Goal: Task Accomplishment & Management: Use online tool/utility

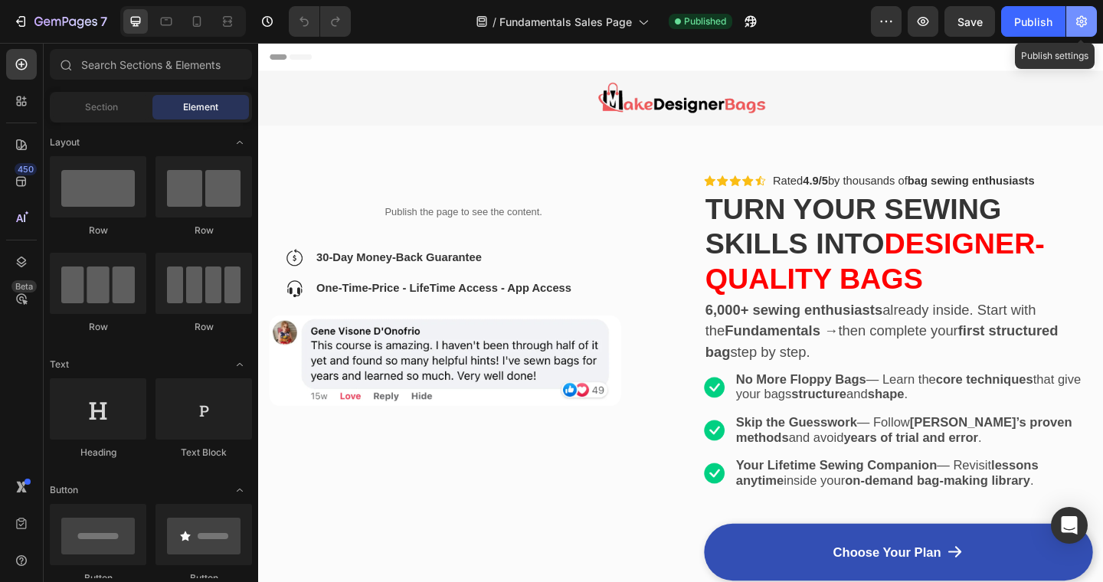
click at [1088, 18] on icon "button" at bounding box center [1081, 21] width 15 height 15
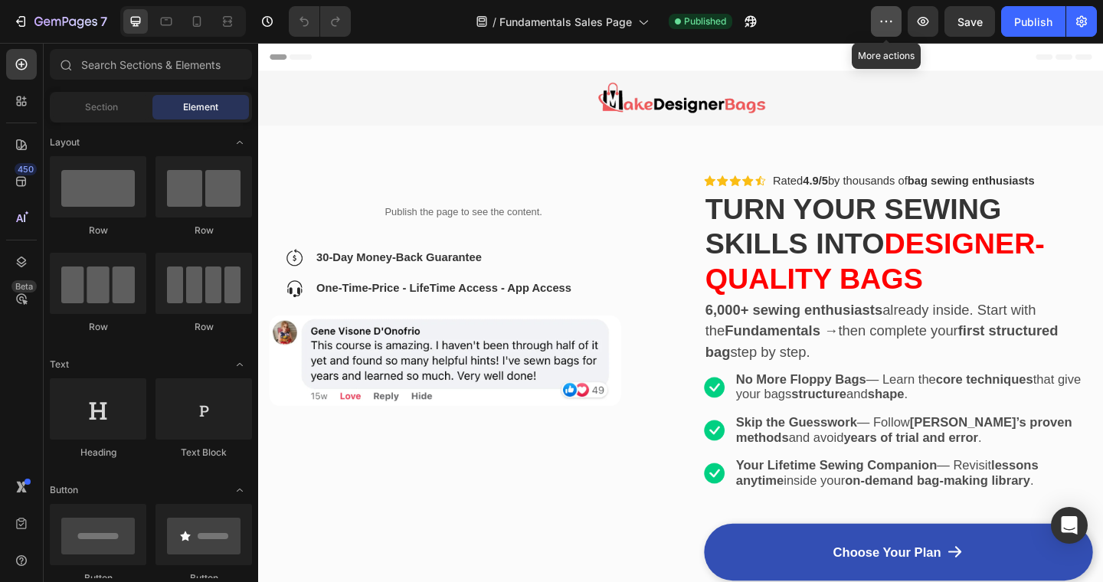
click at [889, 14] on icon "button" at bounding box center [886, 21] width 15 height 15
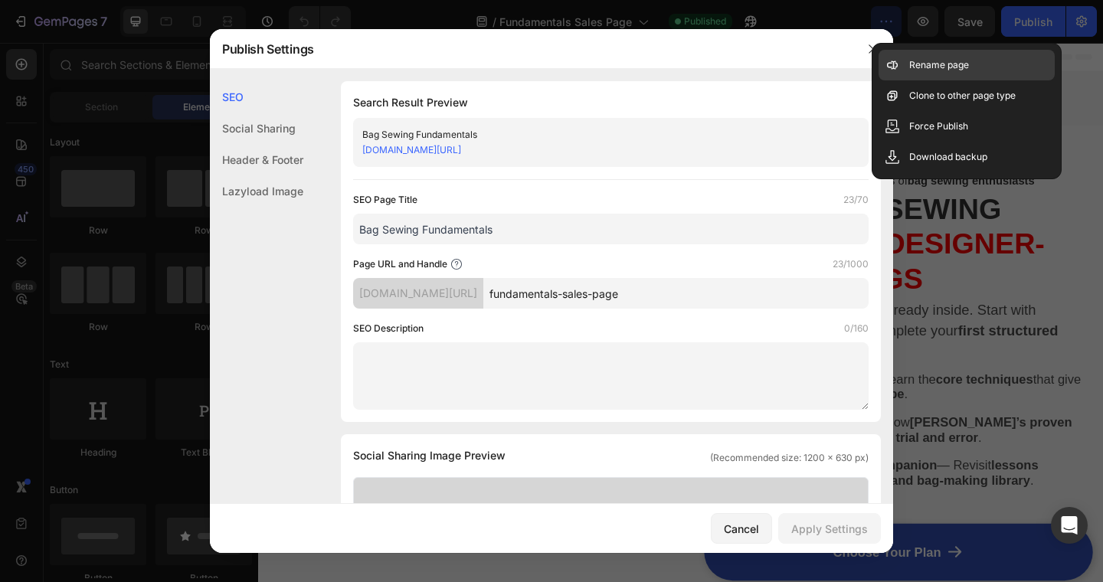
click at [938, 70] on p "Rename page" at bounding box center [939, 64] width 60 height 15
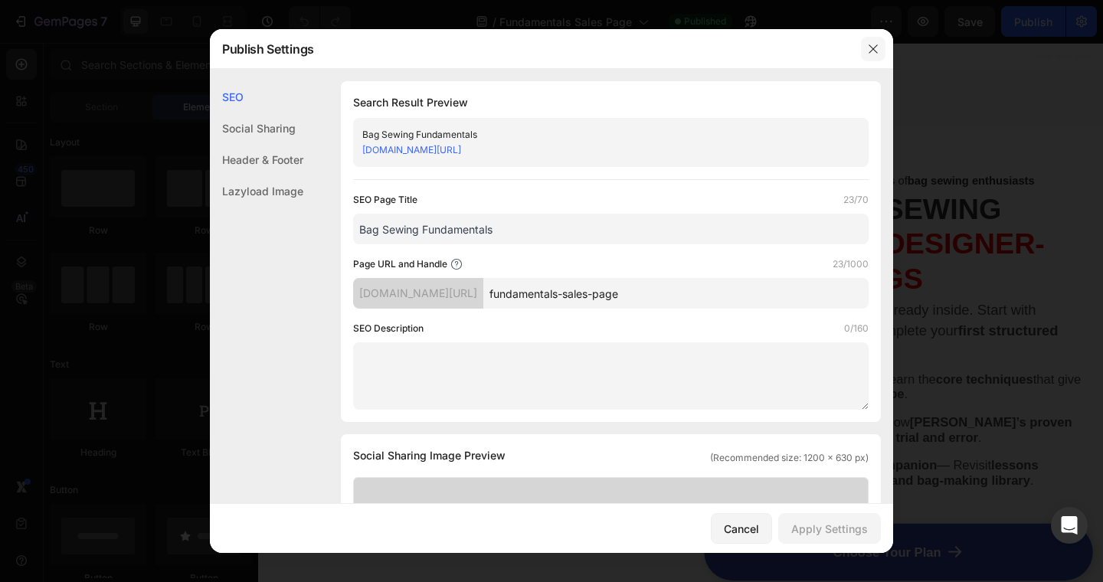
click at [879, 48] on button "button" at bounding box center [873, 49] width 25 height 25
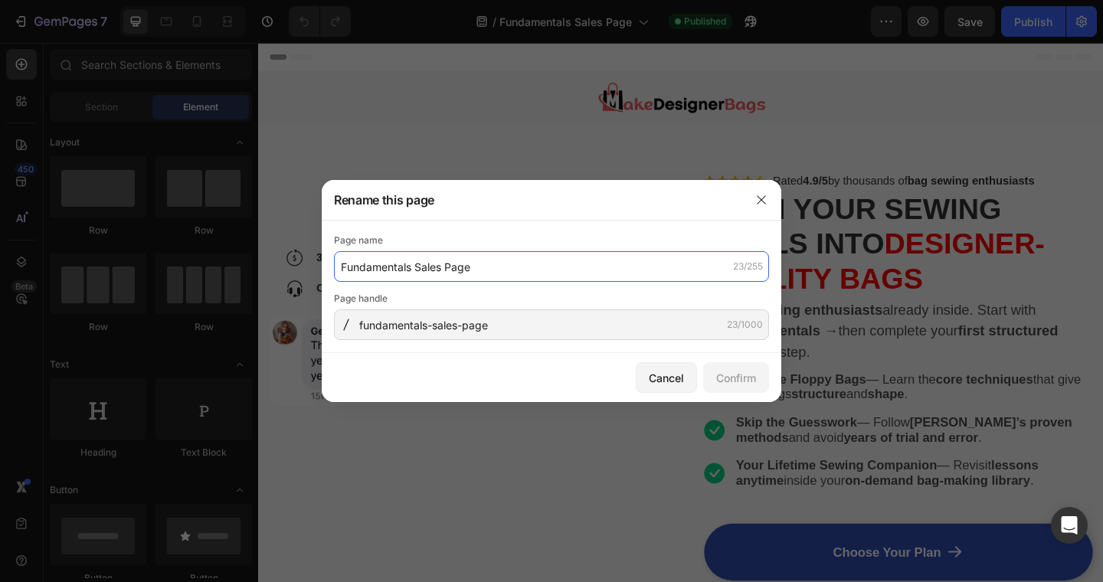
click at [494, 271] on input "Fundamentals Sales Page" at bounding box center [551, 266] width 435 height 31
type input "Fundamentals Sales Page V2"
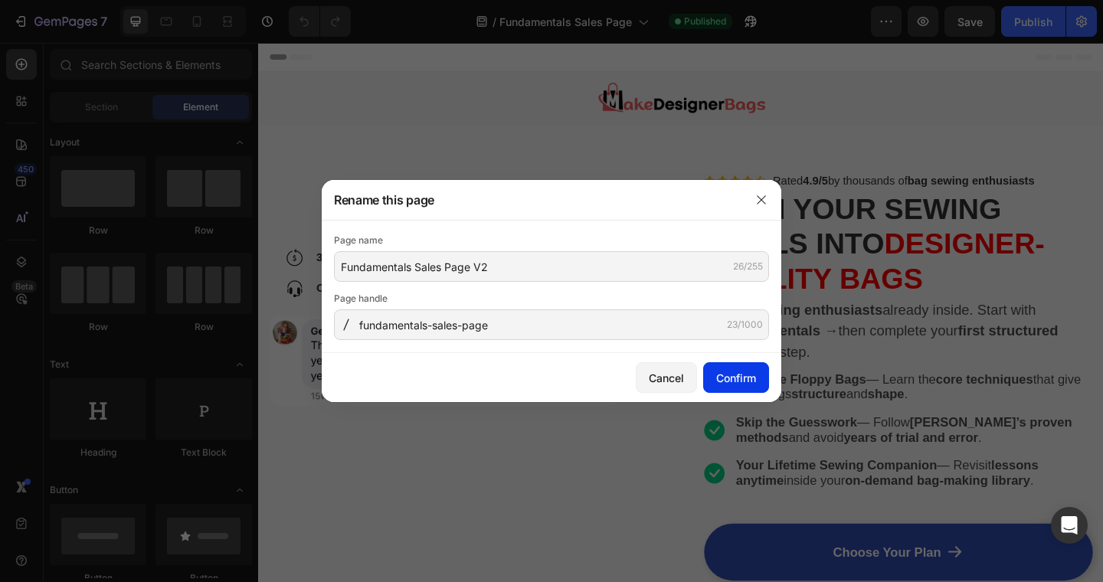
click at [730, 373] on div "Confirm" at bounding box center [736, 378] width 40 height 16
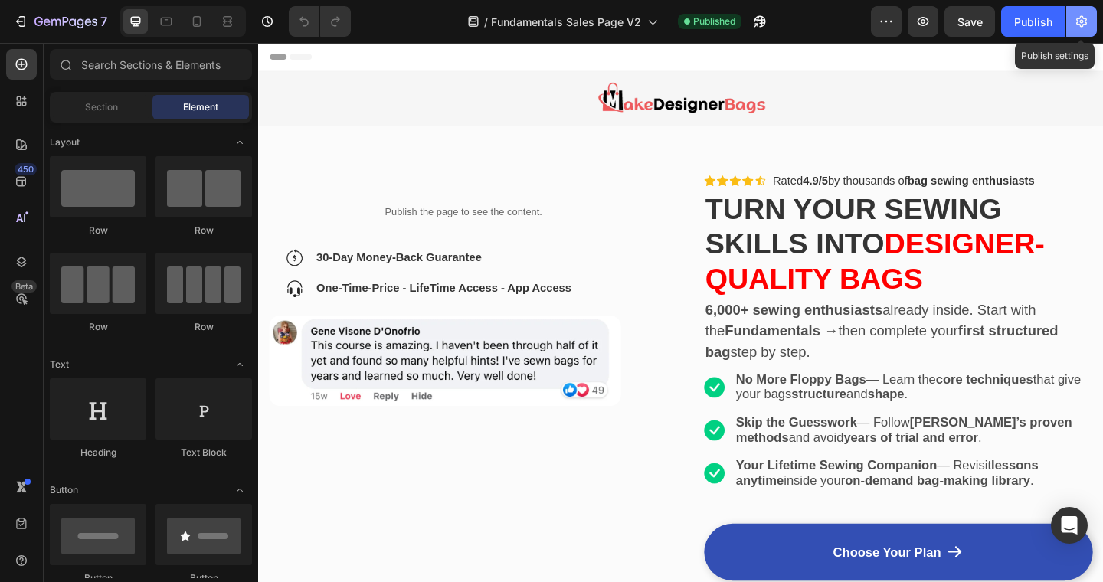
click at [1085, 19] on icon "button" at bounding box center [1081, 21] width 11 height 11
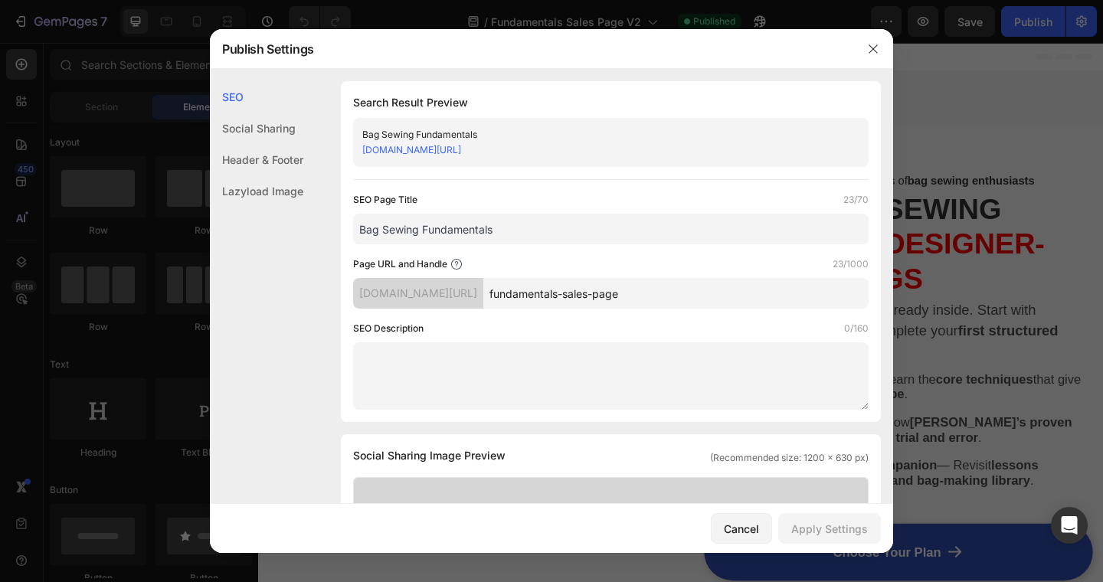
click at [685, 293] on input "fundamentals-sales-page" at bounding box center [675, 293] width 385 height 31
type input "fundamentals-sales-page-v2"
click at [848, 528] on div "Apply Settings" at bounding box center [829, 529] width 77 height 16
click at [877, 47] on icon "button" at bounding box center [873, 49] width 12 height 12
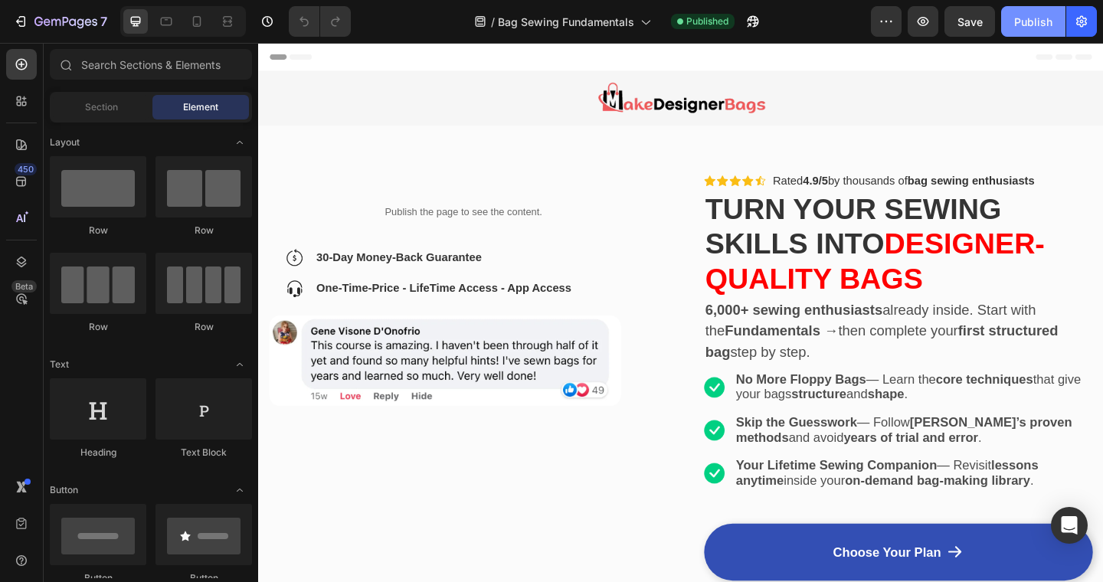
click at [1023, 17] on div "Publish" at bounding box center [1033, 22] width 38 height 16
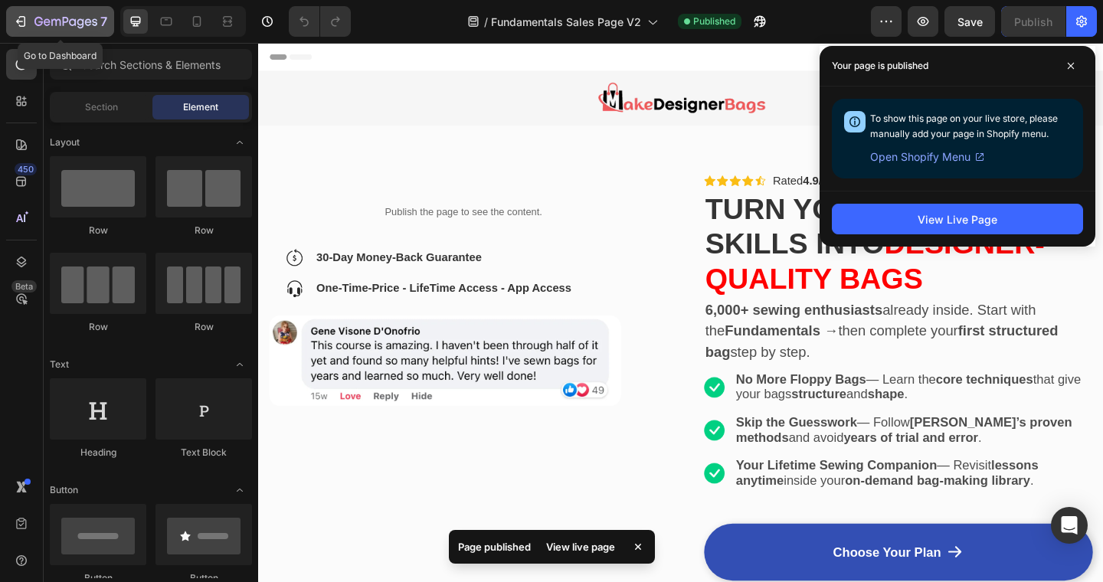
click at [23, 20] on icon "button" at bounding box center [20, 21] width 15 height 15
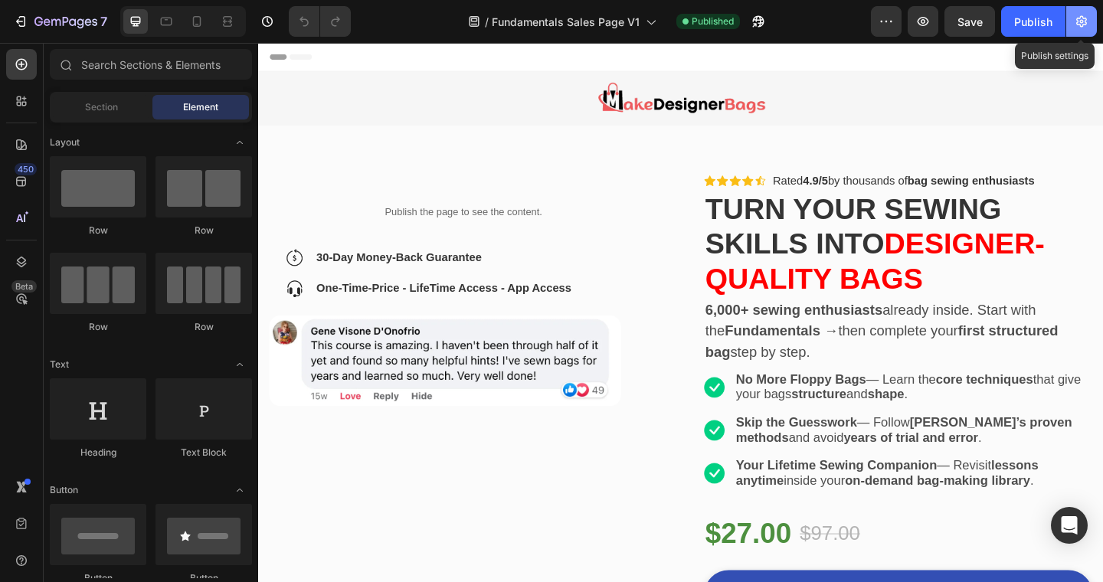
click at [1078, 24] on icon "button" at bounding box center [1081, 21] width 15 height 15
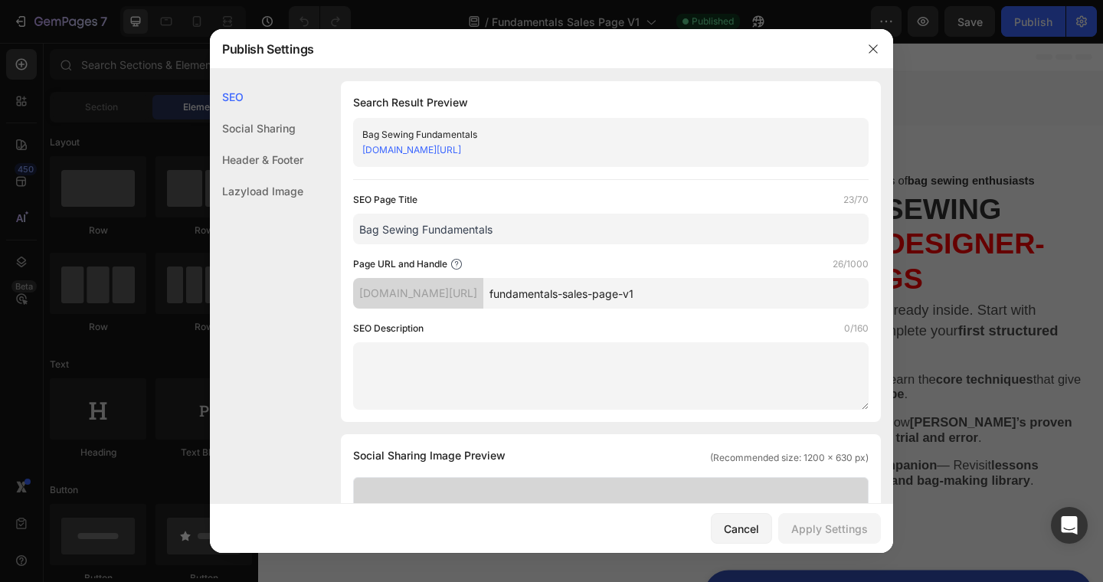
click at [743, 293] on input "fundamentals-sales-page-v1" at bounding box center [675, 293] width 385 height 31
type input "fundamentals-sales-page"
click at [856, 529] on div "Apply Settings" at bounding box center [829, 529] width 77 height 16
click at [873, 48] on icon "button" at bounding box center [873, 48] width 8 height 8
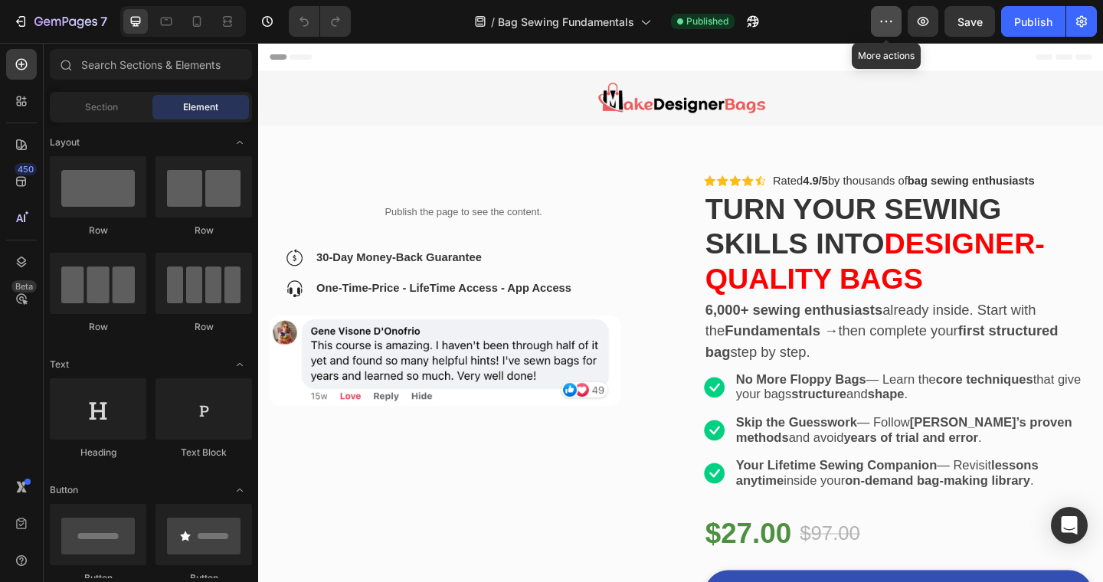
click at [887, 18] on icon "button" at bounding box center [886, 21] width 15 height 15
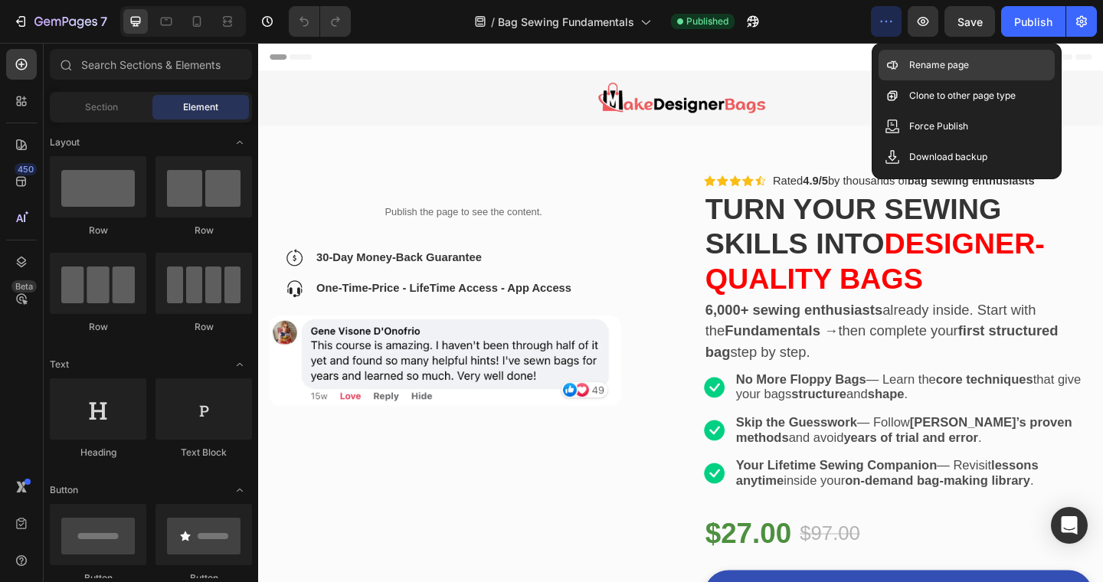
click at [907, 80] on div "Rename page" at bounding box center [967, 95] width 176 height 31
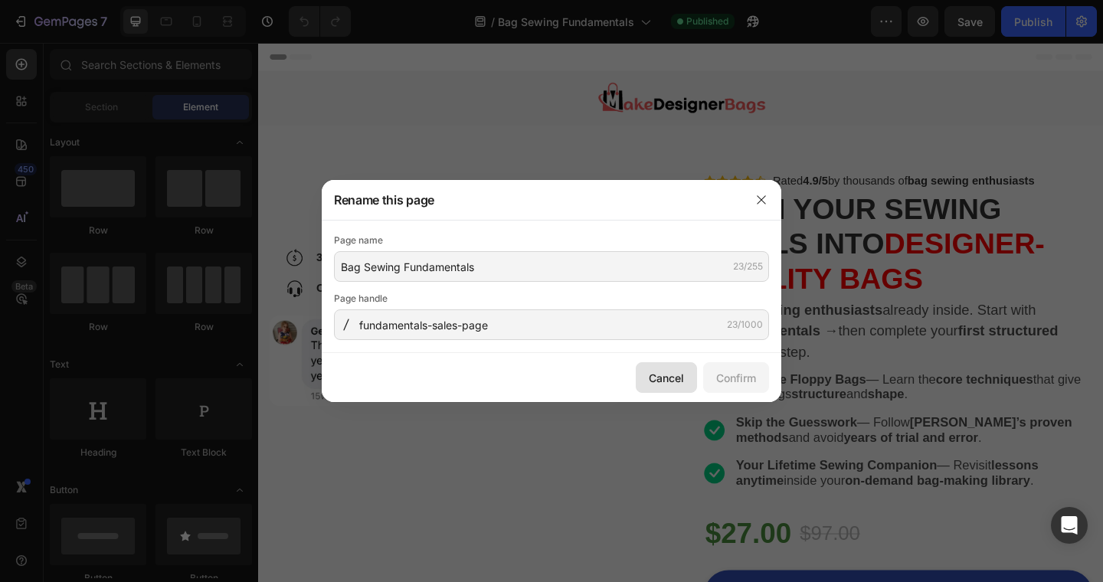
click at [656, 375] on div "Cancel" at bounding box center [666, 378] width 35 height 16
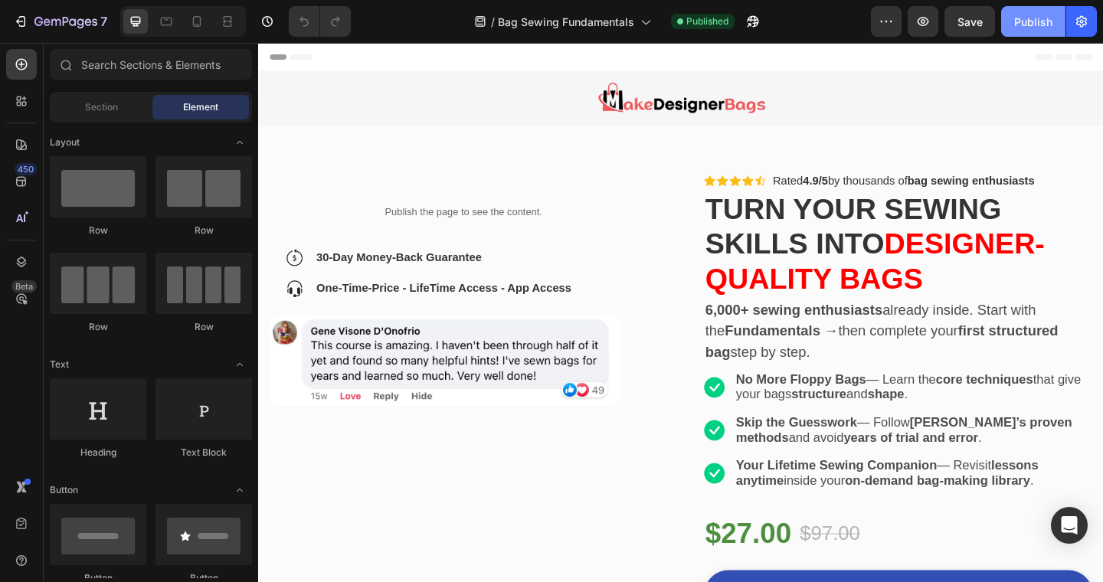
click at [1033, 11] on button "Publish" at bounding box center [1033, 21] width 64 height 31
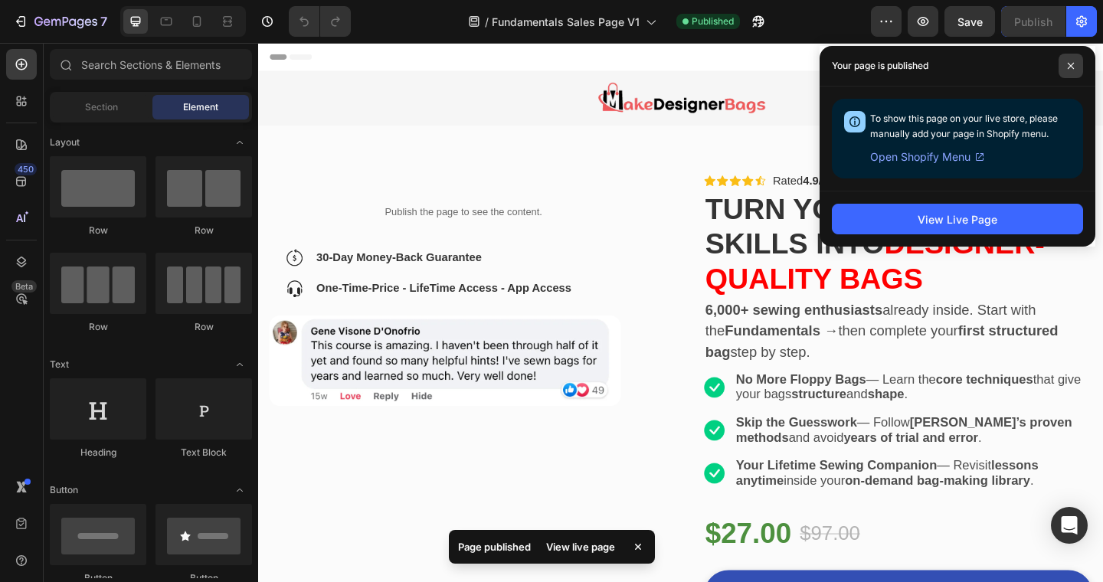
click at [1080, 63] on span at bounding box center [1071, 66] width 25 height 25
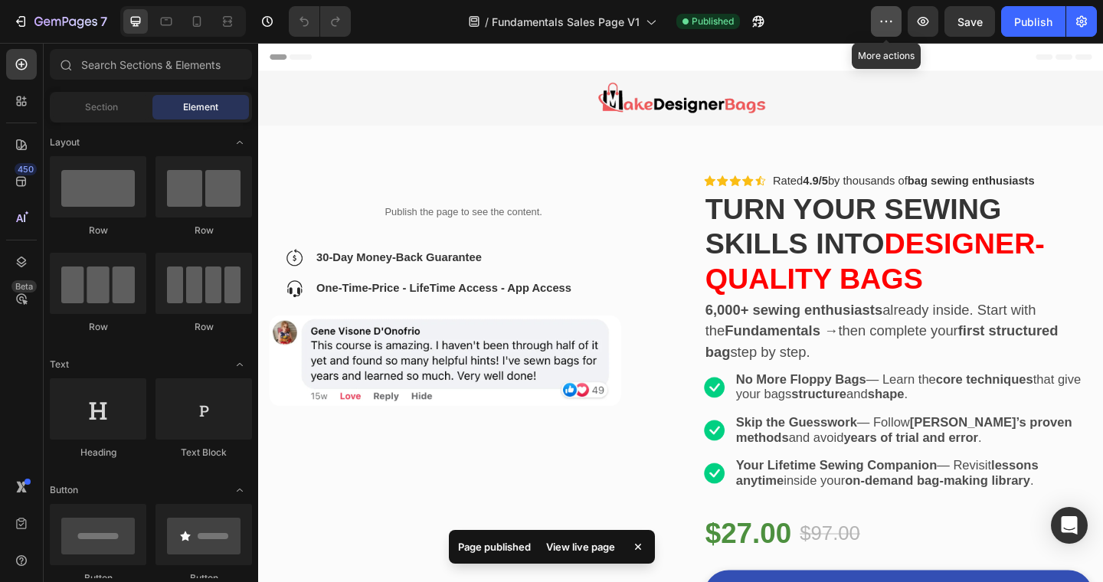
click at [887, 23] on icon "button" at bounding box center [886, 21] width 15 height 15
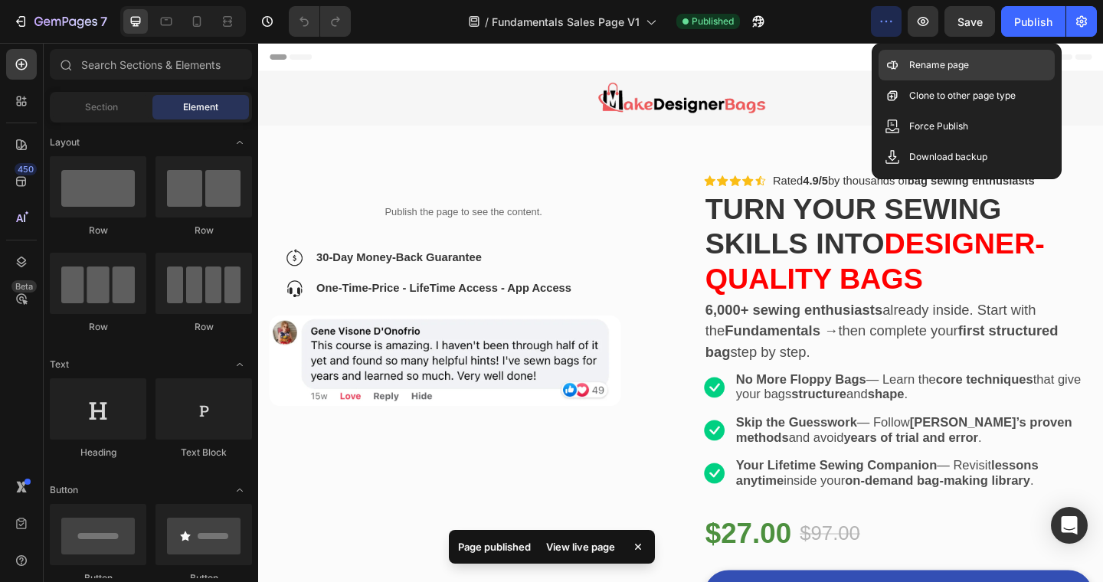
click at [911, 61] on p "Rename page" at bounding box center [939, 64] width 60 height 15
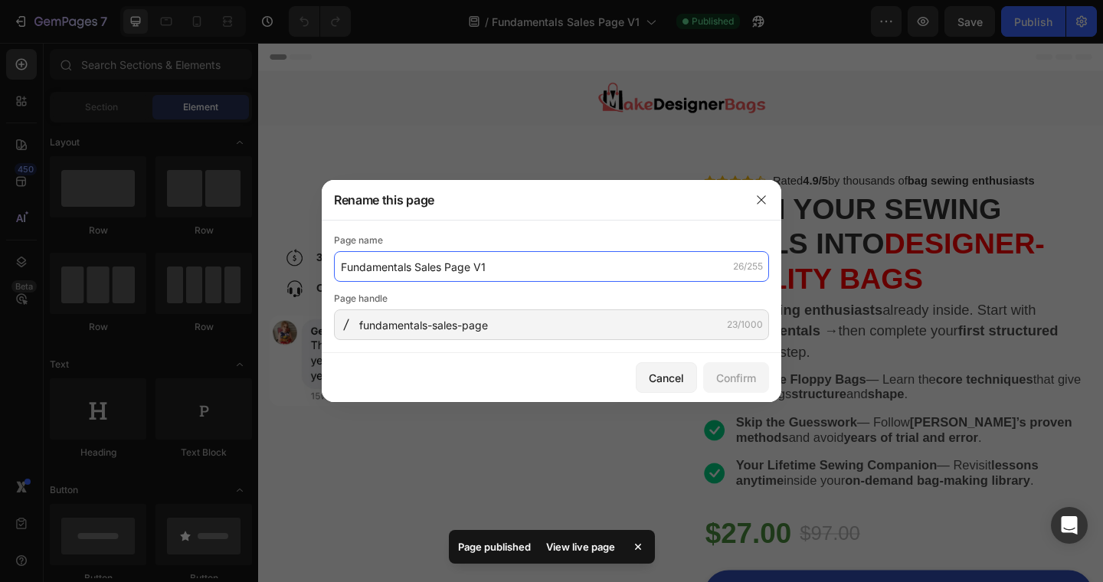
click at [515, 264] on input "Fundamentals Sales Page V1" at bounding box center [551, 266] width 435 height 31
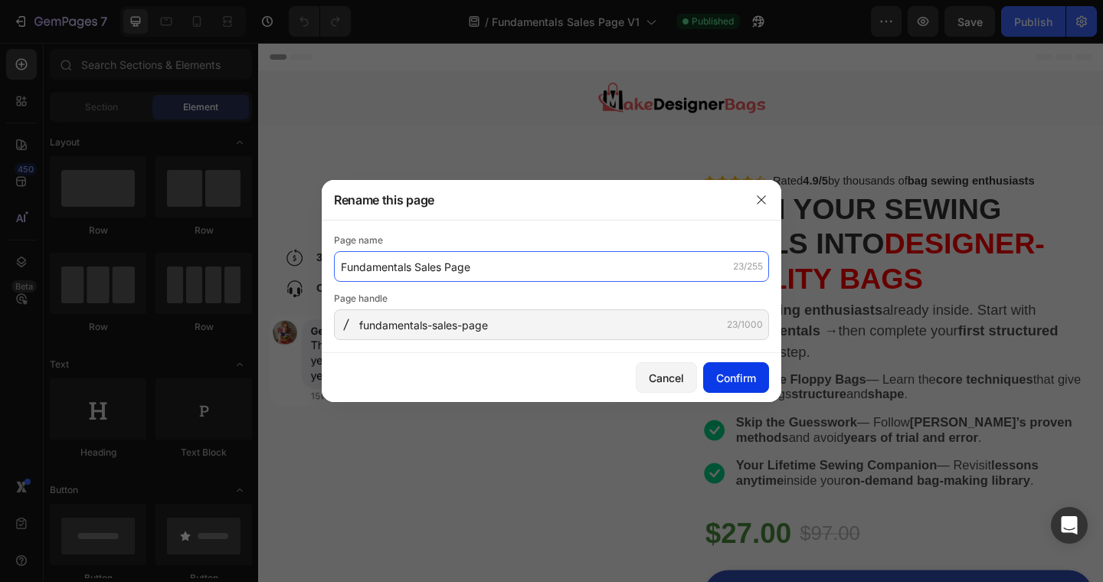
type input "Fundamentals Sales Page"
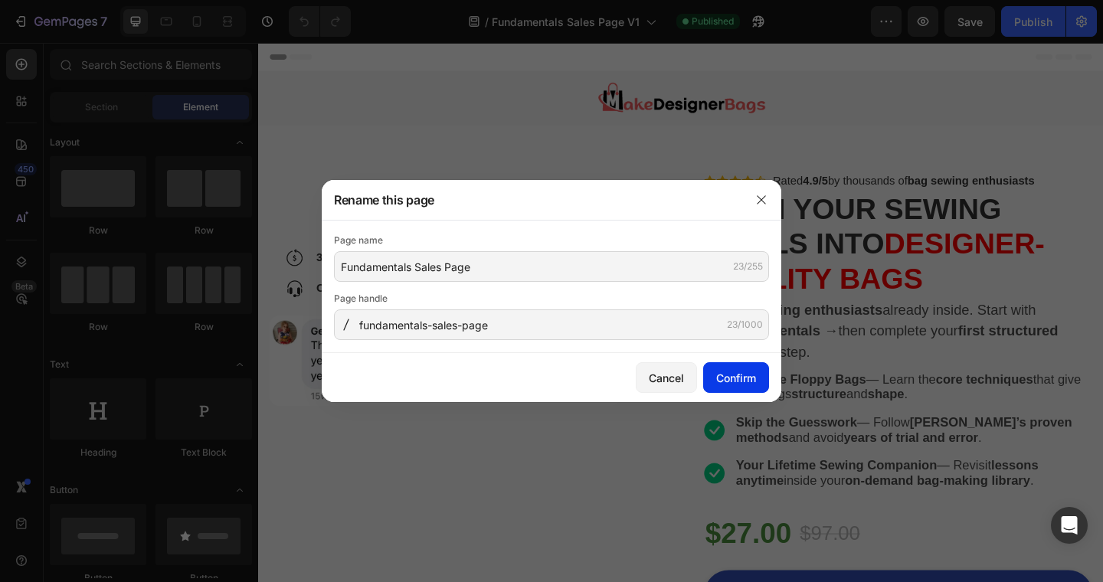
click at [744, 382] on div "Confirm" at bounding box center [736, 378] width 40 height 16
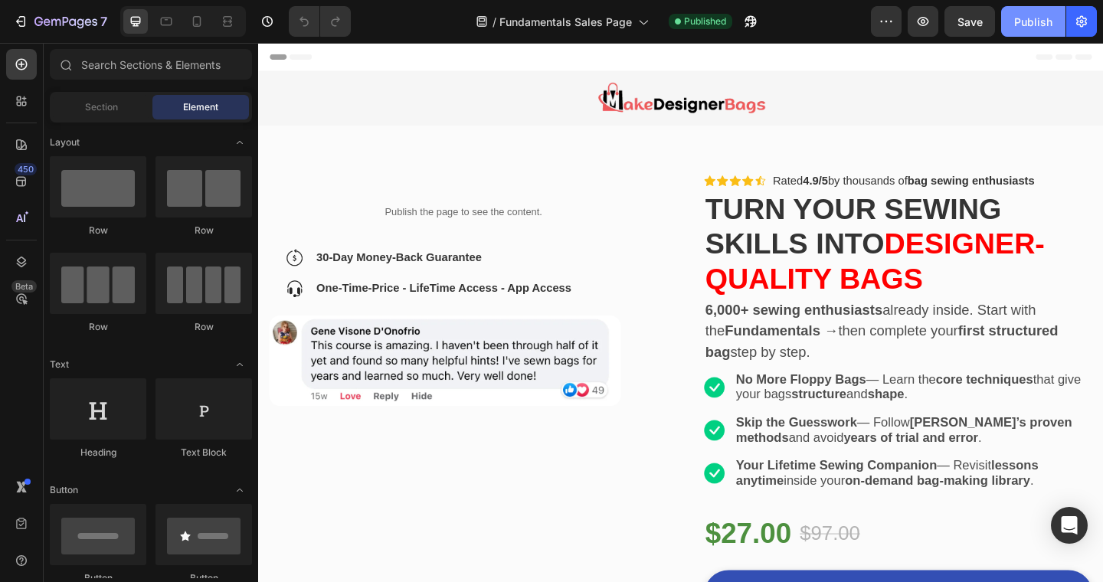
click at [1027, 18] on div "Publish" at bounding box center [1033, 22] width 38 height 16
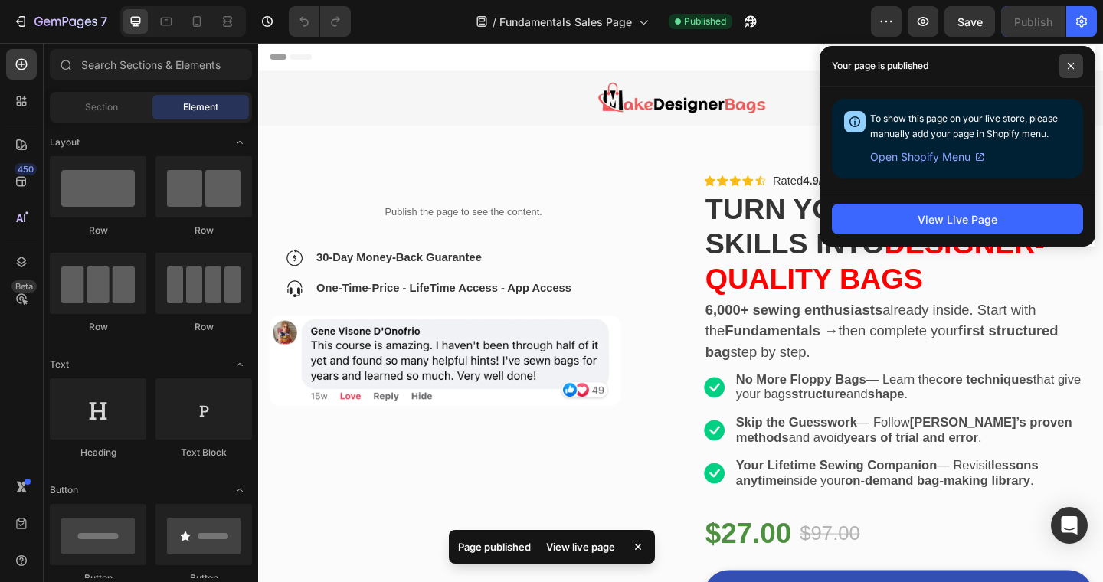
click at [1072, 67] on icon at bounding box center [1071, 66] width 8 height 8
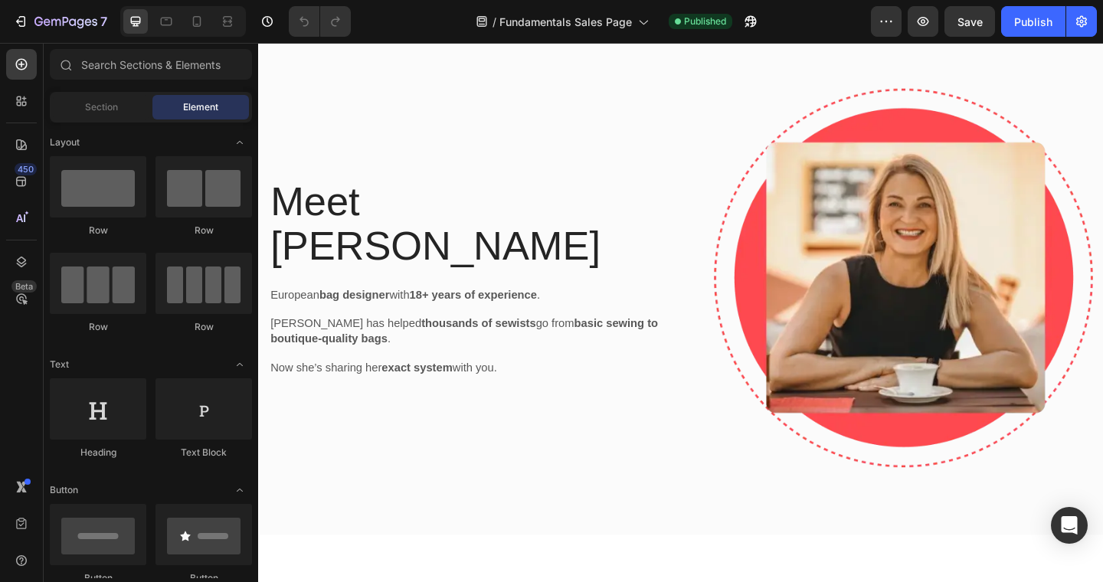
scroll to position [4449, 0]
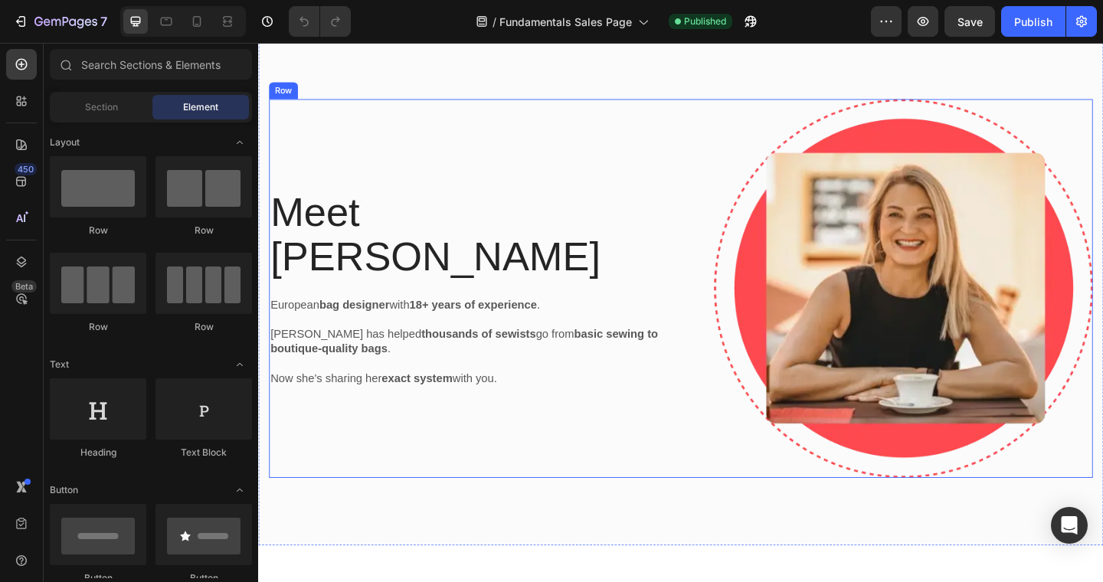
click at [546, 396] on div "Meet [PERSON_NAME] Heading [DEMOGRAPHIC_DATA] bag designer with 18+ years of ex…" at bounding box center [488, 310] width 437 height 412
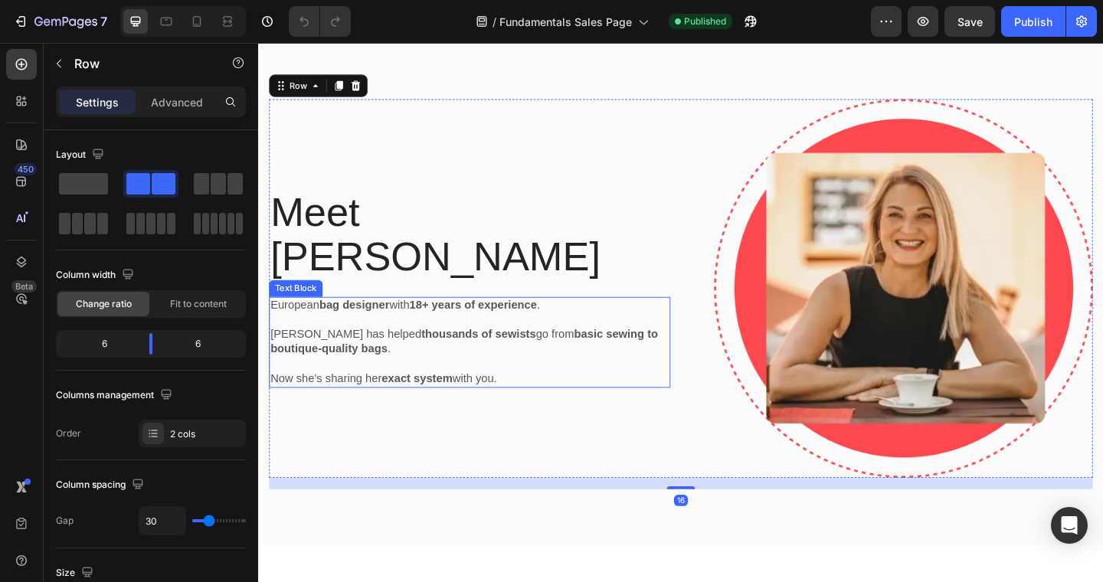
click at [516, 401] on p "Now she’s sharing her exact system with you." at bounding box center [488, 409] width 434 height 16
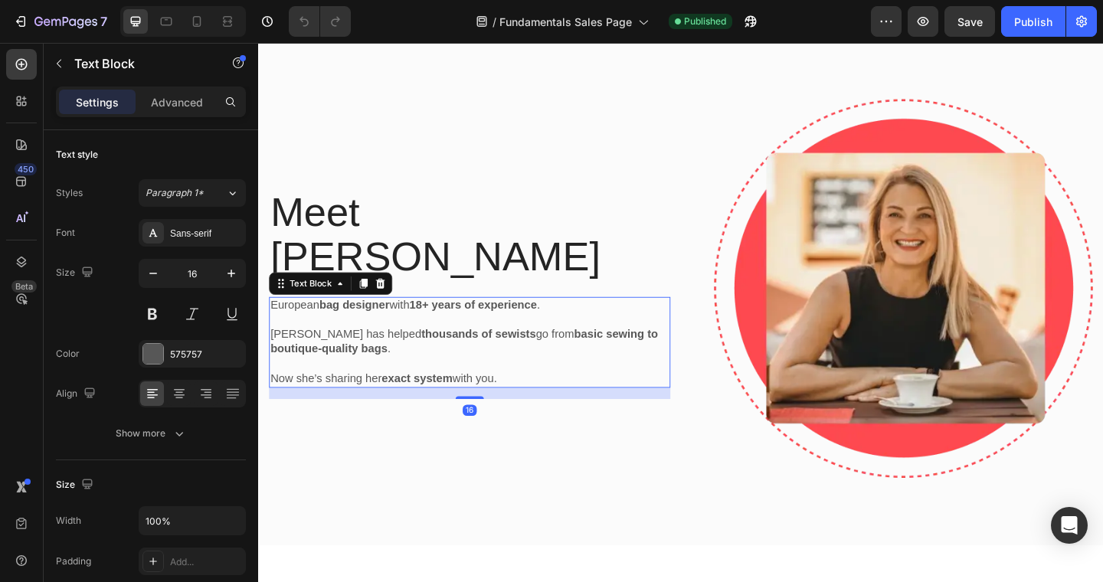
click at [516, 401] on p "Now she’s sharing her exact system with you." at bounding box center [488, 409] width 434 height 16
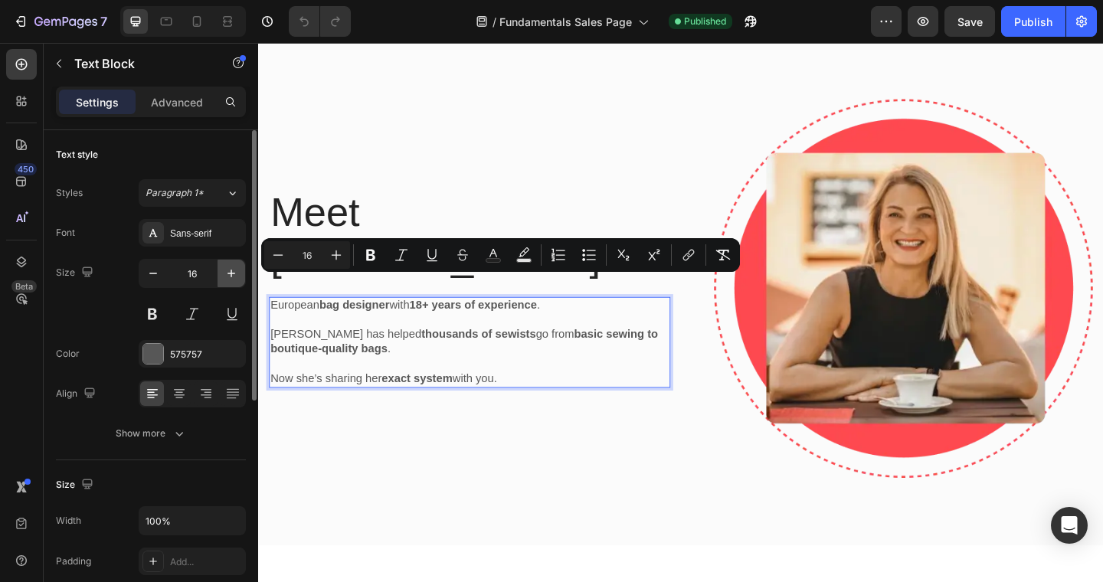
click at [237, 277] on icon "button" at bounding box center [231, 273] width 15 height 15
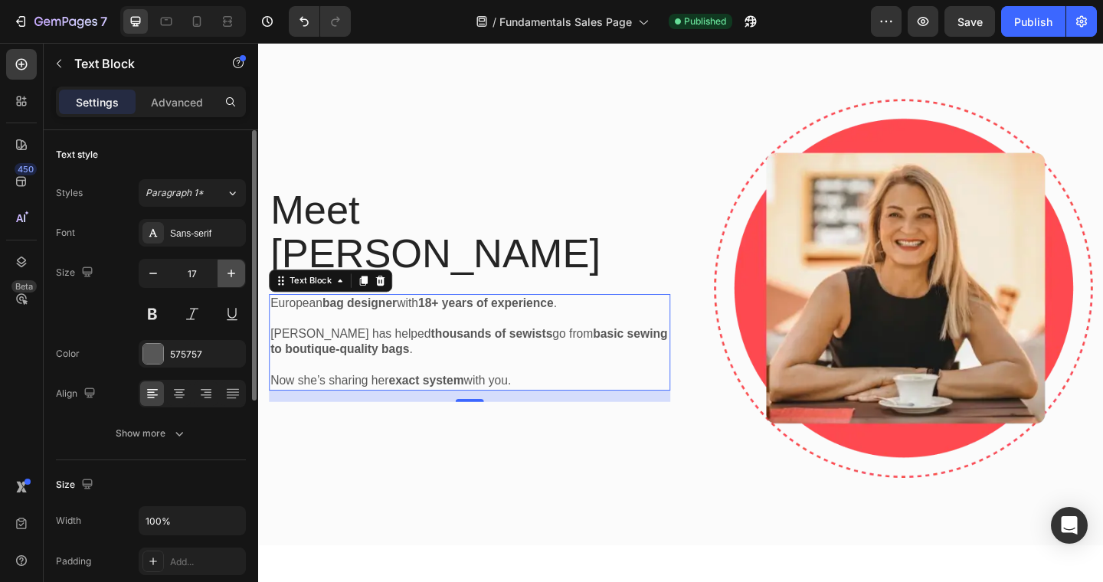
click at [237, 277] on icon "button" at bounding box center [231, 273] width 15 height 15
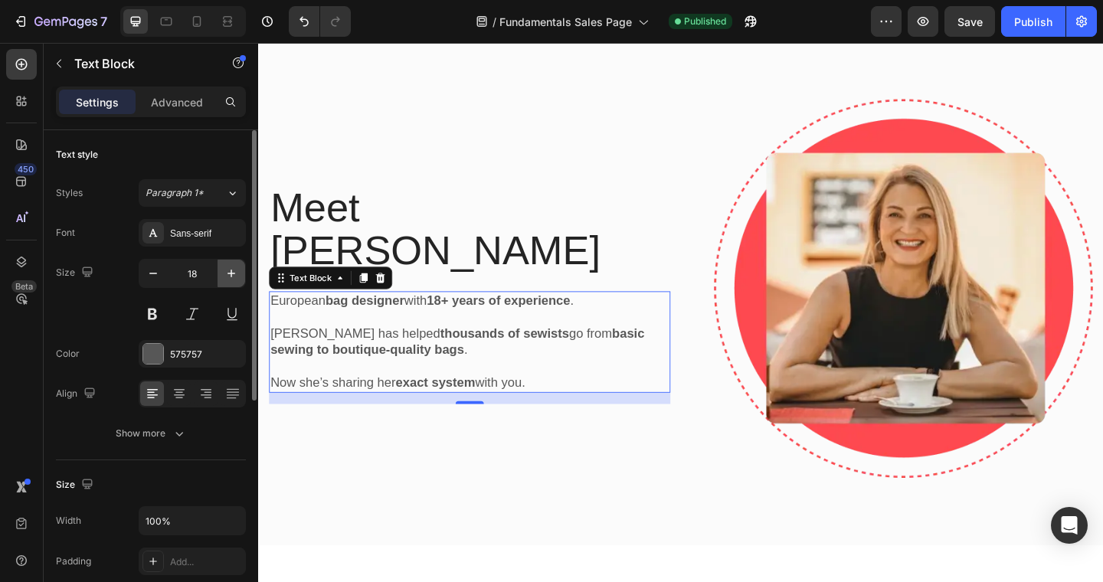
click at [237, 277] on icon "button" at bounding box center [231, 273] width 15 height 15
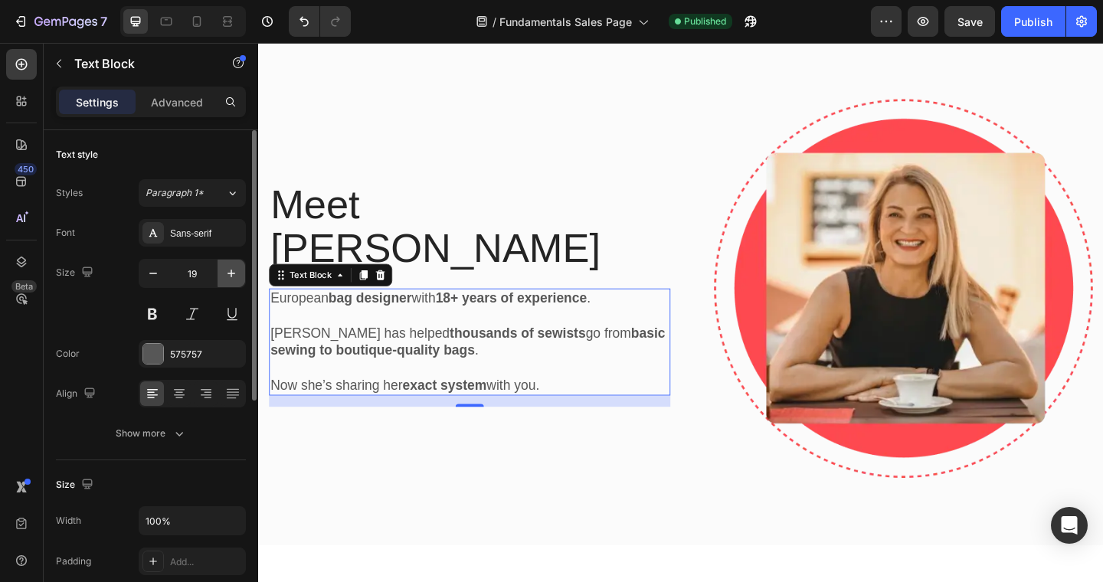
click at [237, 277] on icon "button" at bounding box center [231, 273] width 15 height 15
type input "20"
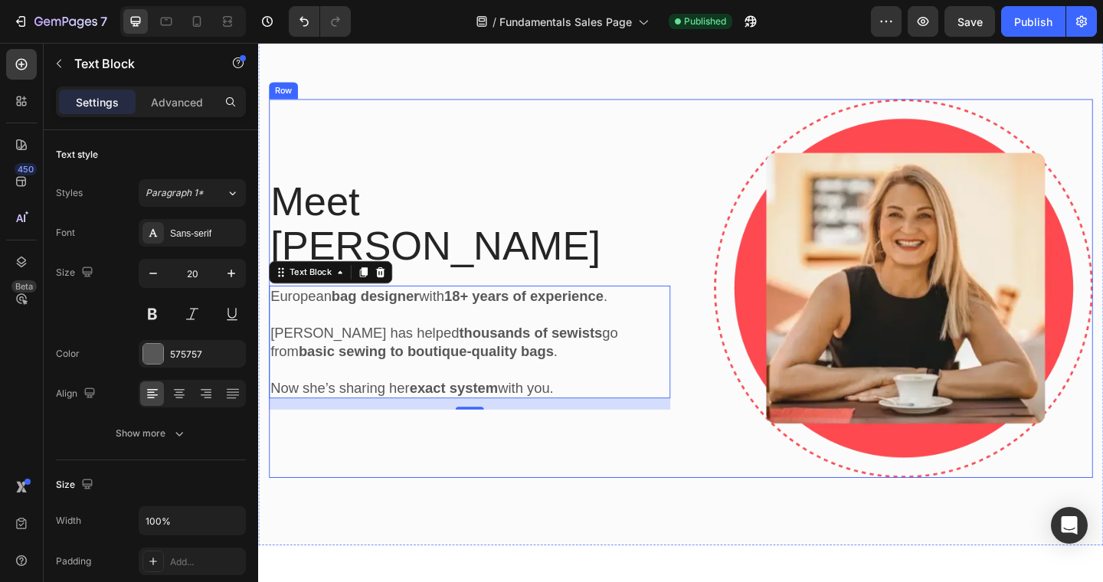
click at [637, 484] on div "Meet [PERSON_NAME] Heading [DEMOGRAPHIC_DATA] bag designer with 18+ years of ex…" at bounding box center [488, 310] width 437 height 412
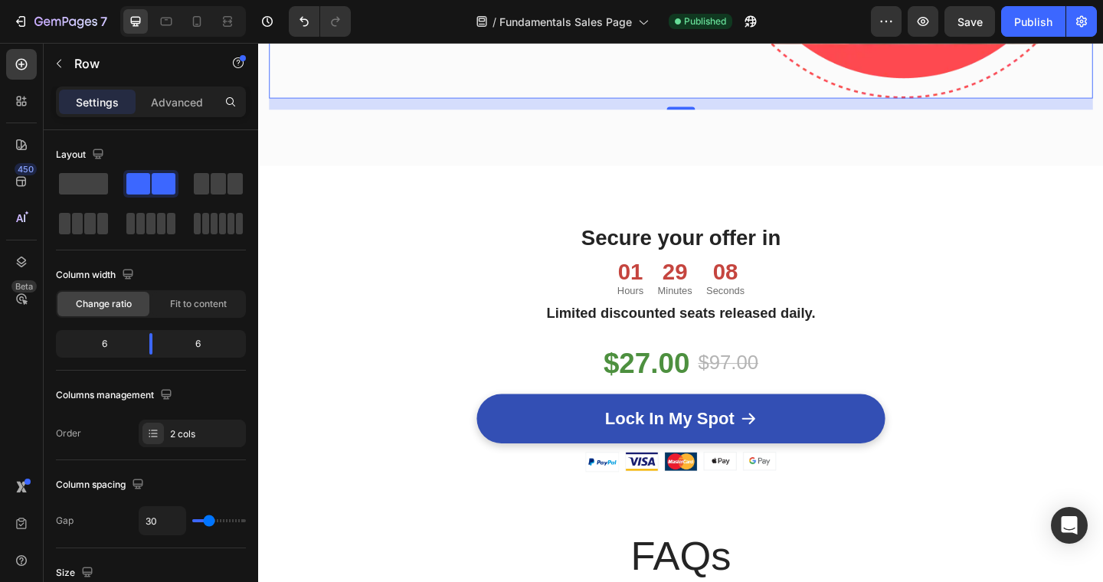
scroll to position [4857, 0]
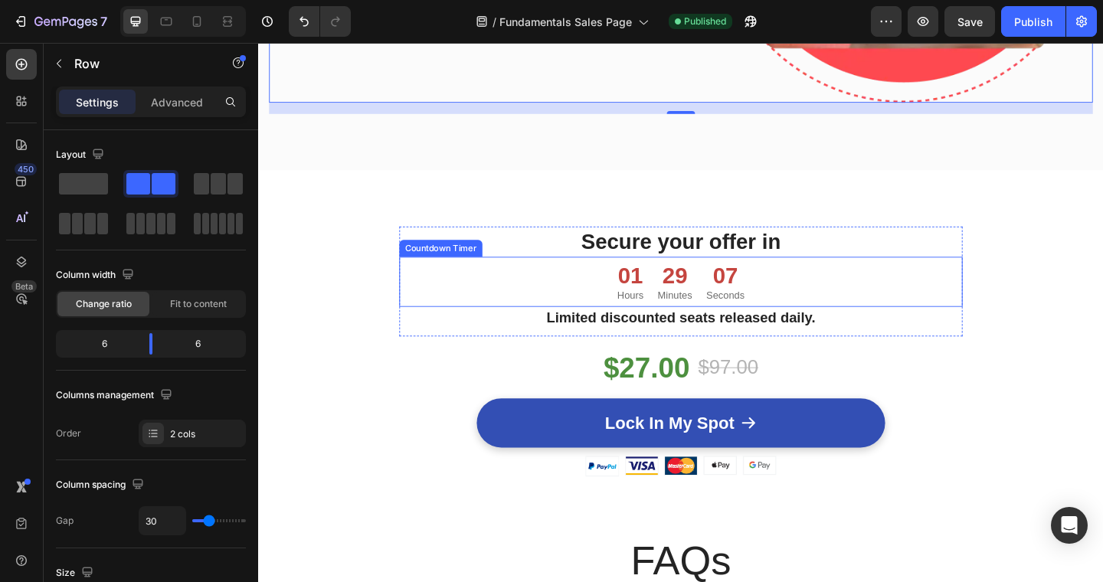
click at [666, 306] on div "01" at bounding box center [663, 296] width 28 height 29
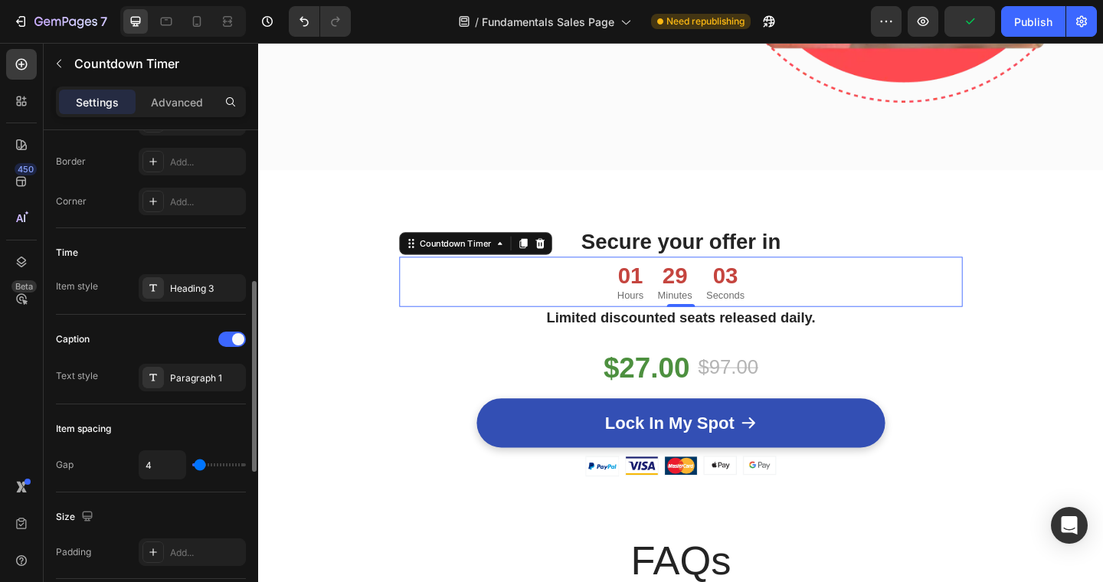
scroll to position [387, 0]
click at [194, 290] on div "Heading 3" at bounding box center [206, 287] width 72 height 14
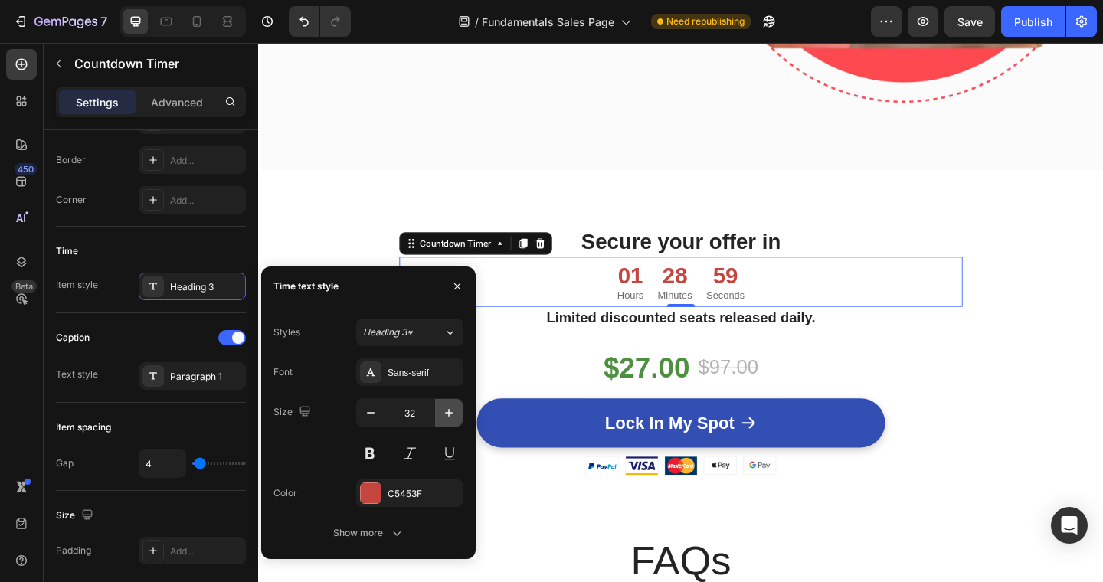
click at [448, 414] on icon "button" at bounding box center [449, 413] width 8 height 8
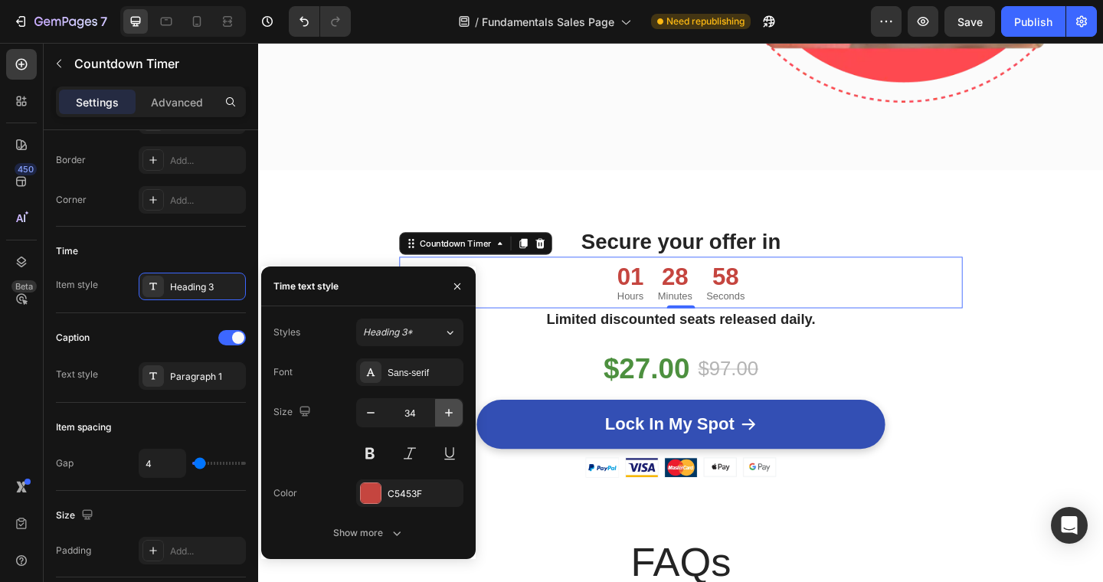
click at [448, 414] on icon "button" at bounding box center [449, 413] width 8 height 8
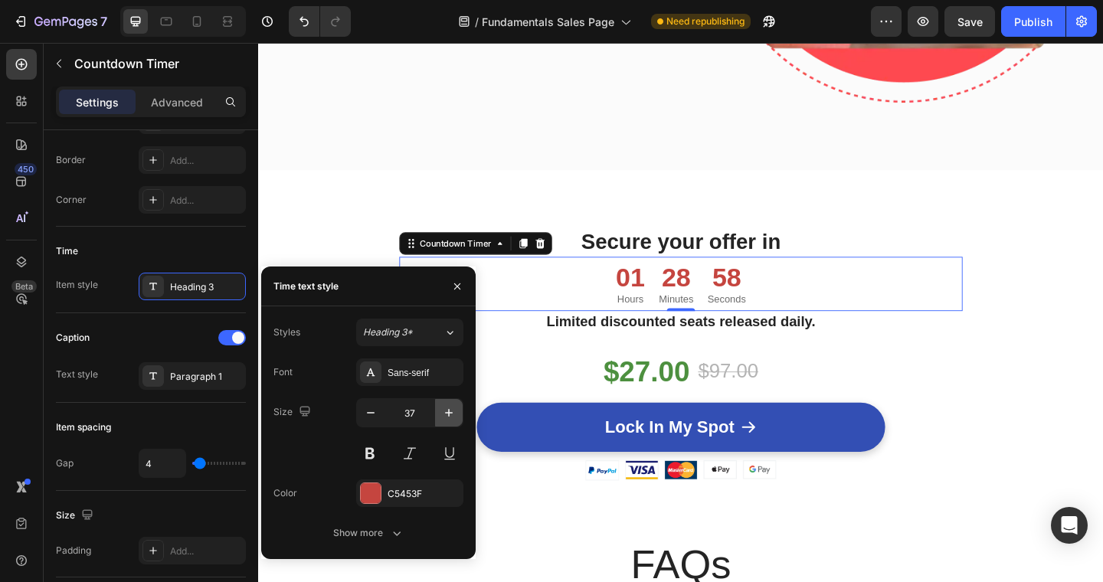
click at [448, 414] on icon "button" at bounding box center [449, 413] width 8 height 8
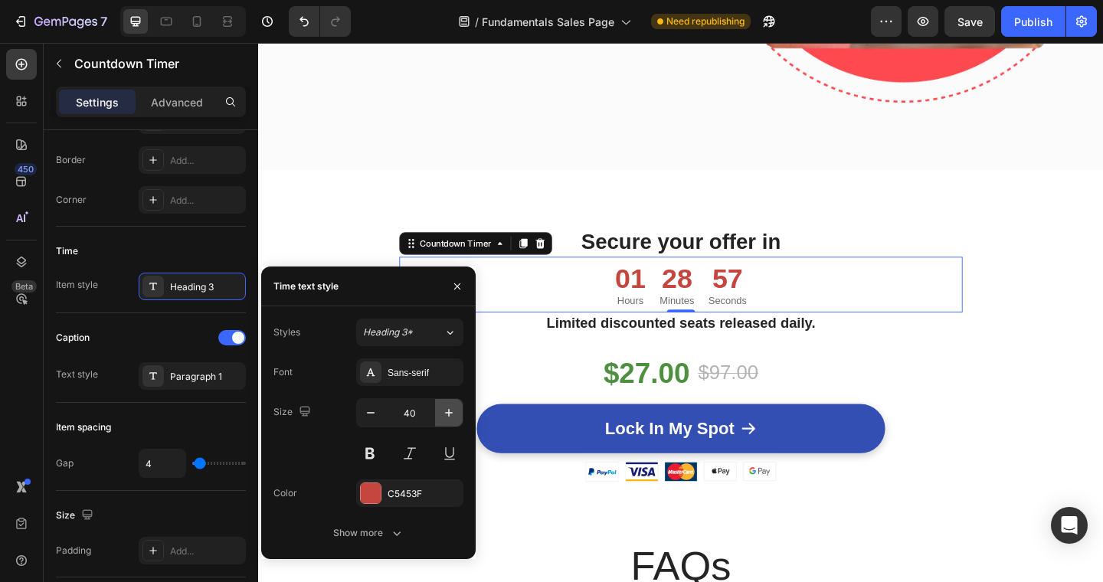
click at [448, 414] on icon "button" at bounding box center [449, 413] width 8 height 8
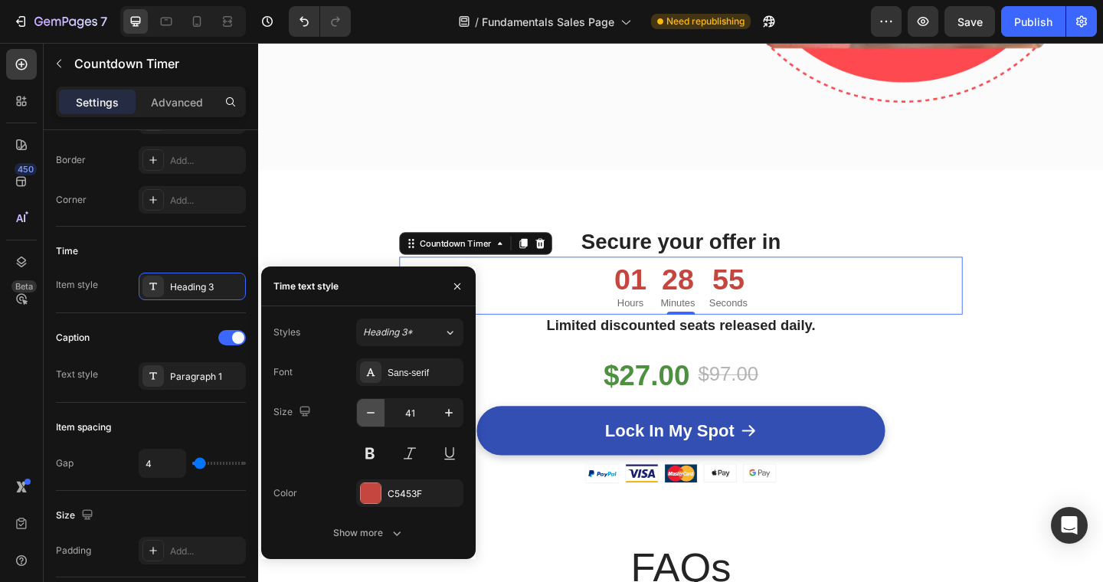
click at [369, 413] on icon "button" at bounding box center [371, 413] width 8 height 2
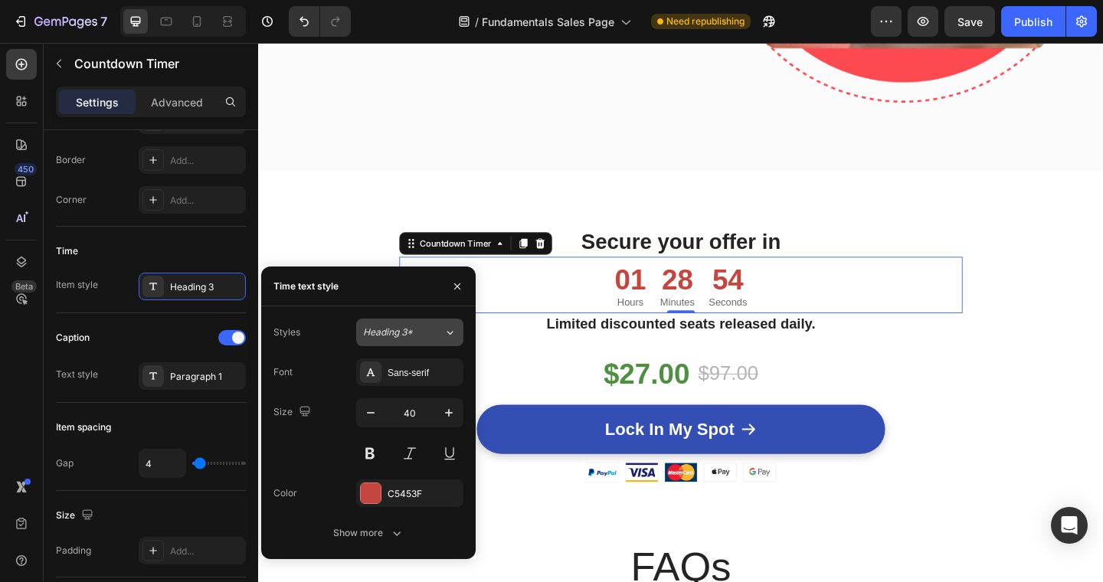
click at [423, 329] on div "Heading 3*" at bounding box center [394, 333] width 62 height 14
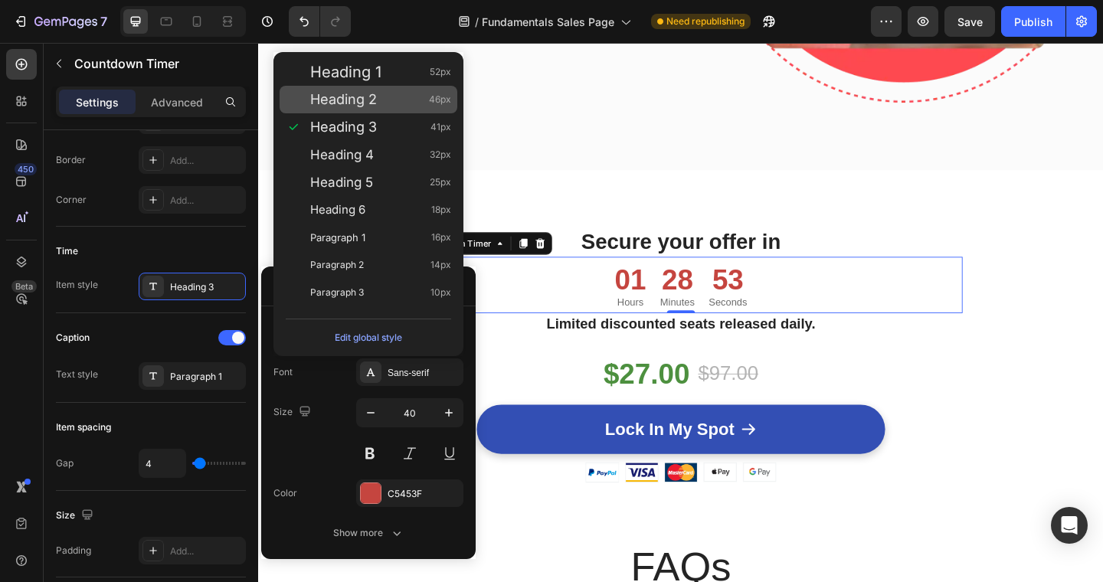
click at [358, 94] on span "Heading 2" at bounding box center [343, 99] width 67 height 15
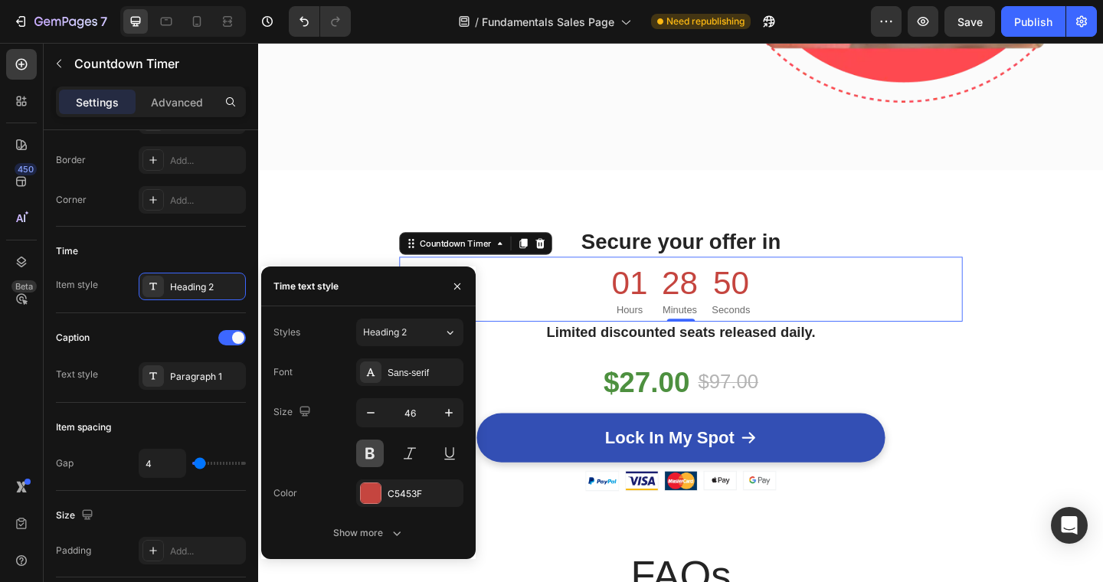
click at [366, 443] on button at bounding box center [370, 454] width 28 height 28
click at [447, 412] on icon "button" at bounding box center [449, 413] width 8 height 8
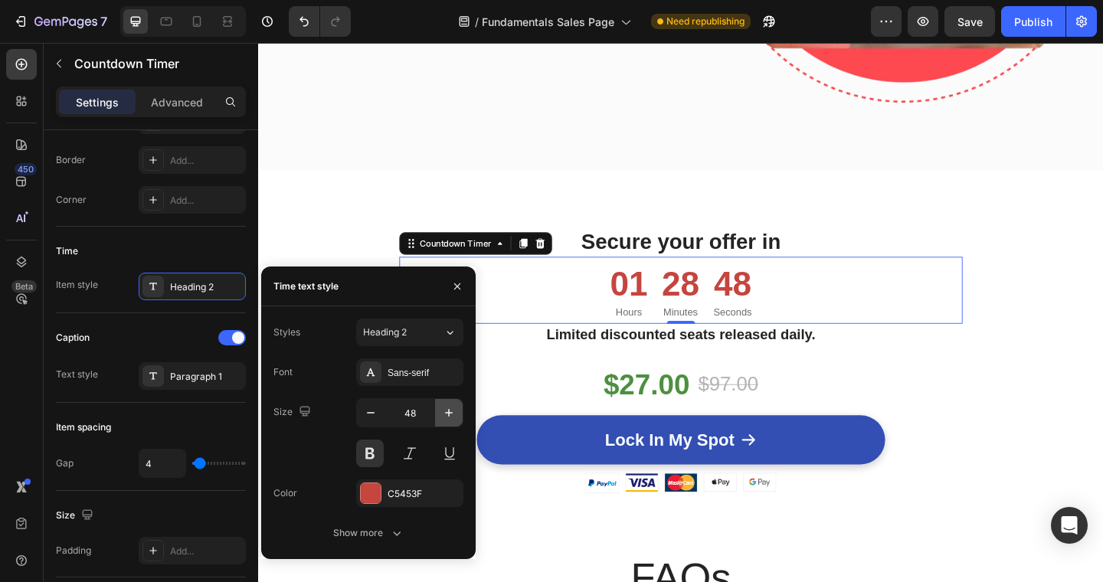
click at [447, 412] on icon "button" at bounding box center [449, 413] width 8 height 8
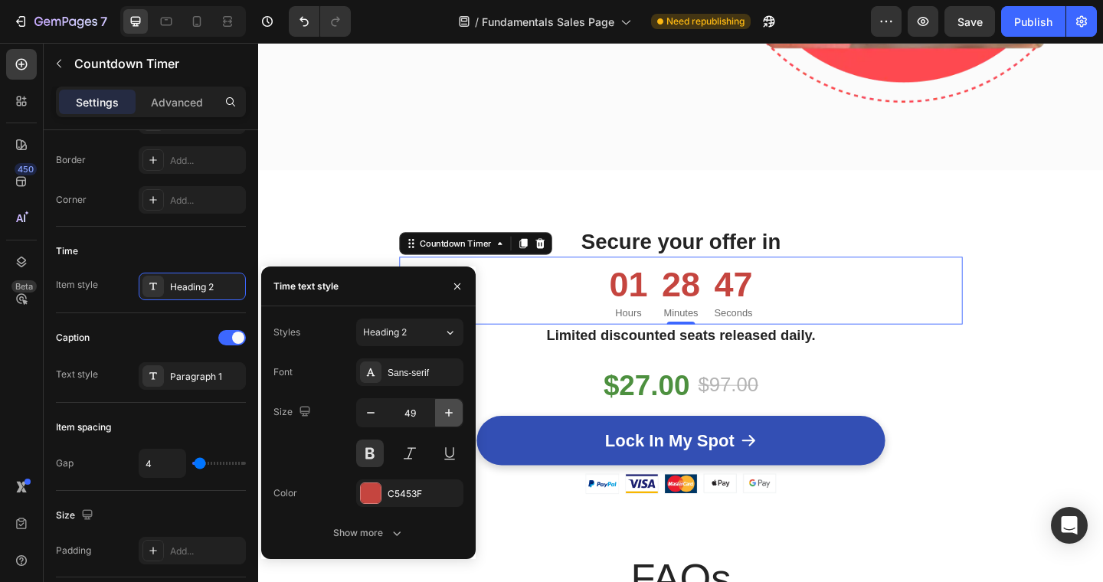
click at [447, 412] on icon "button" at bounding box center [449, 413] width 8 height 8
type input "50"
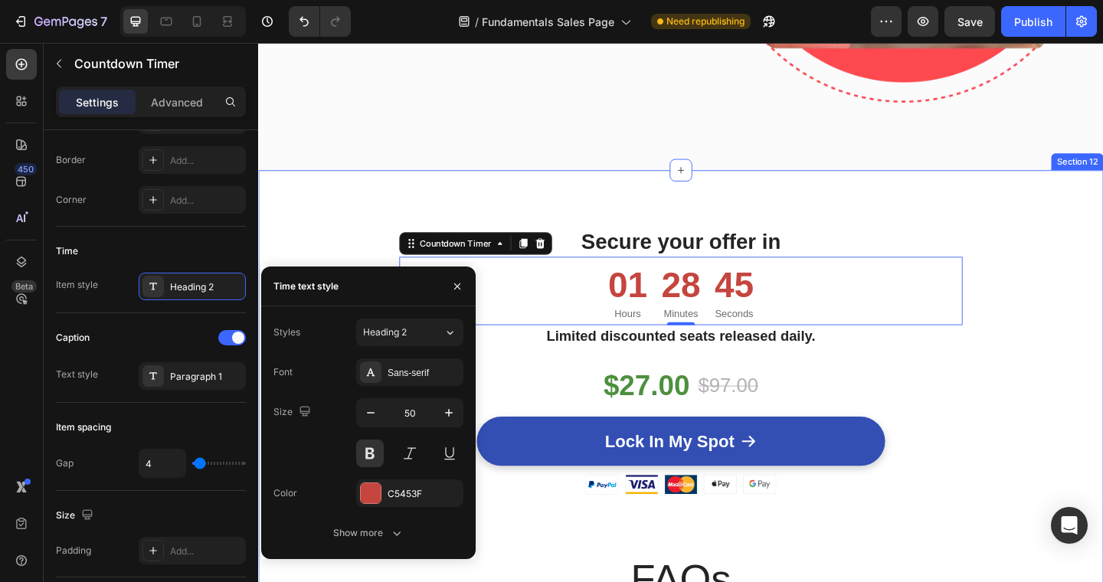
click at [1061, 234] on div "Secure your offer in Heading 01 Hours 28 Minutes 45 Seconds Countdown Timer 0 L…" at bounding box center [717, 590] width 919 height 816
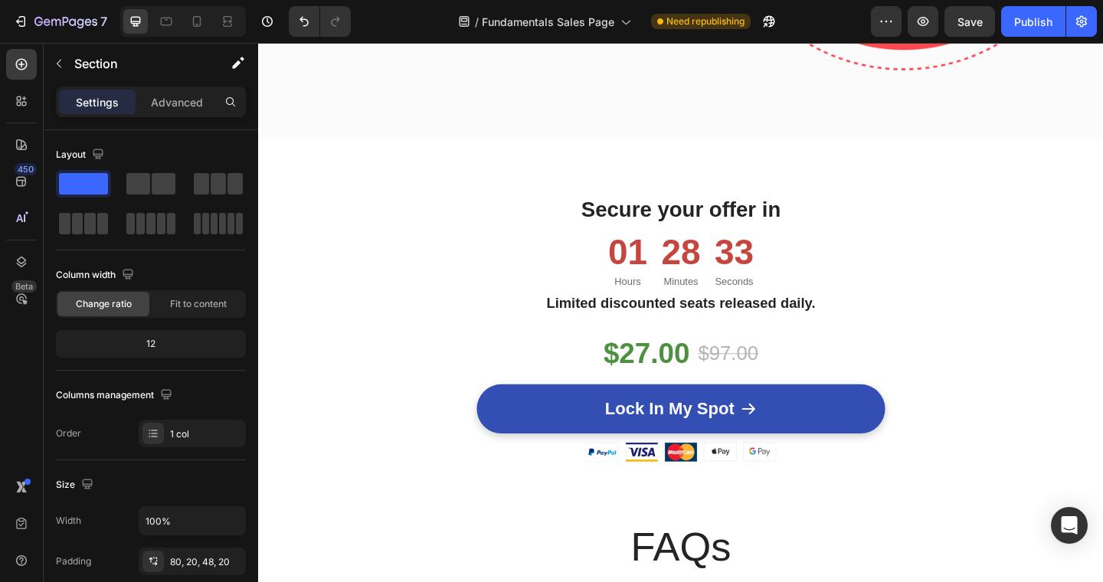
scroll to position [4893, 0]
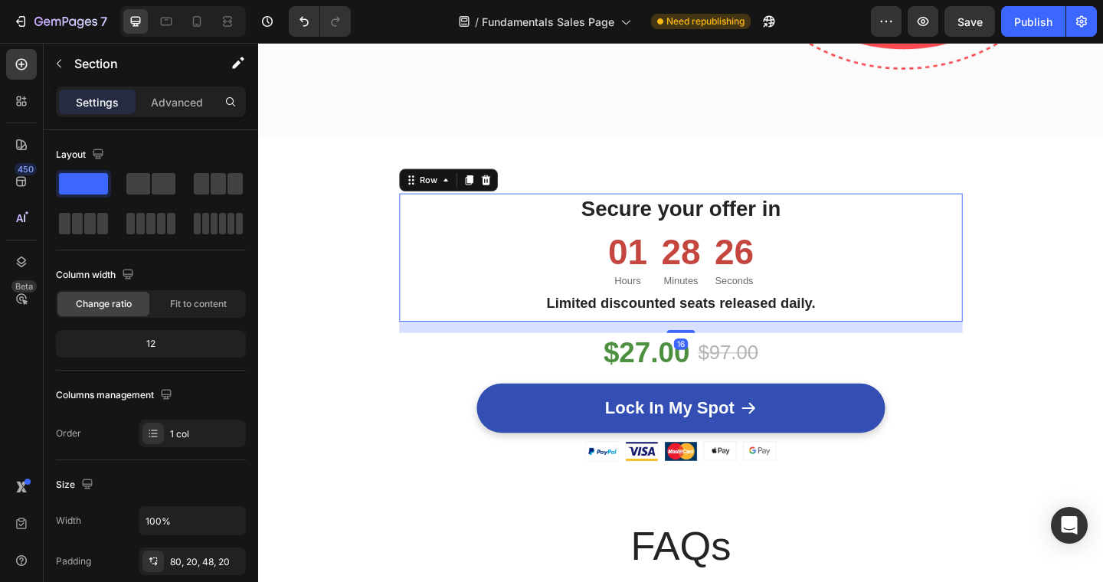
click at [1011, 339] on div "Secure your offer in Heading 01 Hours 28 Minutes 26 Seconds Countdown Timer Lim…" at bounding box center [717, 277] width 613 height 140
click at [492, 188] on icon at bounding box center [487, 192] width 12 height 12
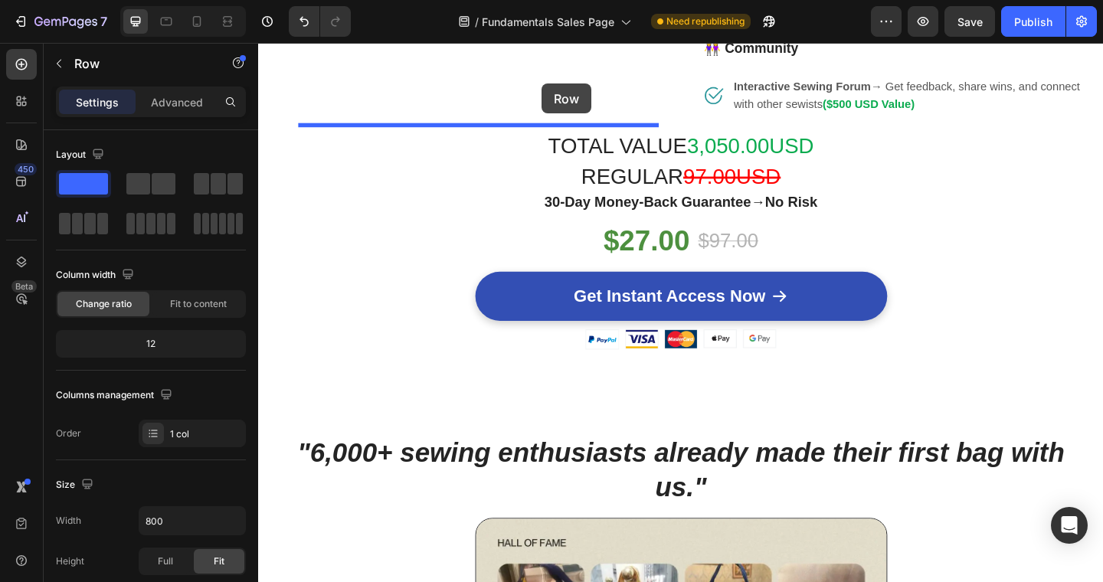
scroll to position [2773, 0]
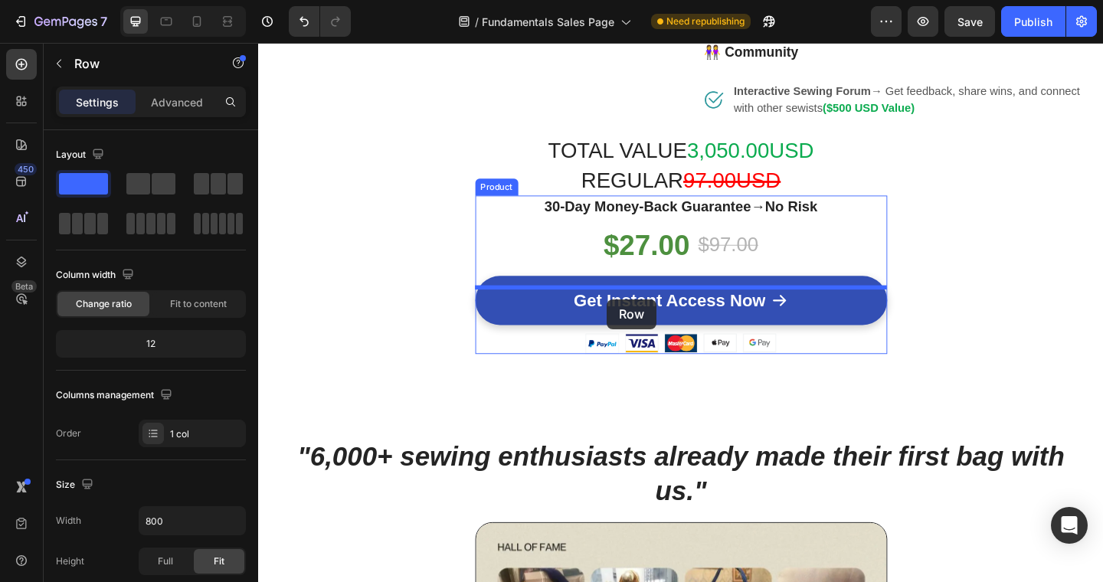
drag, startPoint x: 423, startPoint y: 342, endPoint x: 637, endPoint y: 322, distance: 215.5
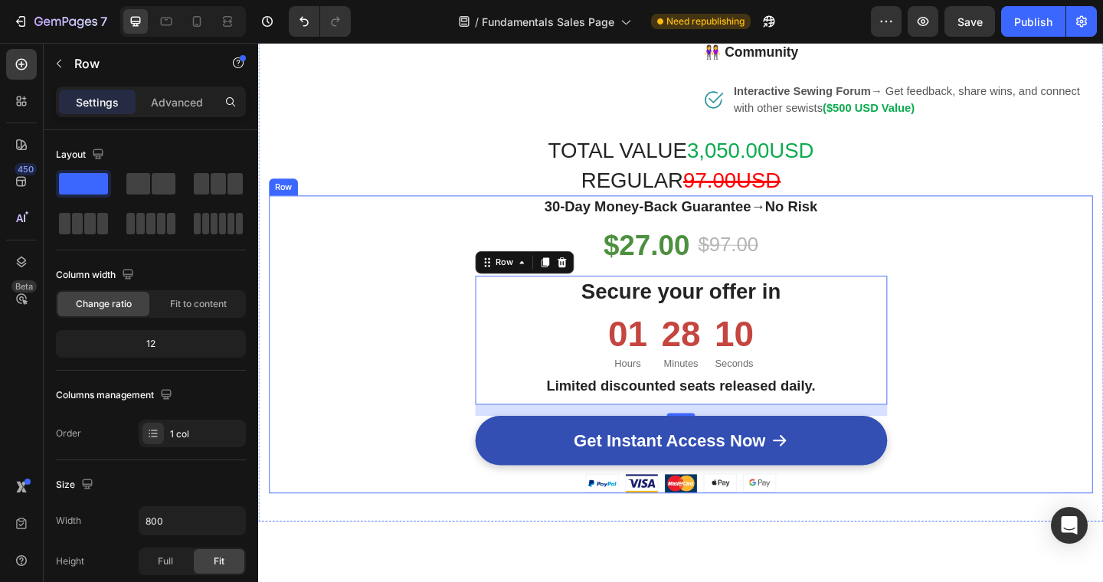
click at [400, 427] on div "30-Day Money-Back Guarantee → No Risk Heading $27.00 Product Price Product Pric…" at bounding box center [718, 371] width 896 height 325
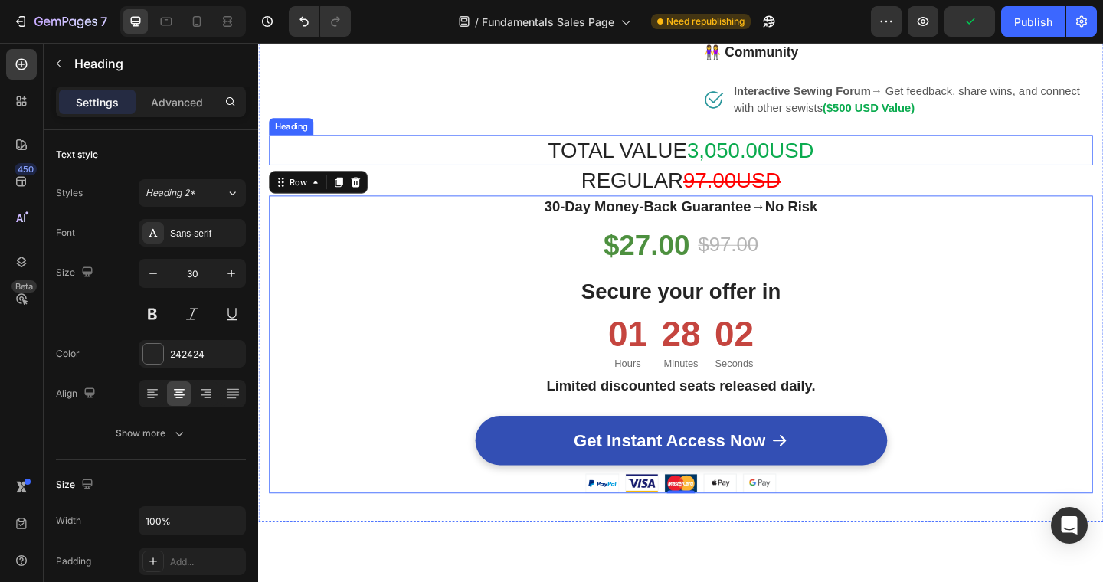
click at [1099, 156] on h2 "TOTAL VALUE 3,050.00USD" at bounding box center [718, 159] width 896 height 33
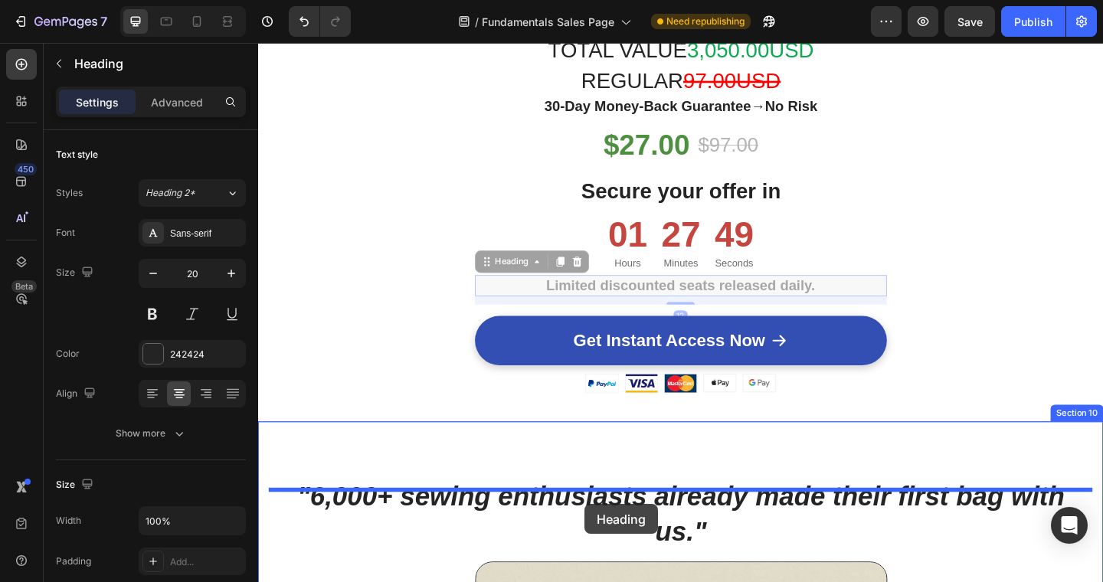
scroll to position [2951, 0]
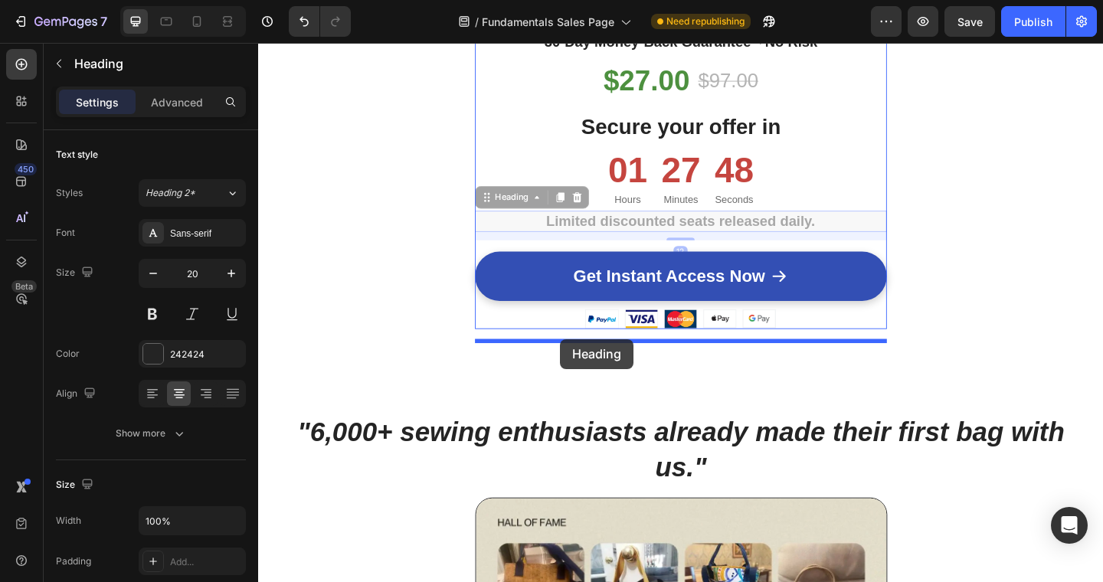
drag, startPoint x: 525, startPoint y: 411, endPoint x: 587, endPoint y: 365, distance: 76.8
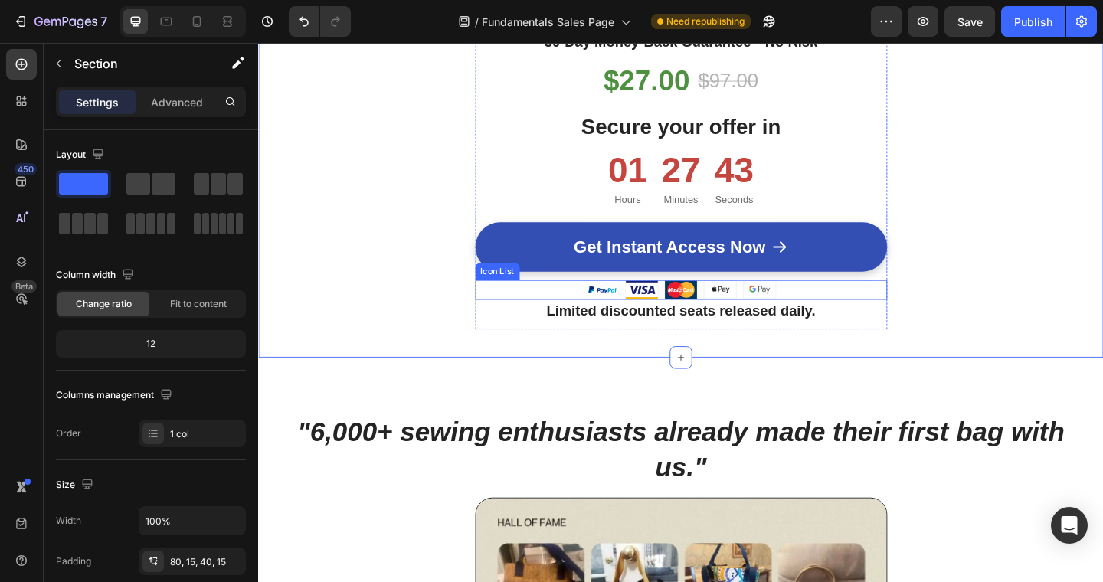
click at [891, 323] on div "Image Image Image Image Image" at bounding box center [718, 312] width 448 height 22
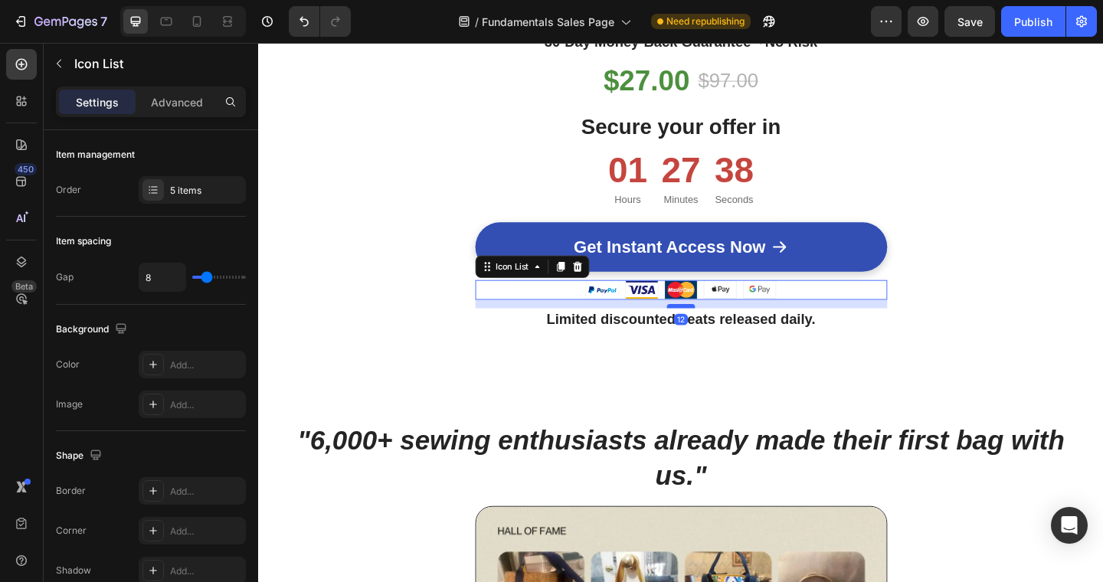
drag, startPoint x: 719, startPoint y: 334, endPoint x: 719, endPoint y: 343, distance: 9.2
click at [719, 332] on div at bounding box center [717, 329] width 31 height 5
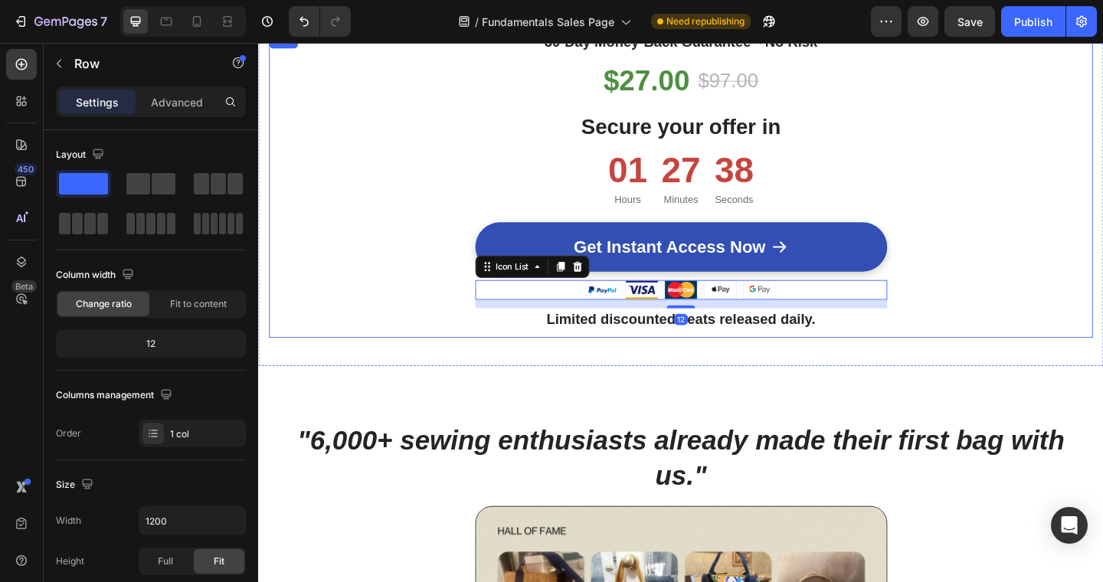
click at [1020, 329] on div "30-Day Money-Back Guarantee → No Risk Heading $27.00 Product Price Product Pric…" at bounding box center [718, 198] width 896 height 334
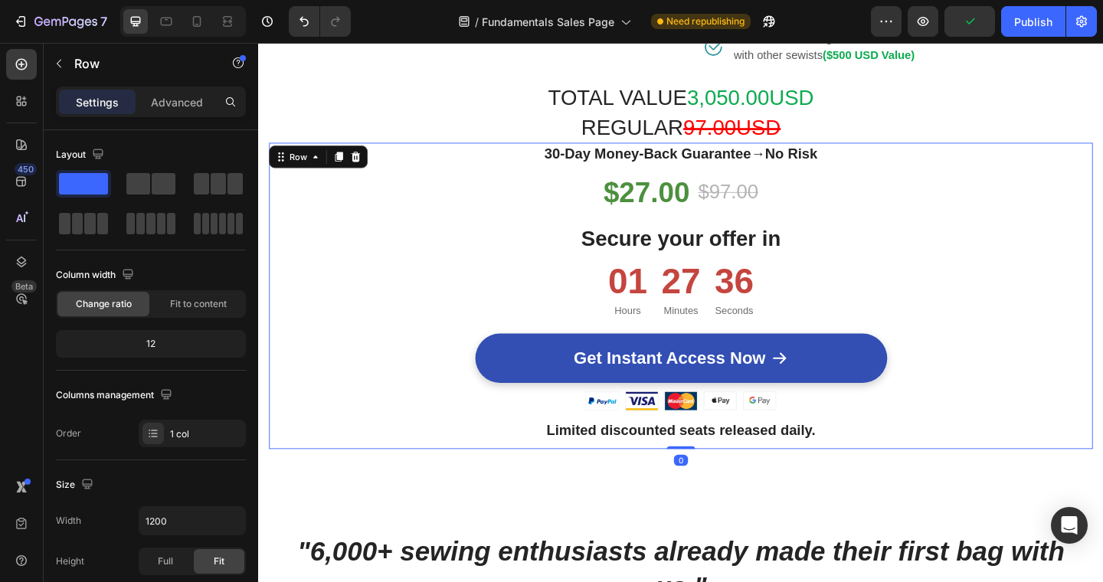
scroll to position [2828, 0]
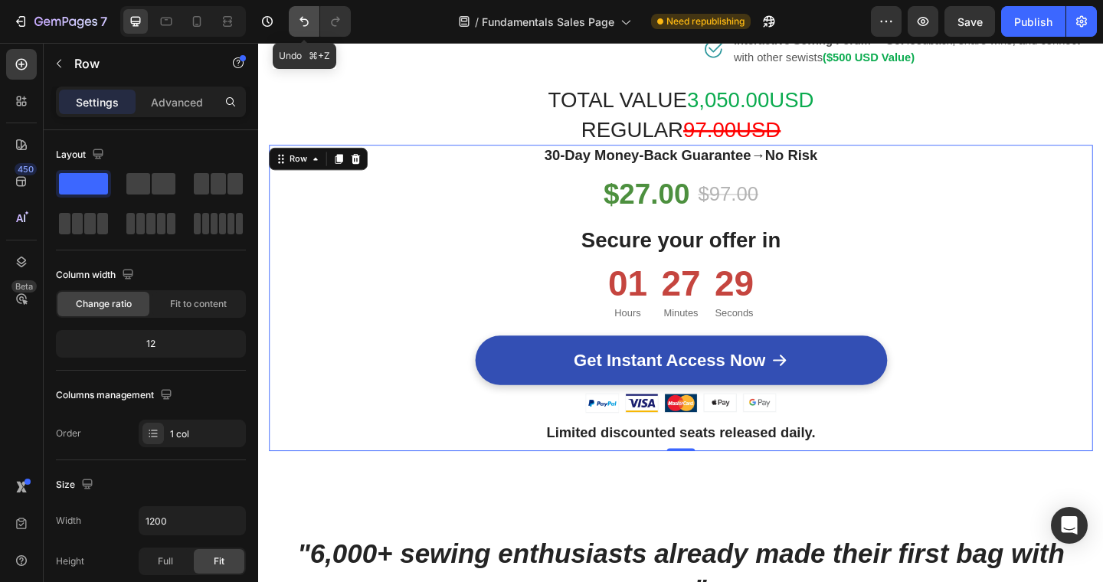
click at [305, 17] on icon "Undo/Redo" at bounding box center [303, 21] width 15 height 15
click at [306, 21] on icon "Undo/Redo" at bounding box center [303, 21] width 15 height 15
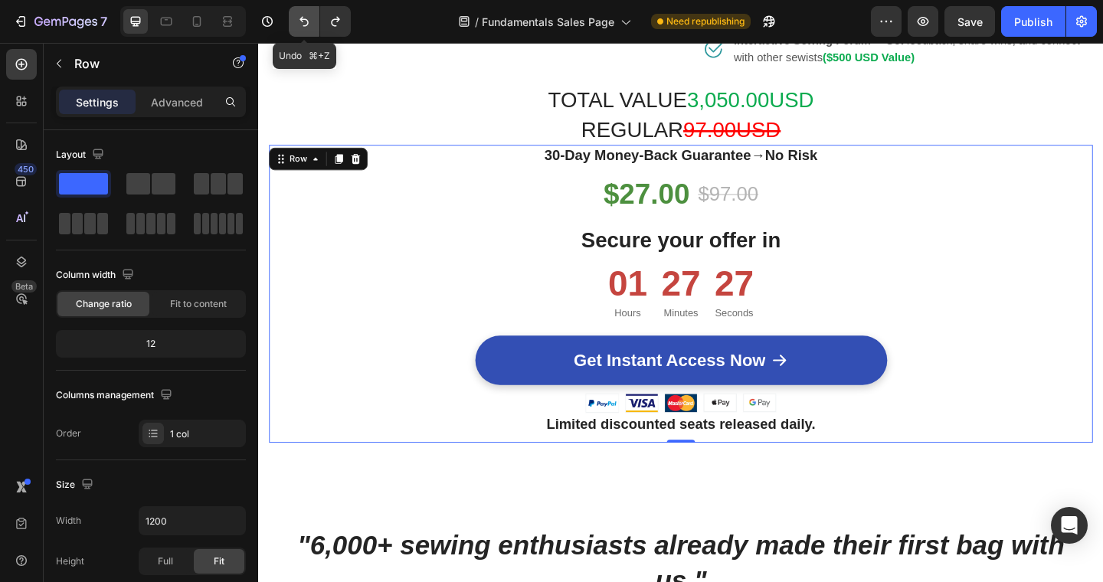
click at [306, 21] on icon "Undo/Redo" at bounding box center [303, 21] width 15 height 15
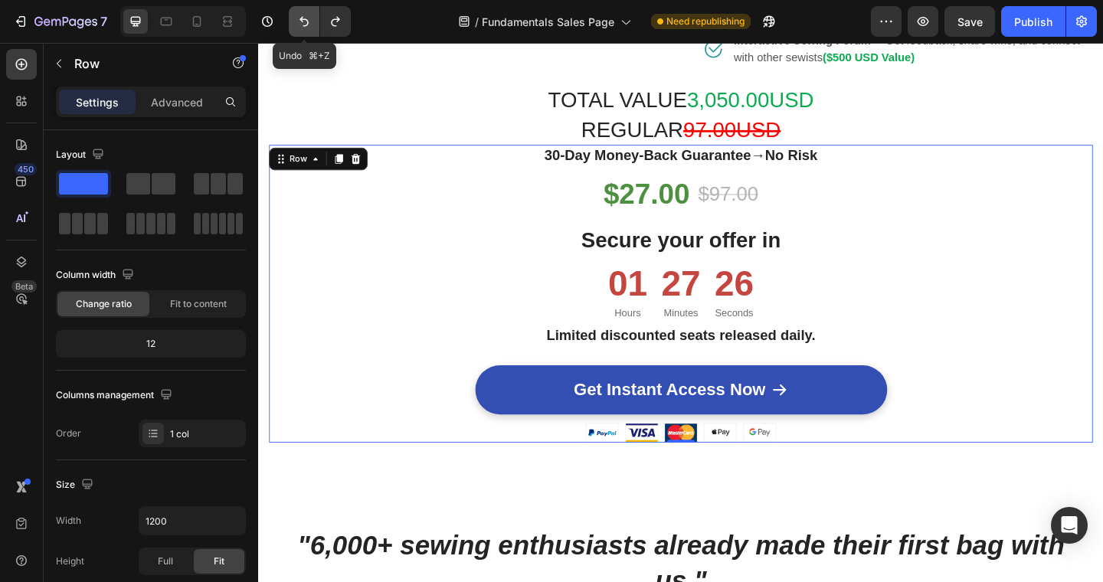
click at [306, 21] on icon "Undo/Redo" at bounding box center [303, 21] width 15 height 15
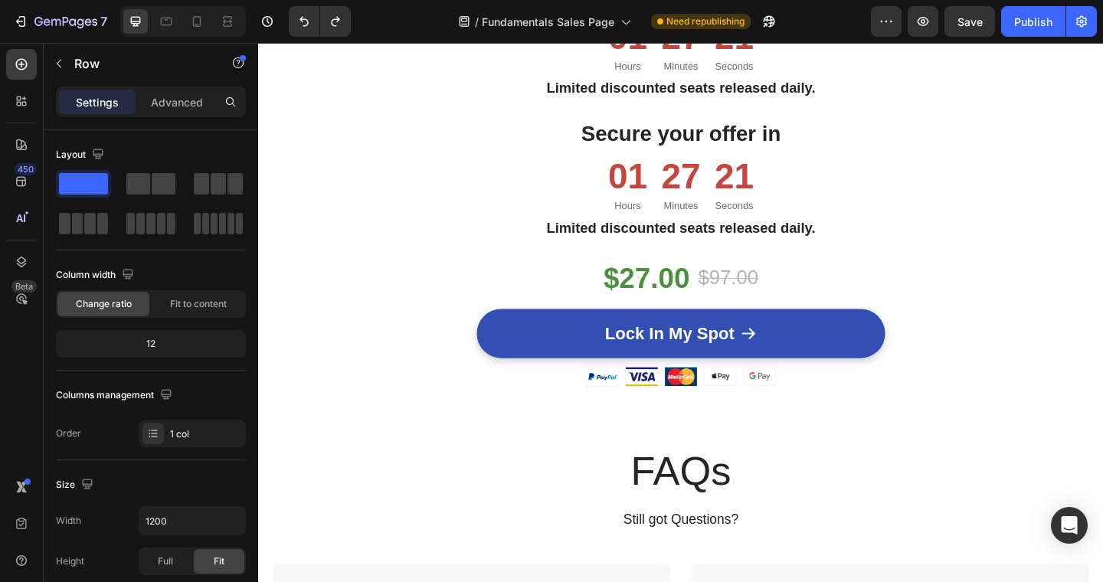
scroll to position [5133, 0]
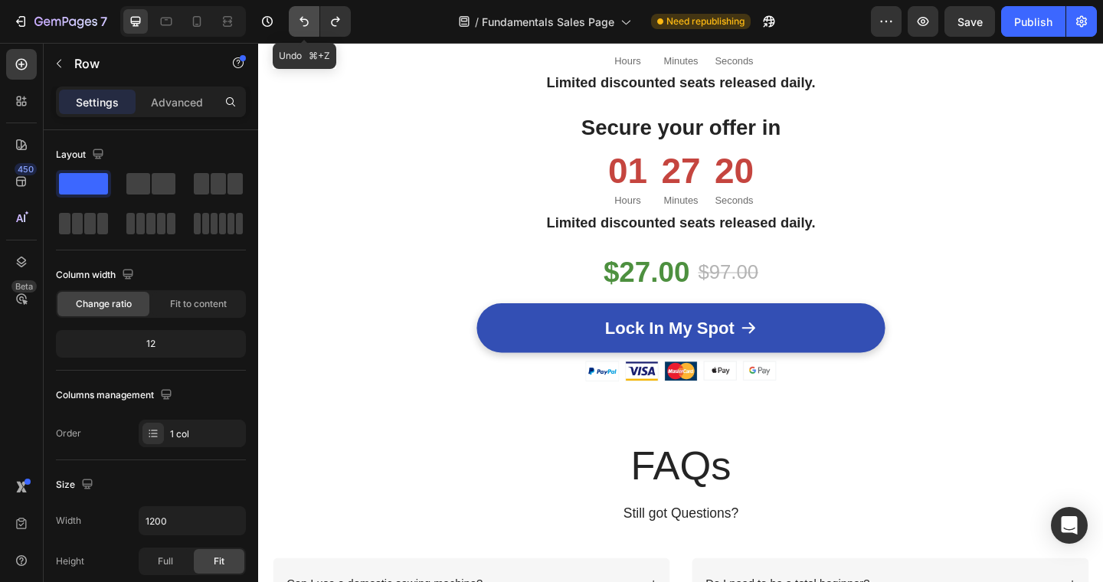
click at [300, 24] on icon "Undo/Redo" at bounding box center [303, 21] width 15 height 15
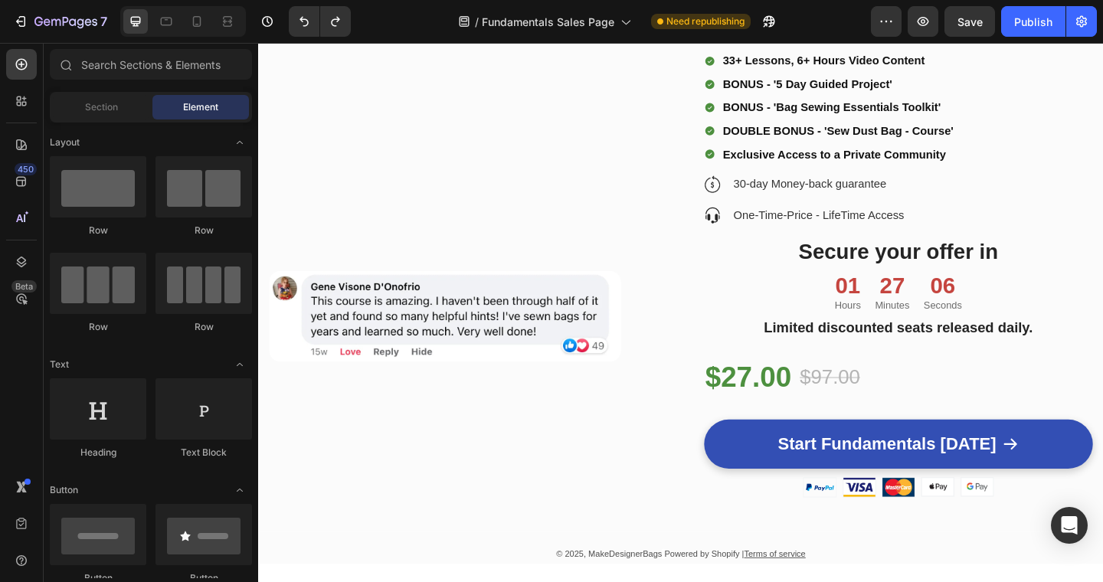
scroll to position [6374, 0]
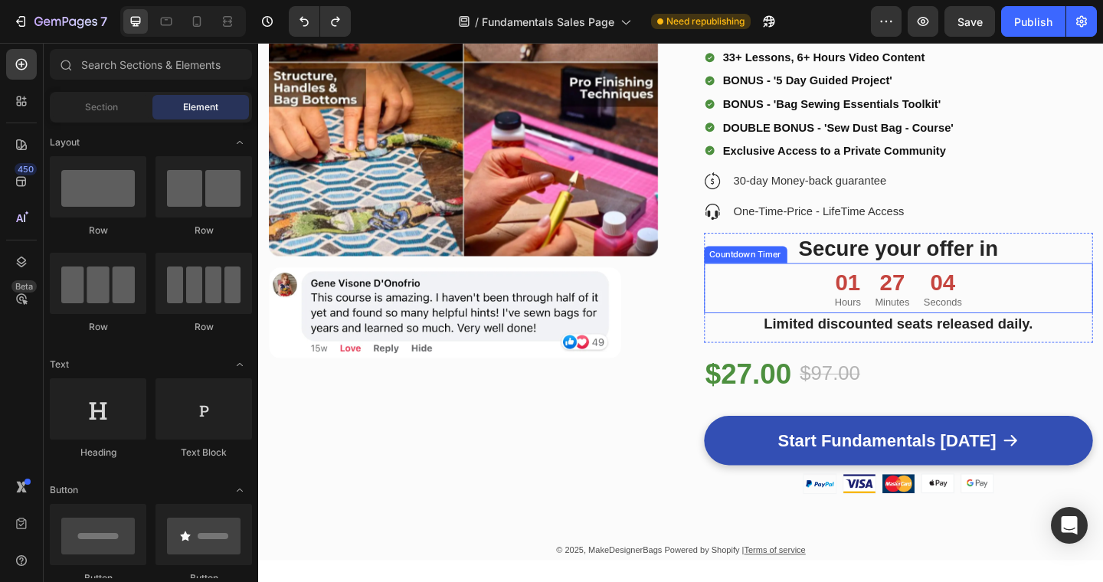
click at [929, 322] on p "Minutes" at bounding box center [948, 325] width 38 height 13
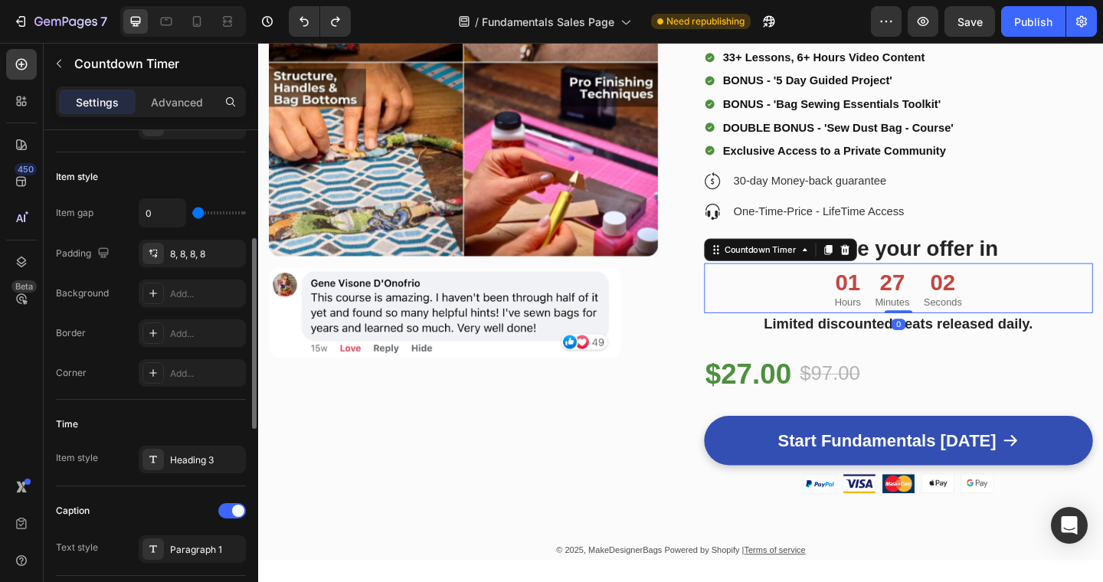
scroll to position [237, 0]
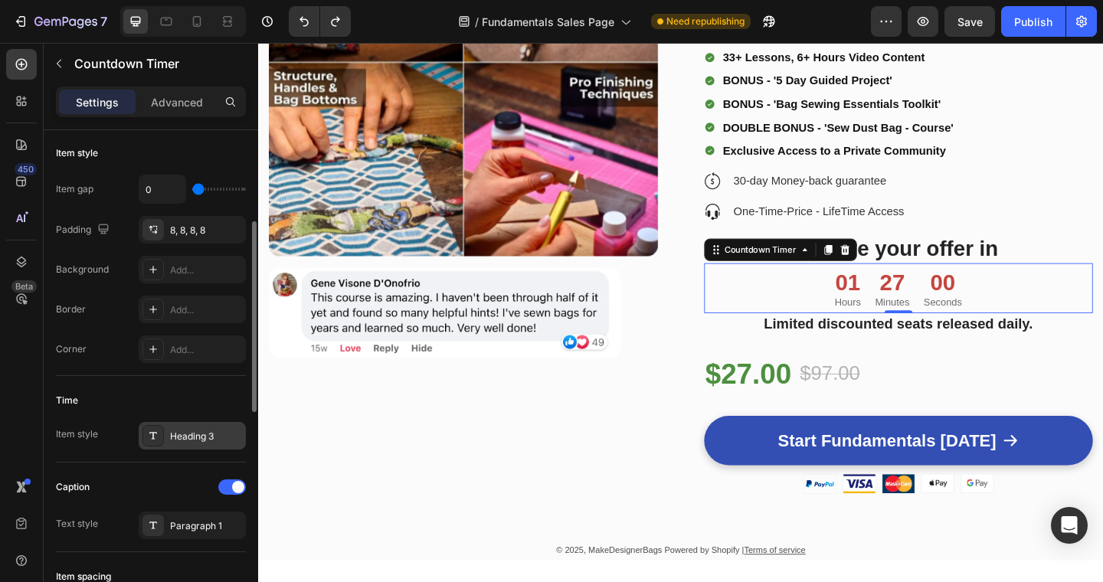
click at [208, 430] on div "Heading 3" at bounding box center [206, 437] width 72 height 14
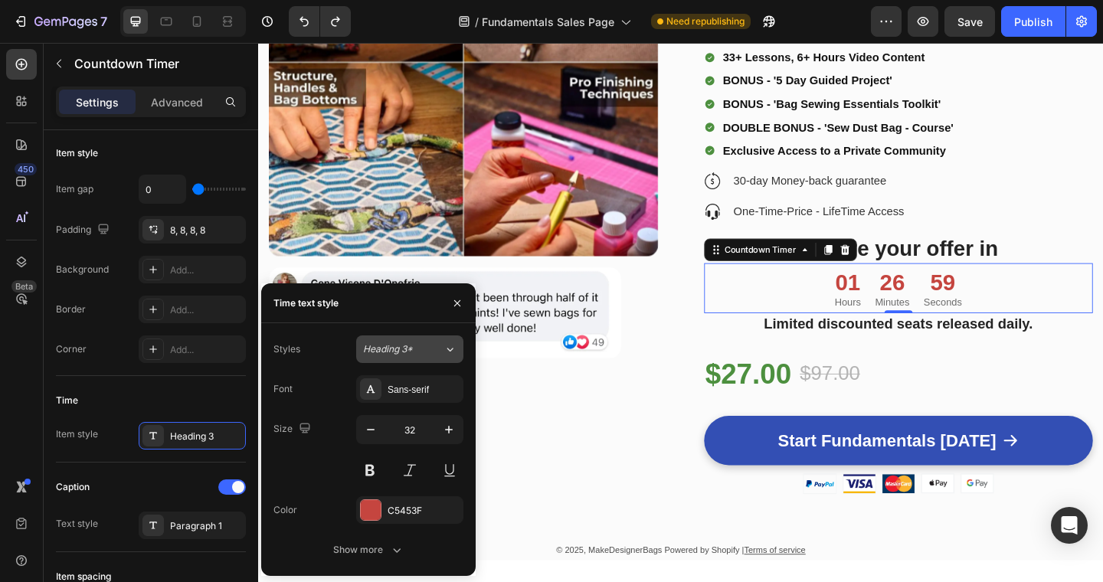
click at [410, 343] on span "Heading 3*" at bounding box center [388, 349] width 50 height 14
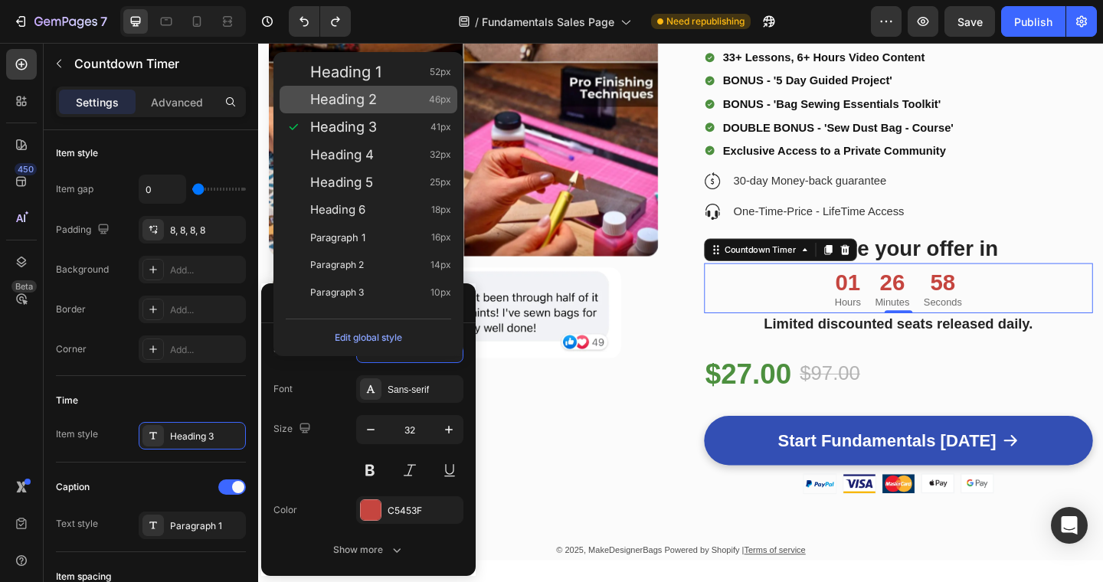
click at [367, 96] on span "Heading 2" at bounding box center [343, 99] width 67 height 15
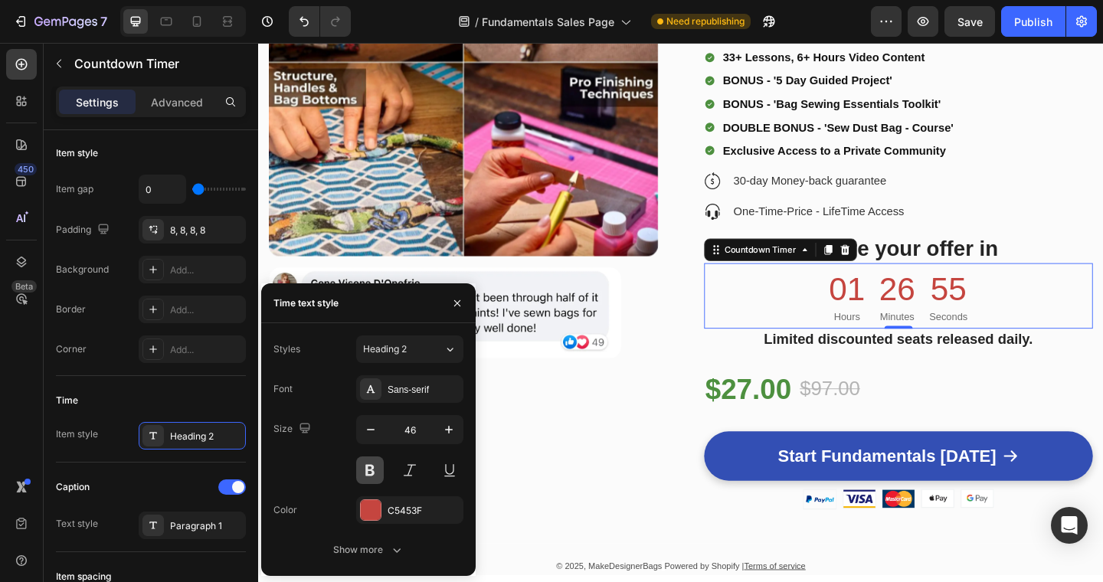
click at [373, 470] on button at bounding box center [370, 471] width 28 height 28
click at [451, 431] on icon "button" at bounding box center [448, 429] width 15 height 15
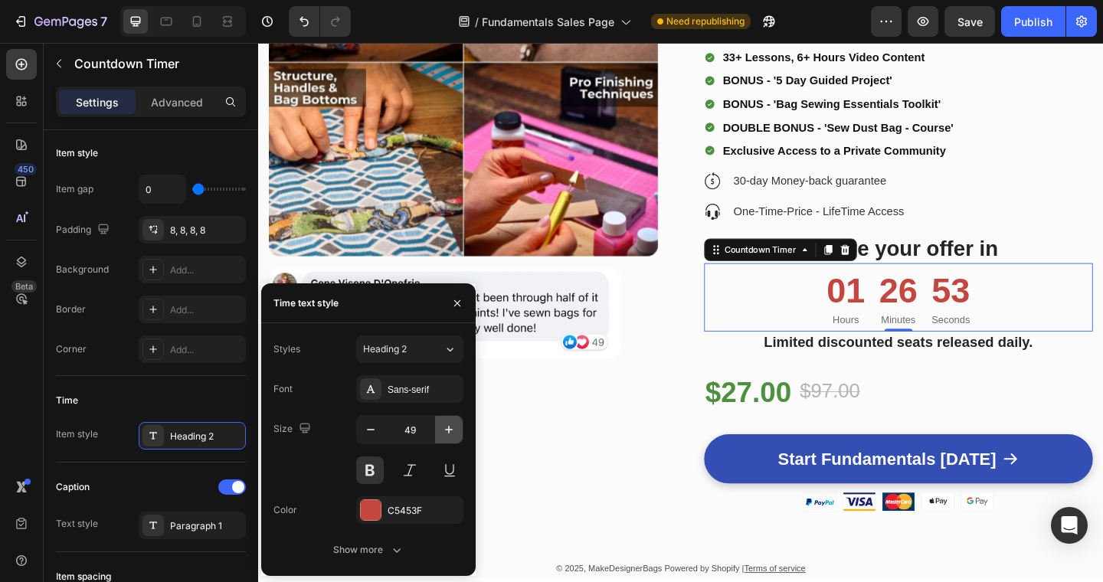
click at [451, 431] on icon "button" at bounding box center [448, 429] width 15 height 15
type input "50"
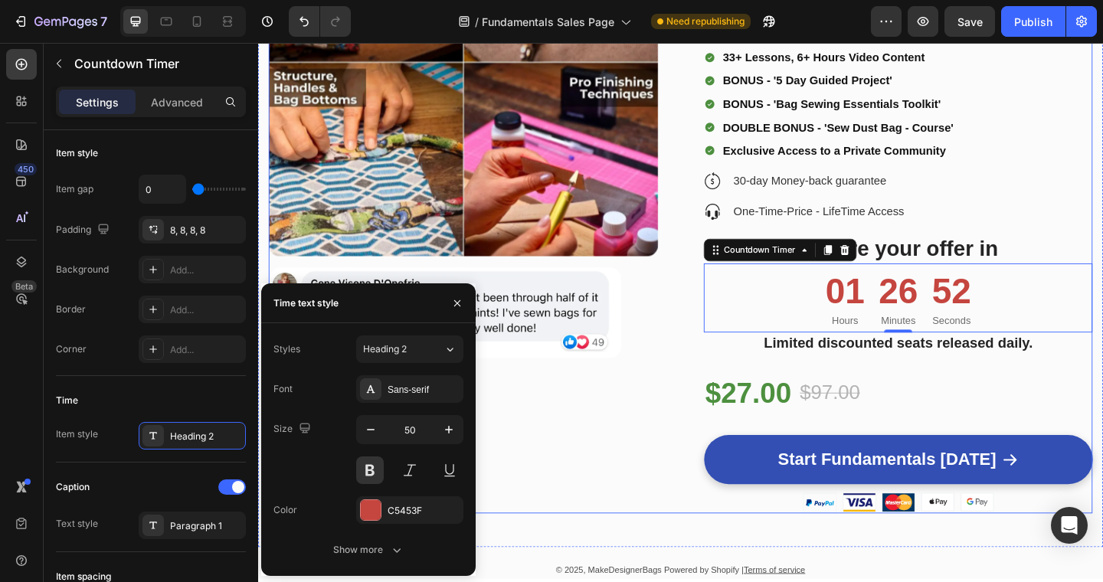
click at [565, 457] on div "Product Images Image" at bounding box center [482, 203] width 424 height 702
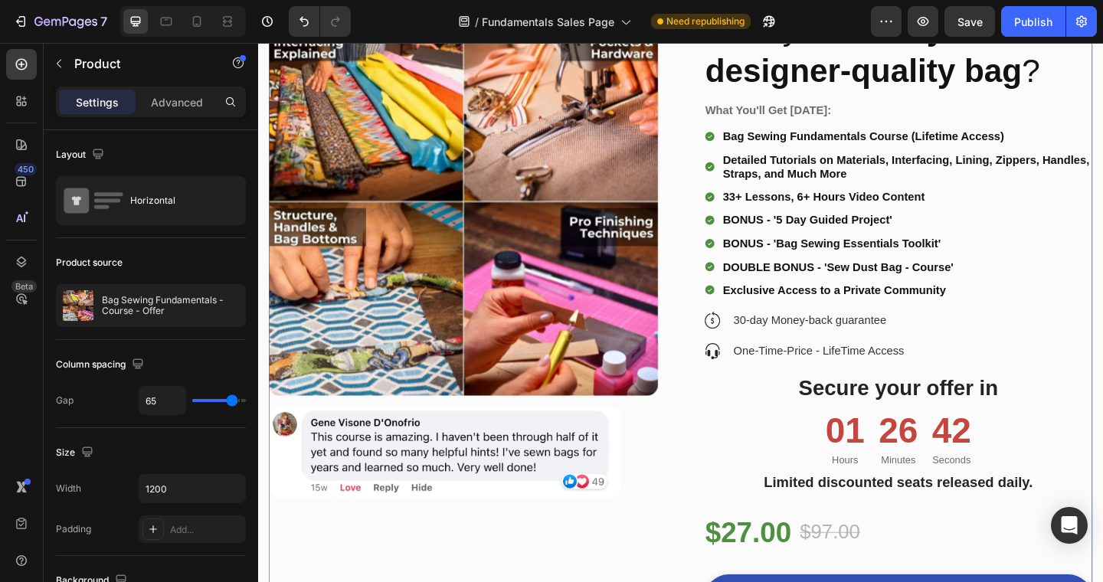
scroll to position [6204, 0]
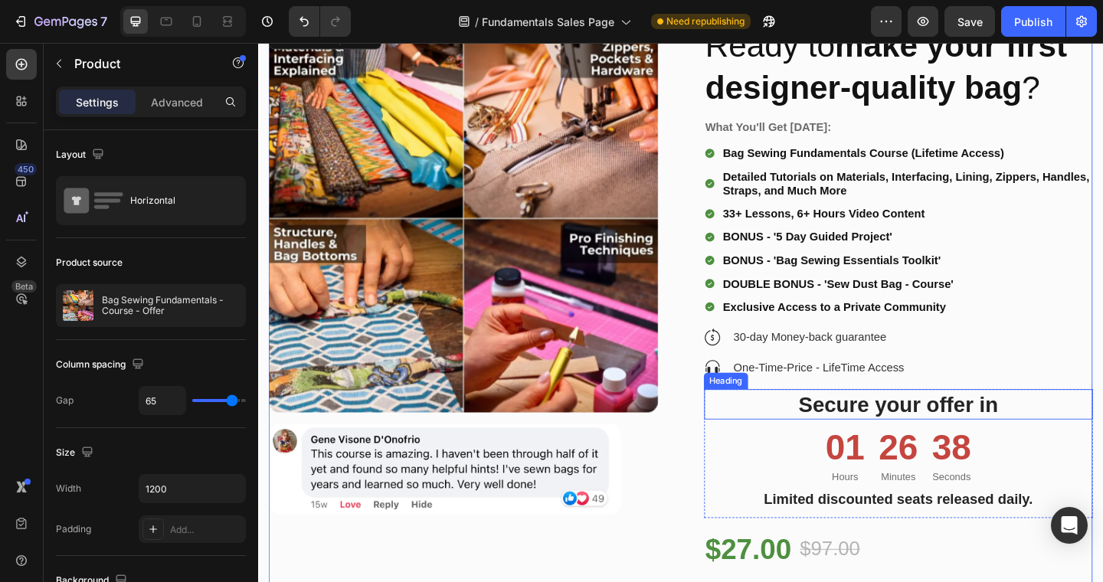
click at [807, 436] on h2 "Secure your offer in" at bounding box center [955, 436] width 424 height 33
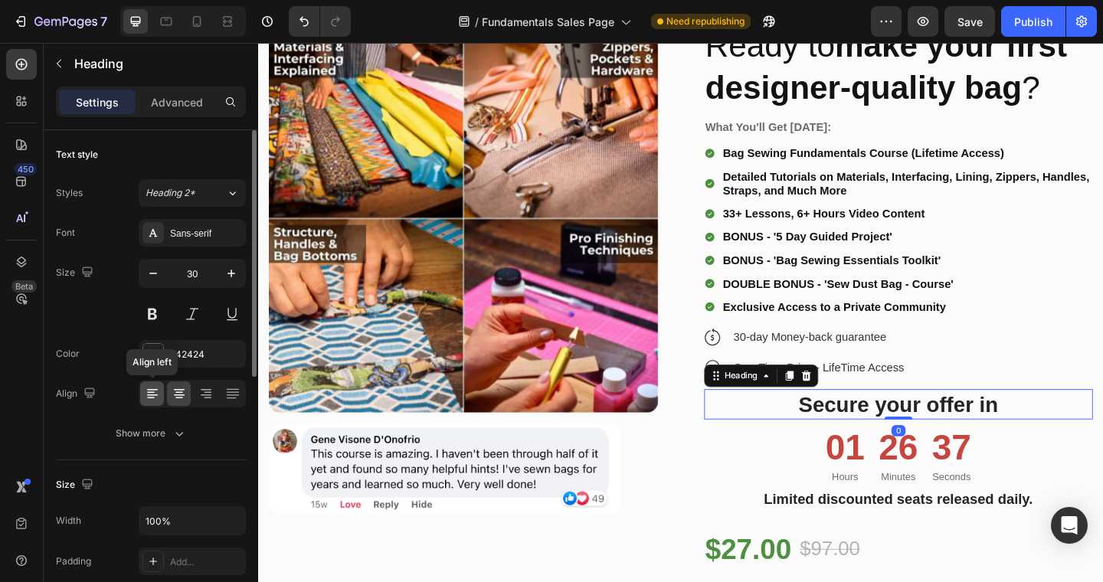
click at [149, 390] on icon at bounding box center [152, 393] width 15 height 15
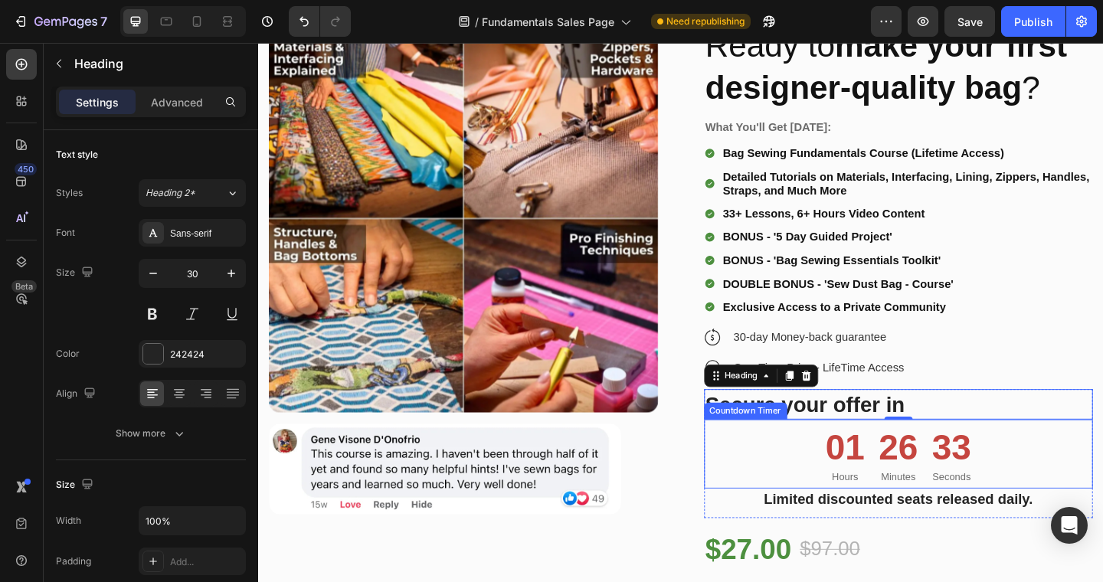
click at [836, 483] on div "01 Hours 26 Minutes 33 Seconds" at bounding box center [955, 490] width 424 height 75
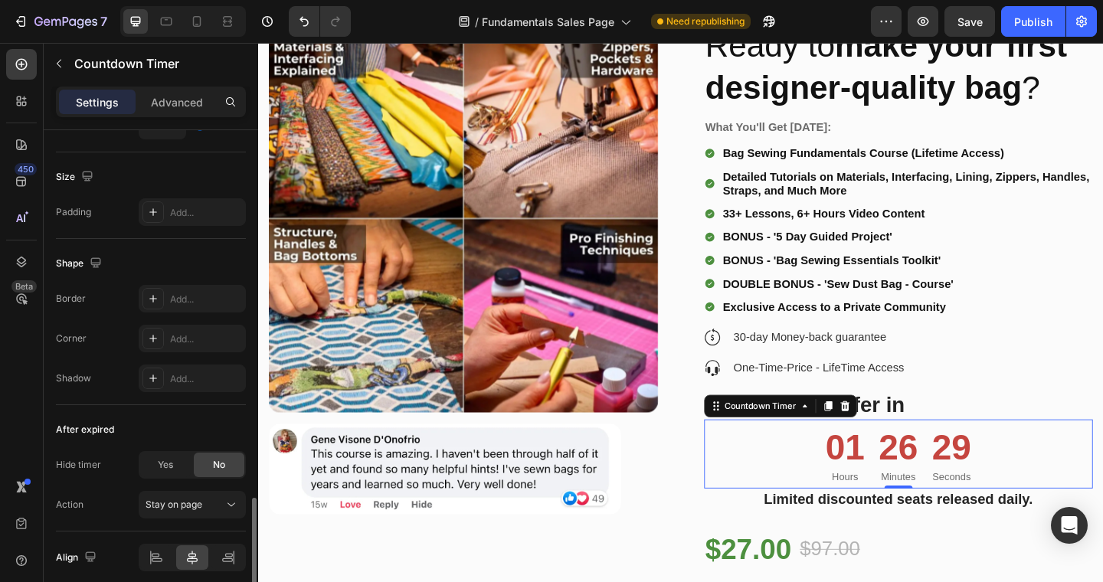
scroll to position [788, 0]
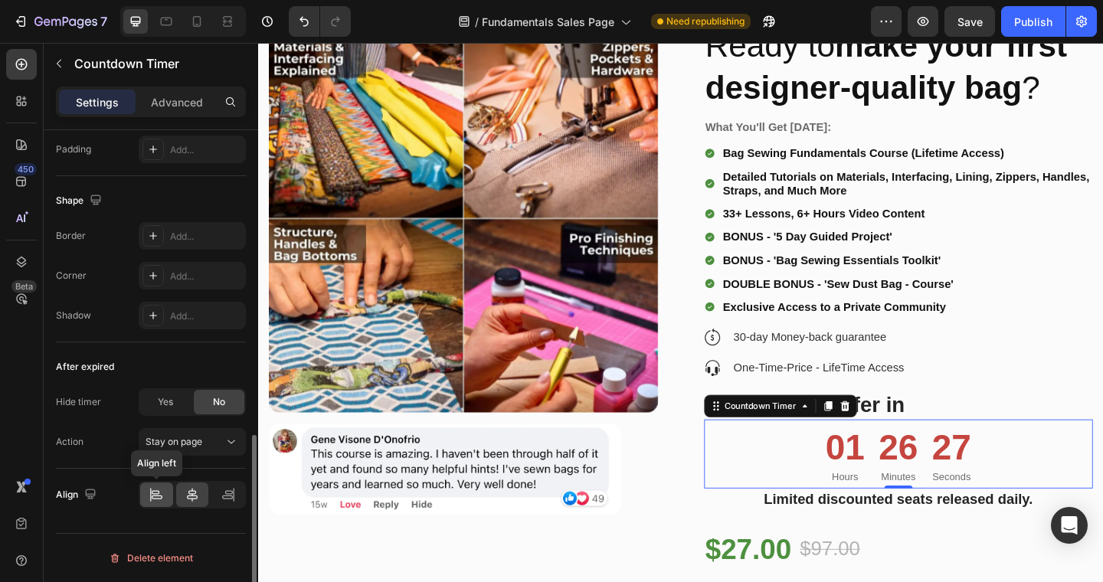
click at [162, 492] on icon at bounding box center [156, 494] width 15 height 15
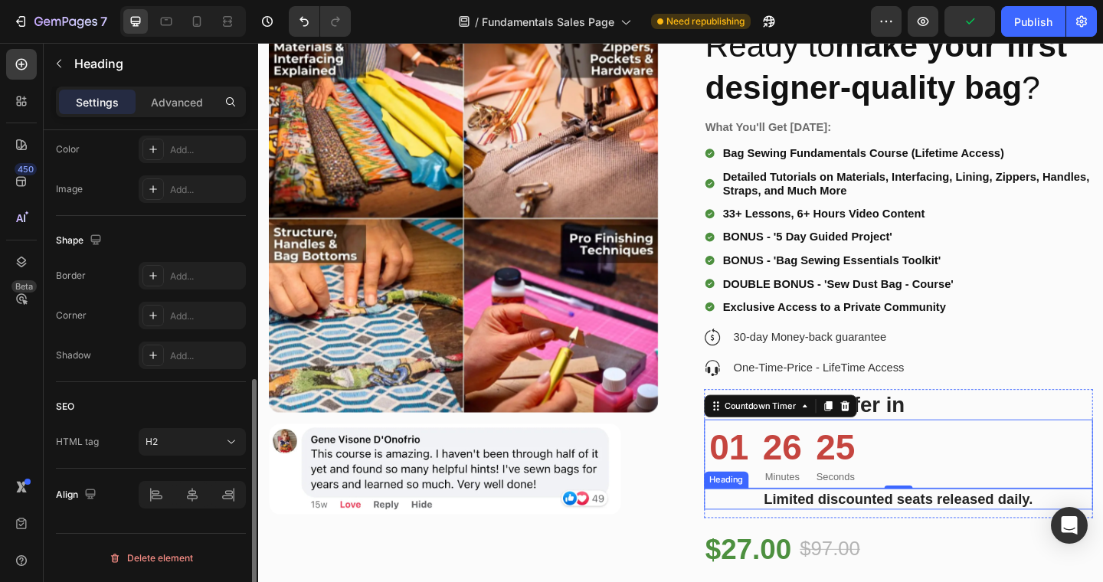
click at [794, 535] on h2 "Limited discounted seats released daily." at bounding box center [955, 539] width 424 height 23
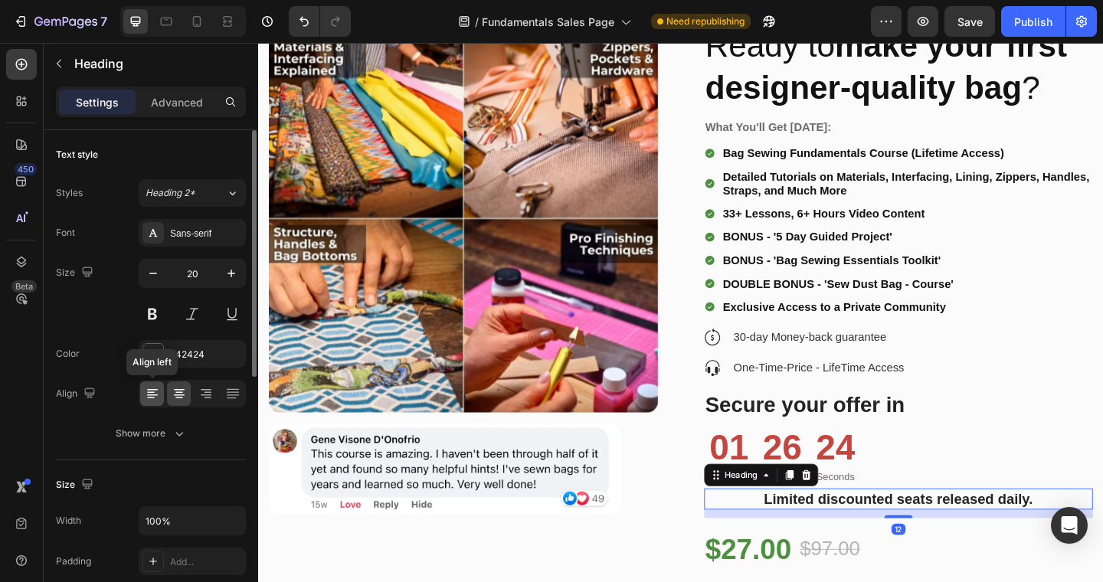
click at [147, 395] on icon at bounding box center [152, 395] width 11 height 2
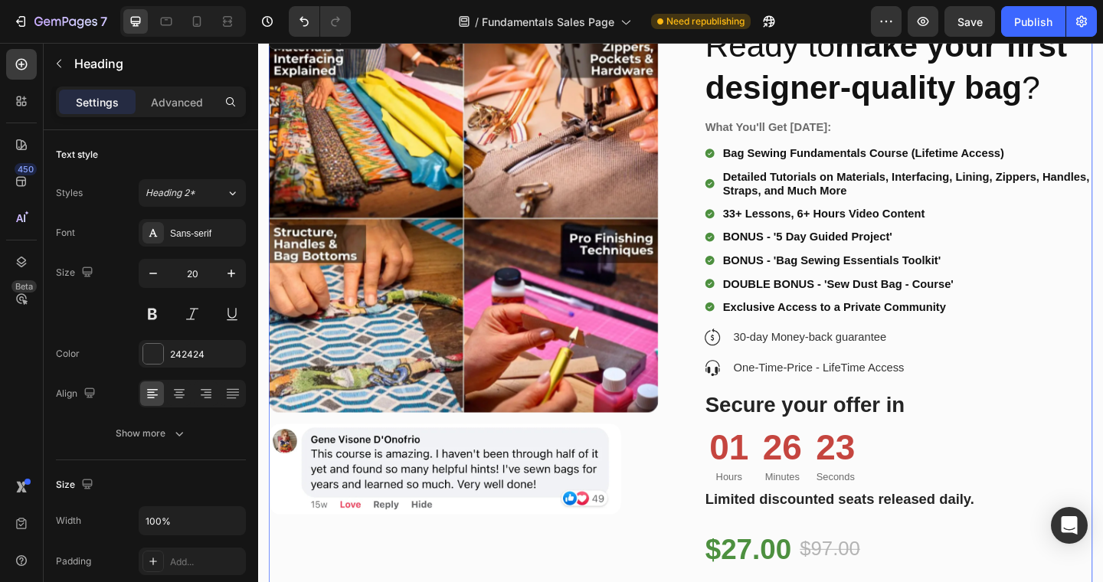
click at [637, 581] on div "Product Images Image" at bounding box center [482, 373] width 424 height 702
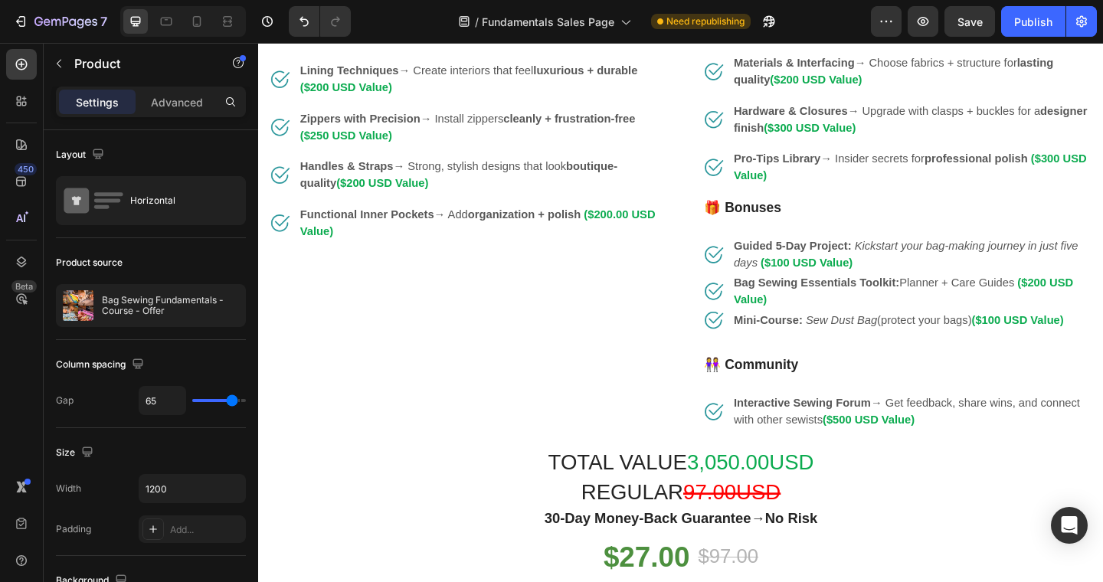
scroll to position [2590, 0]
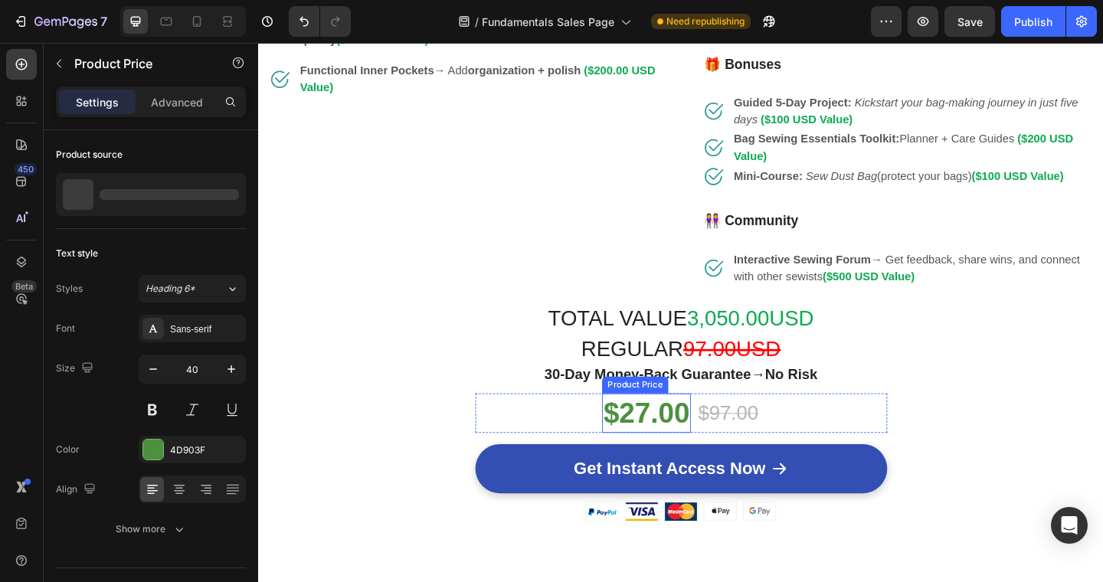
click at [682, 460] on div "$27.00" at bounding box center [680, 445] width 97 height 43
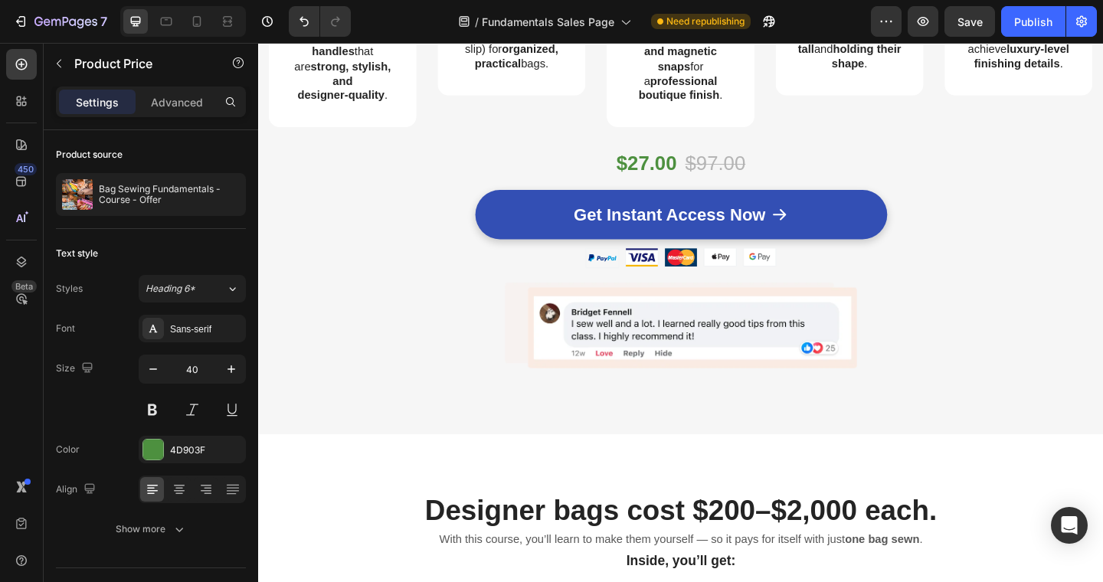
scroll to position [1583, 0]
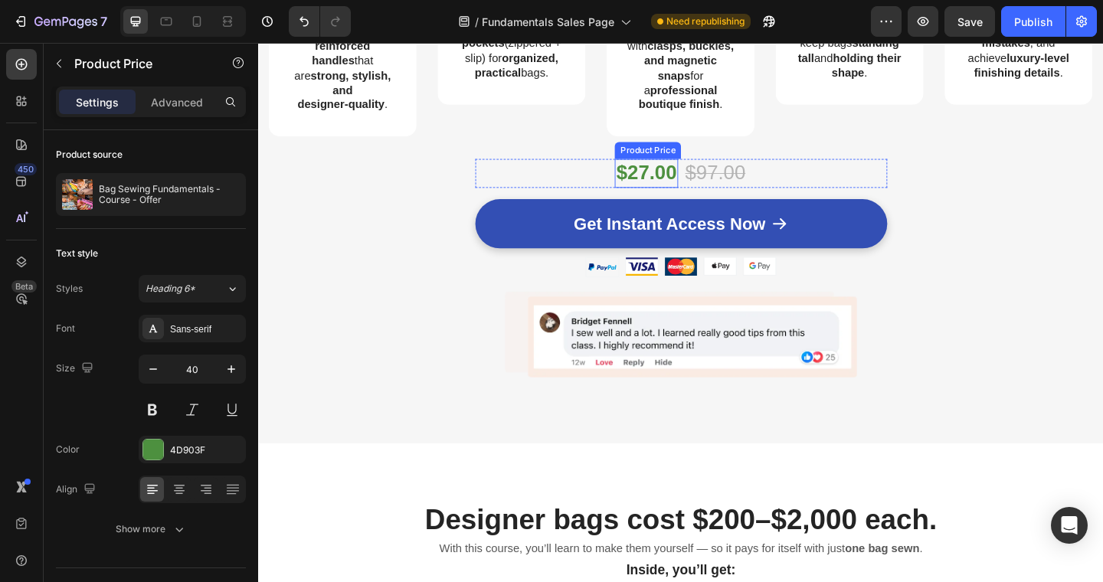
click at [668, 200] on div "$27.00" at bounding box center [680, 184] width 69 height 31
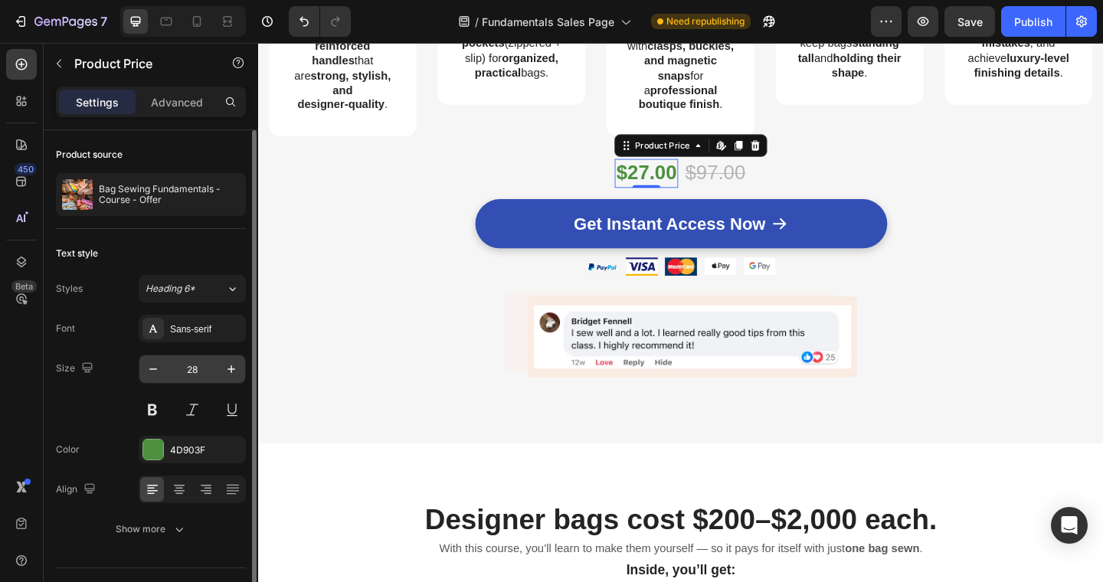
click at [204, 371] on input "28" at bounding box center [192, 369] width 51 height 28
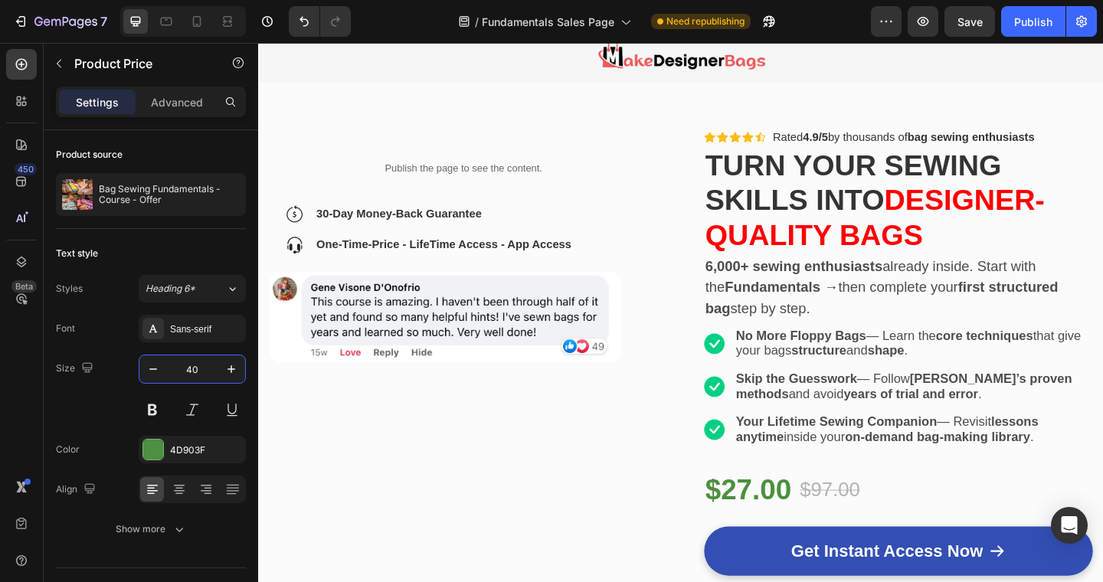
scroll to position [0, 0]
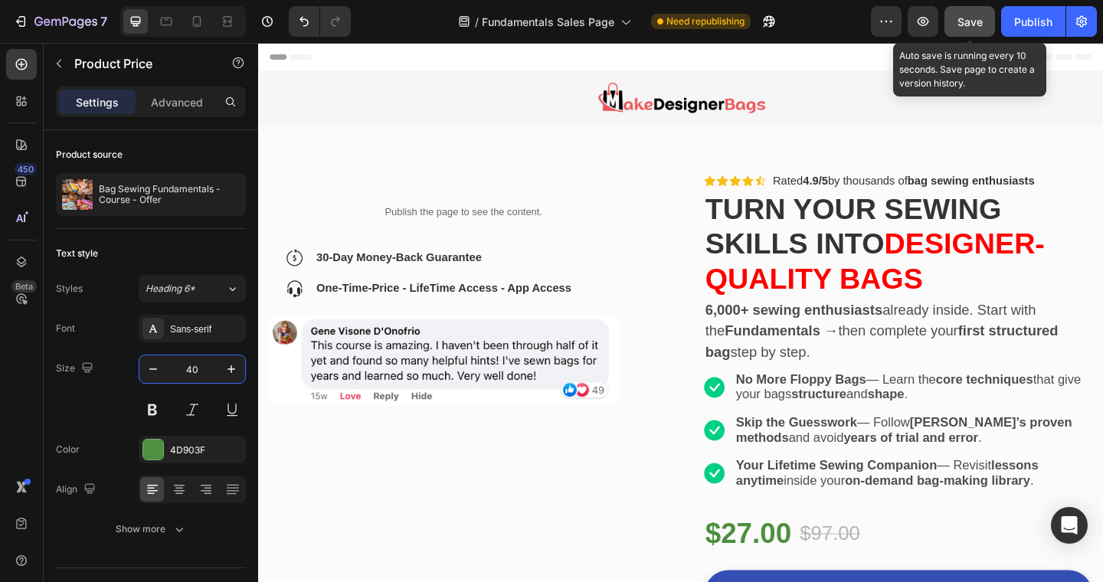
click at [971, 21] on span "Save" at bounding box center [969, 21] width 25 height 13
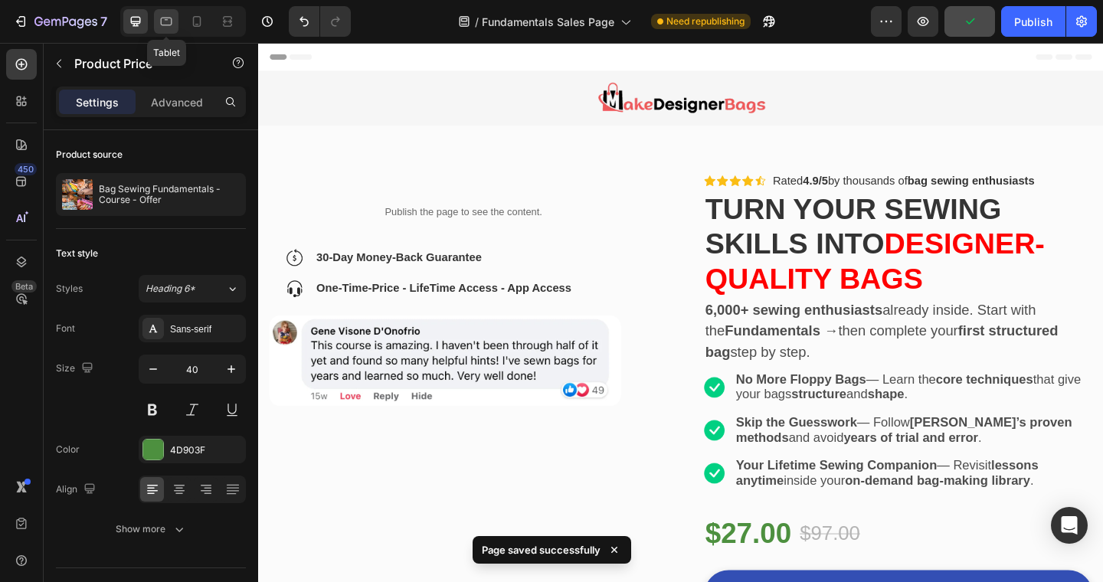
click at [165, 18] on icon at bounding box center [166, 22] width 11 height 8
type input "36"
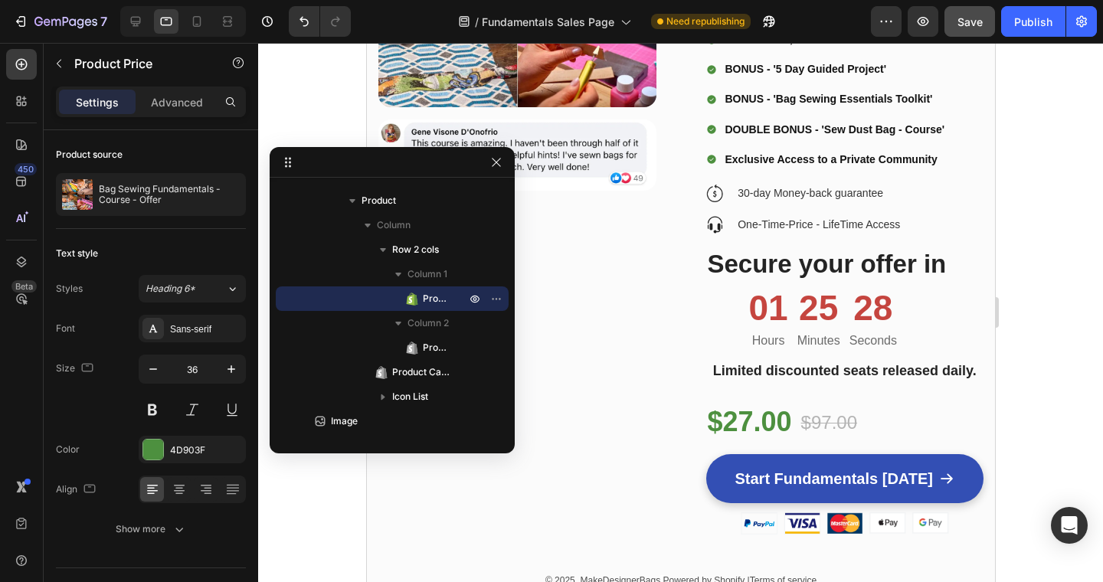
scroll to position [6220, 0]
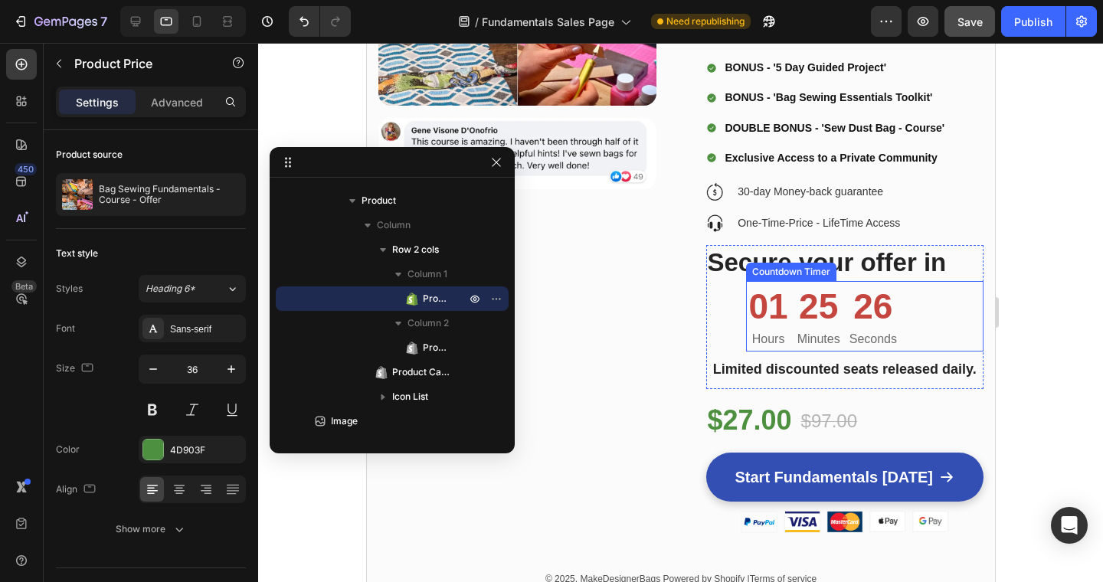
click at [749, 302] on div "01" at bounding box center [767, 307] width 39 height 46
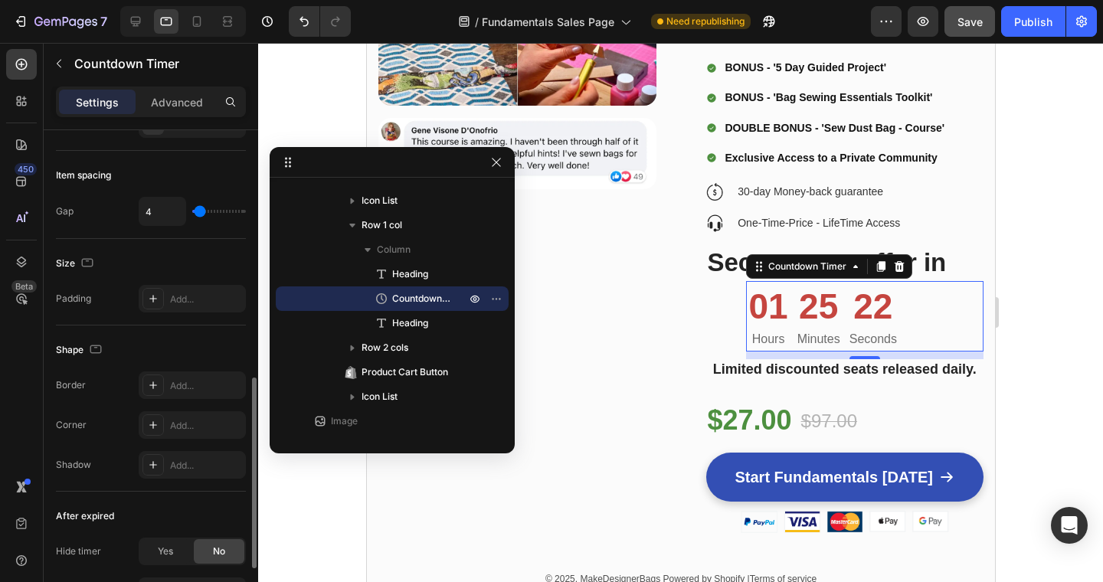
scroll to position [788, 0]
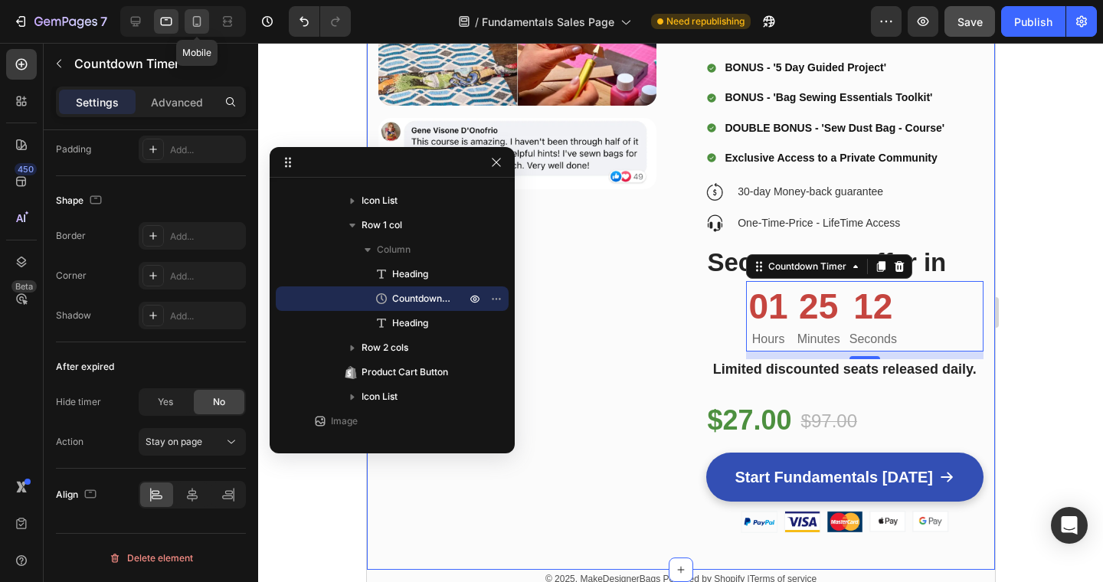
click at [196, 18] on icon at bounding box center [196, 21] width 15 height 15
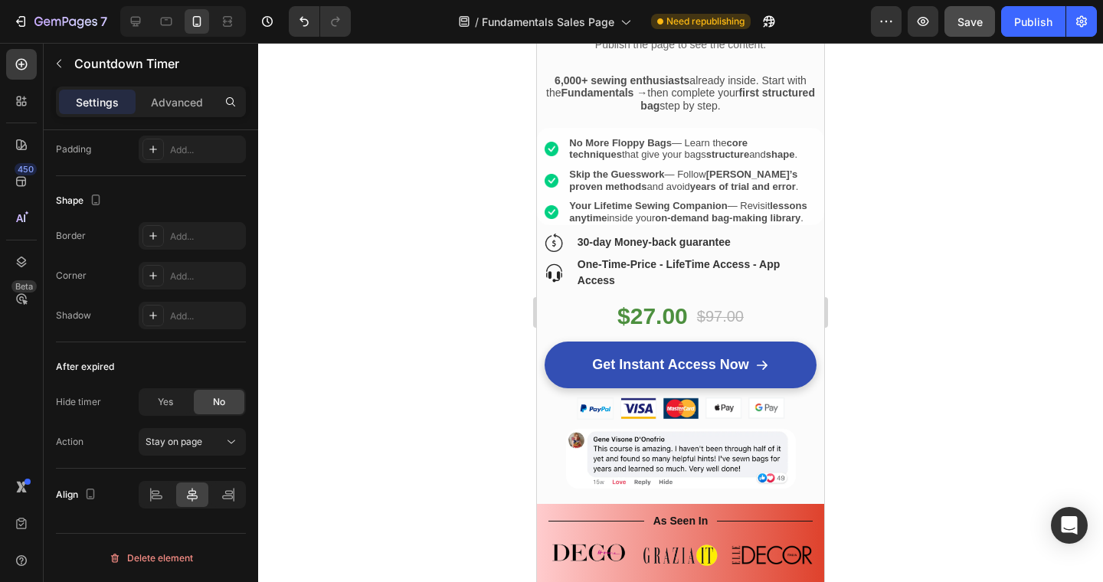
scroll to position [191, 0]
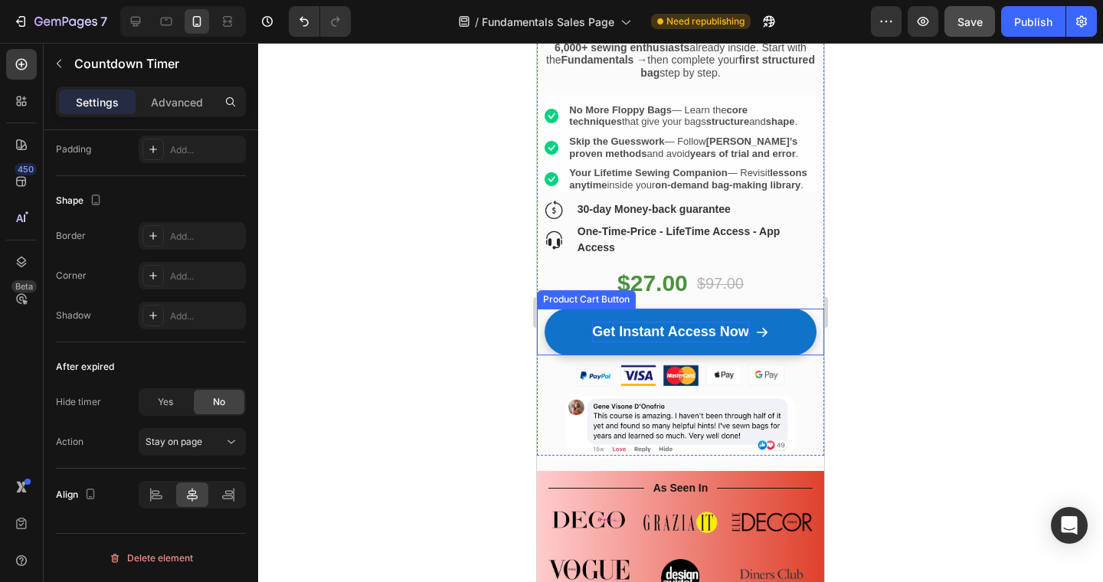
click at [692, 327] on div "Get Instant Access Now" at bounding box center [670, 332] width 156 height 21
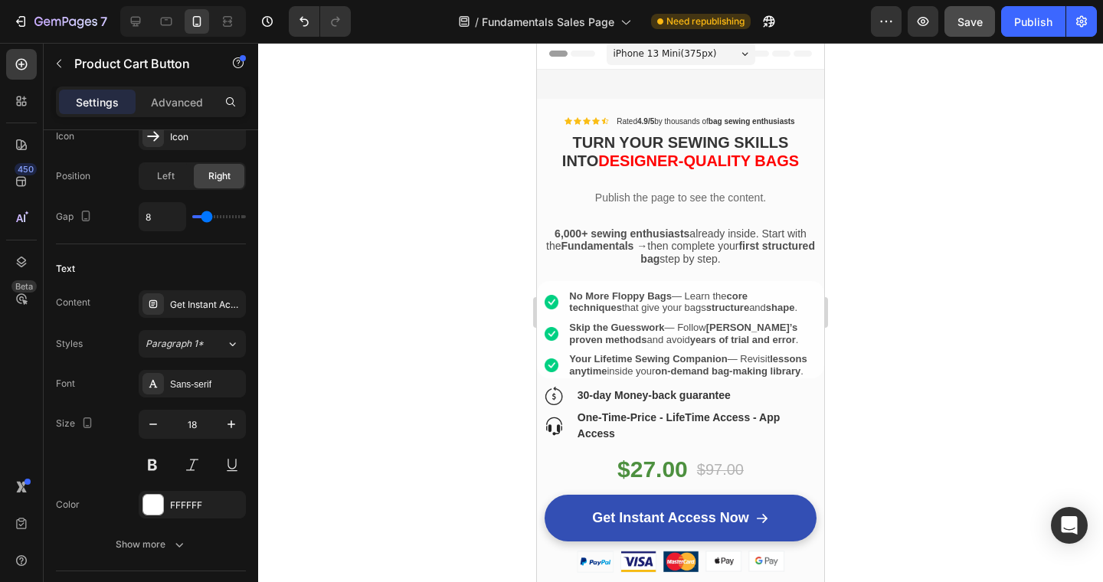
scroll to position [0, 0]
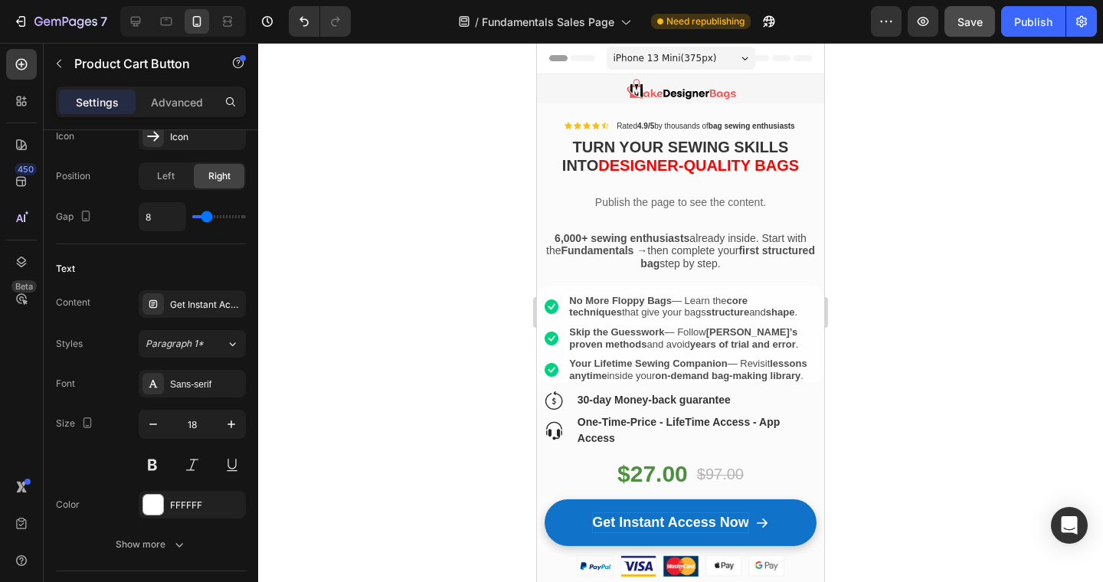
click at [660, 519] on div "Get Instant Access Now" at bounding box center [670, 522] width 156 height 21
click at [660, 519] on p "Get Instant Access Now" at bounding box center [670, 522] width 156 height 21
copy p "Get Instant Access Now"
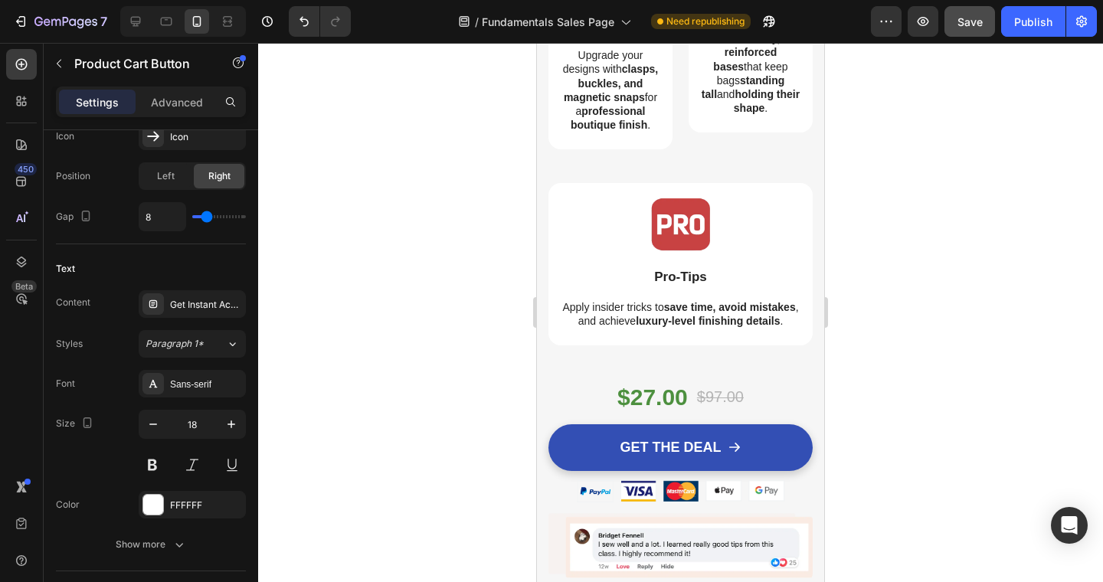
scroll to position [2154, 0]
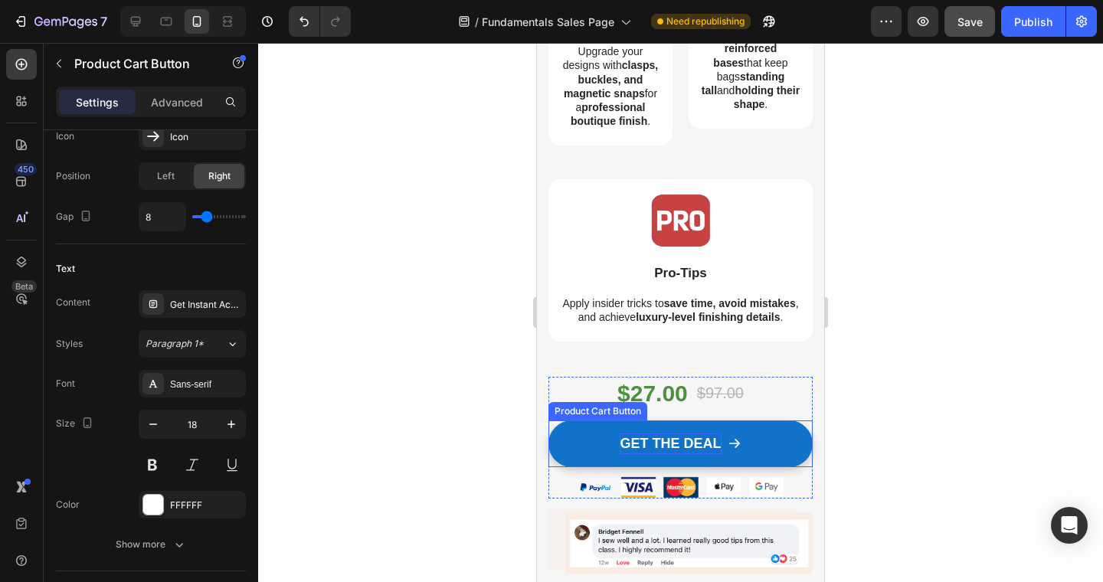
click at [657, 434] on div "GET THE DEAL" at bounding box center [670, 444] width 101 height 21
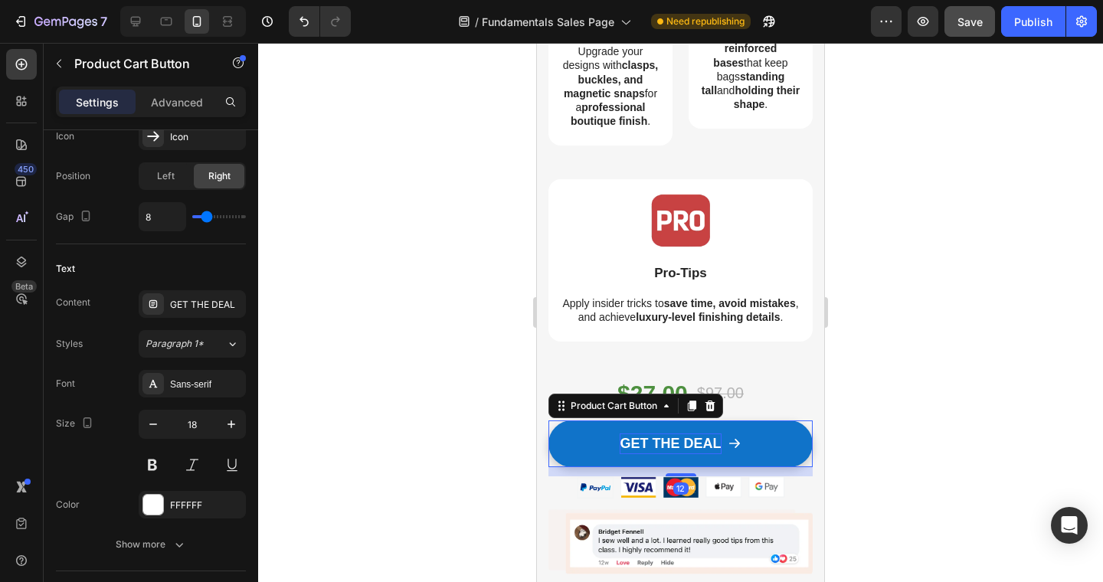
click at [657, 434] on div "GET THE DEAL" at bounding box center [670, 444] width 101 height 21
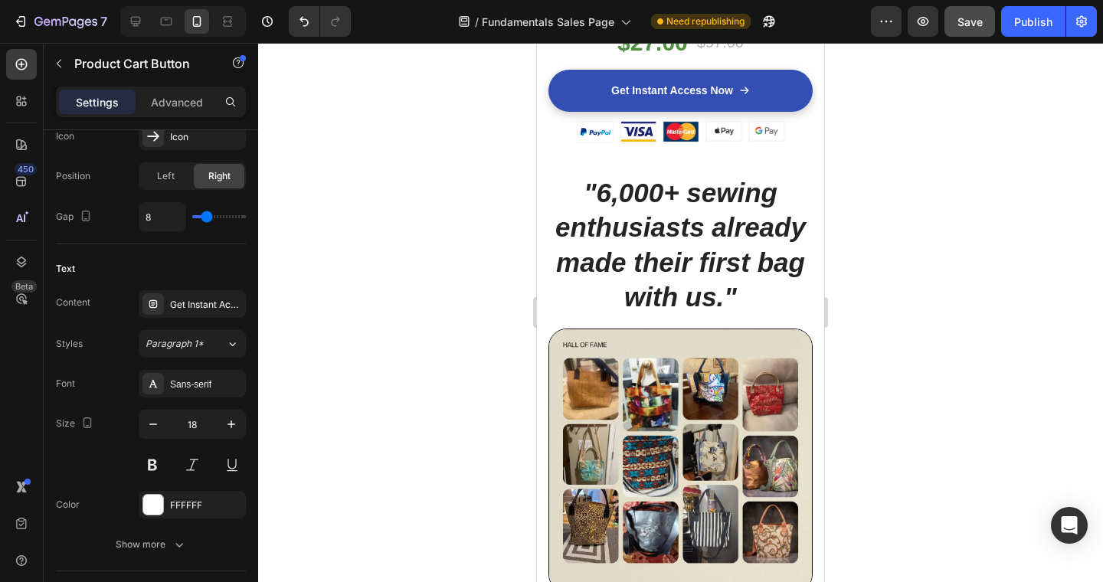
scroll to position [3802, 0]
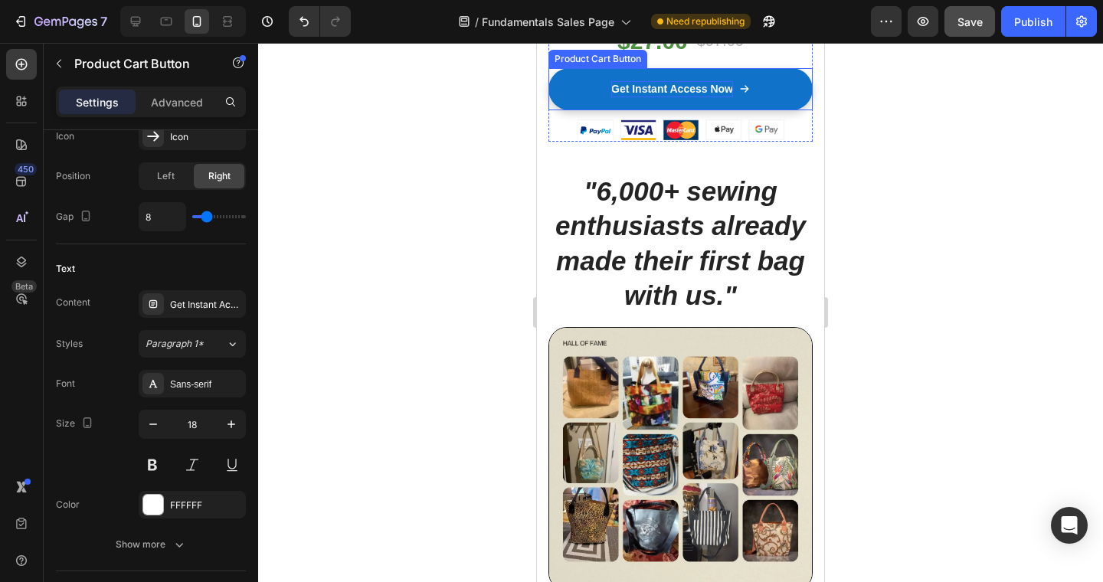
click at [633, 97] on div "Get Instant Access Now" at bounding box center [672, 89] width 122 height 16
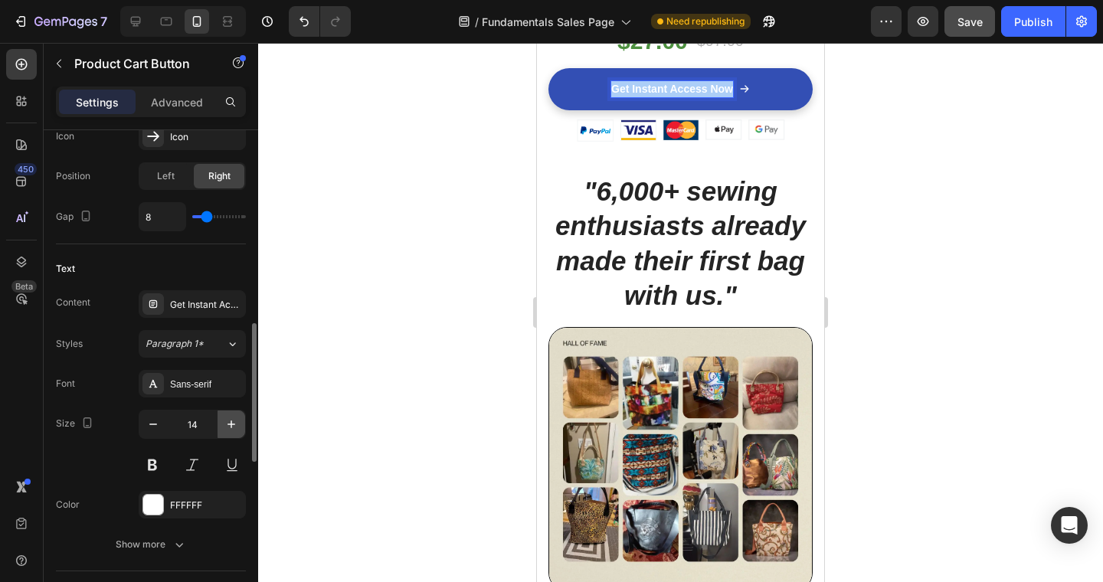
click at [227, 424] on icon "button" at bounding box center [231, 424] width 15 height 15
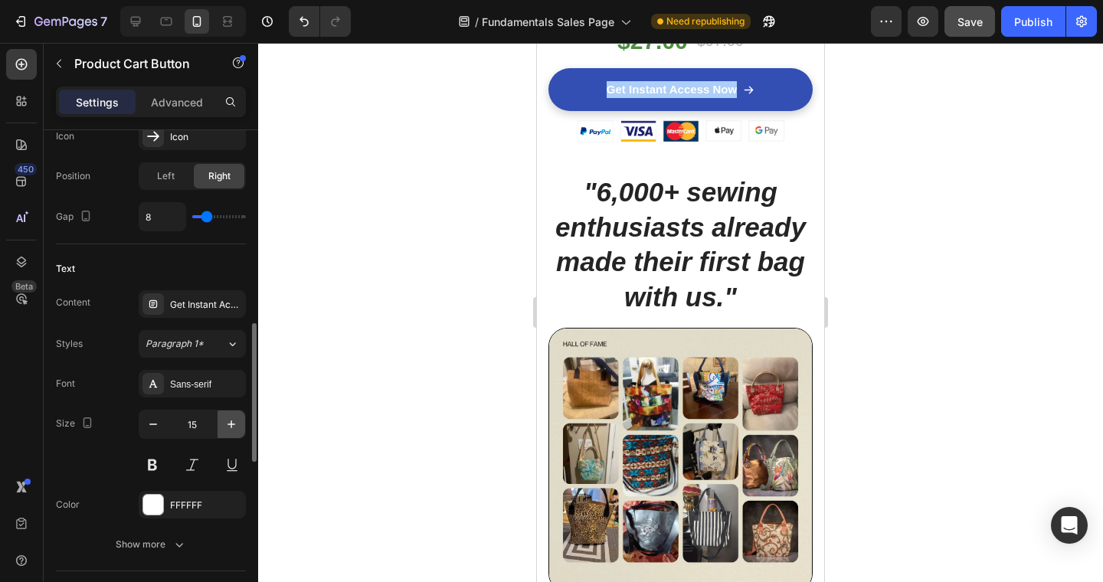
click at [227, 424] on icon "button" at bounding box center [231, 424] width 15 height 15
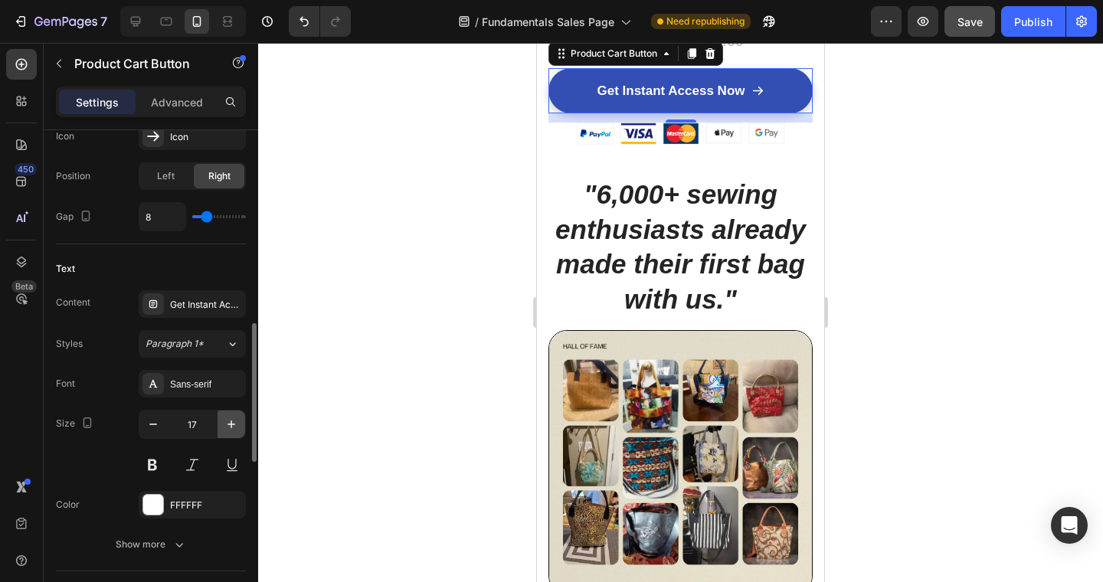
click at [227, 424] on icon "button" at bounding box center [231, 424] width 15 height 15
type input "18"
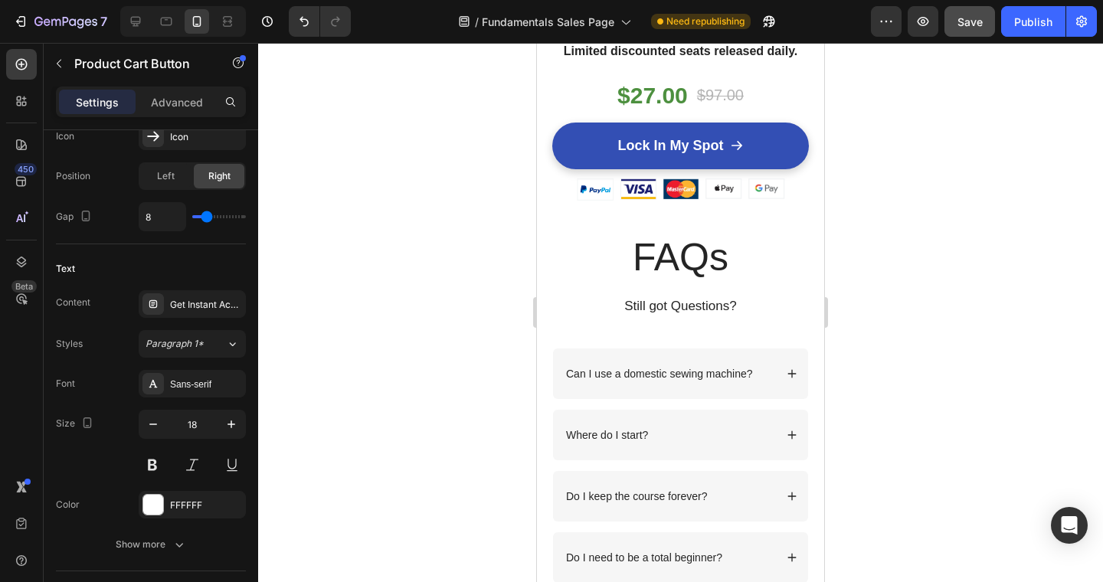
scroll to position [5703, 0]
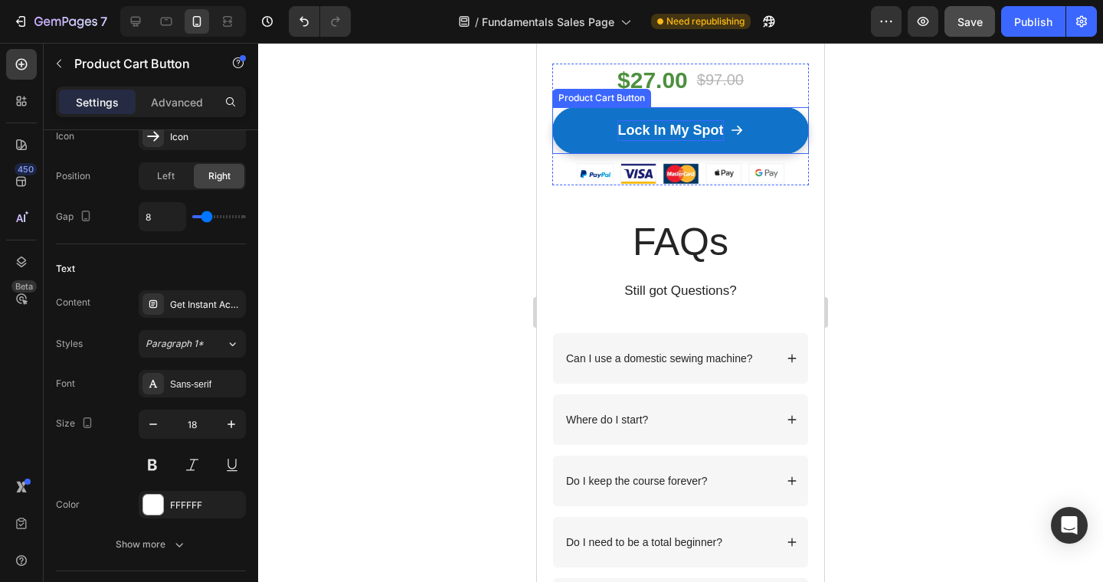
click at [668, 129] on strong "Lock In My Spot" at bounding box center [670, 130] width 106 height 21
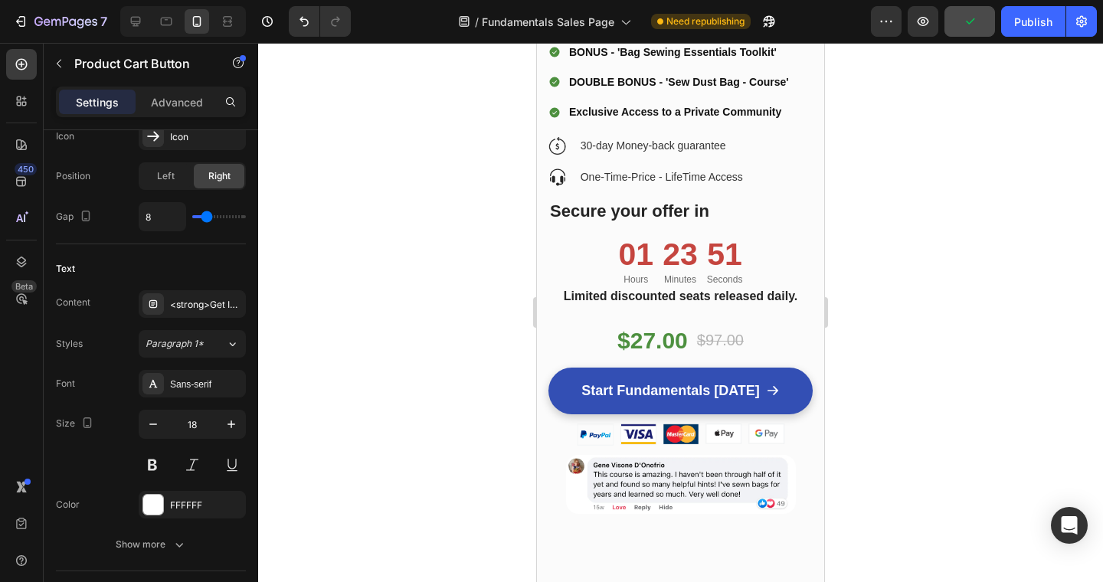
scroll to position [7224, 0]
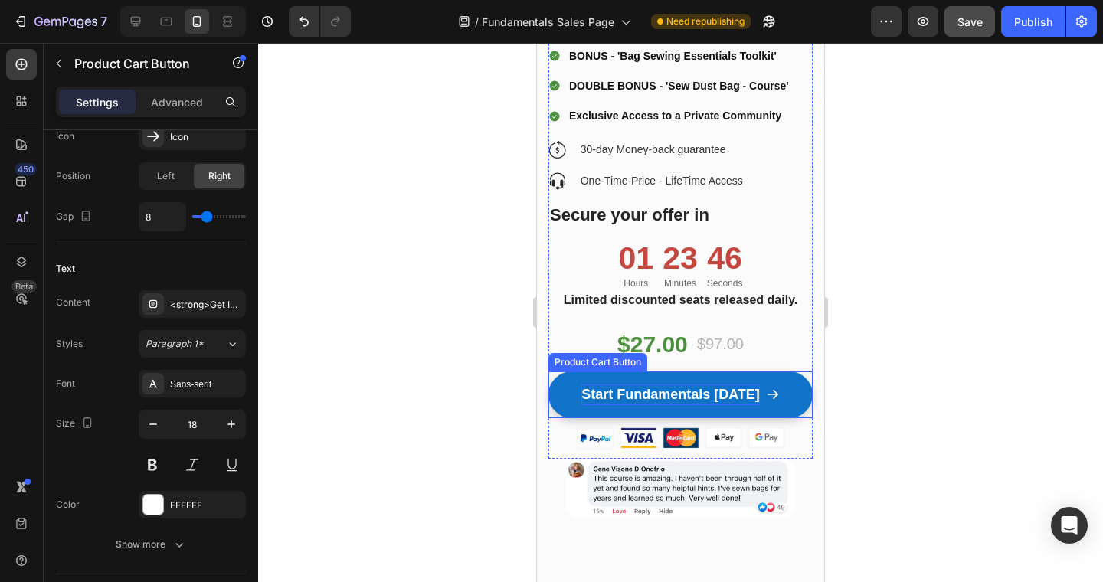
click at [676, 389] on div "Start Fundamentals [DATE]" at bounding box center [670, 395] width 178 height 21
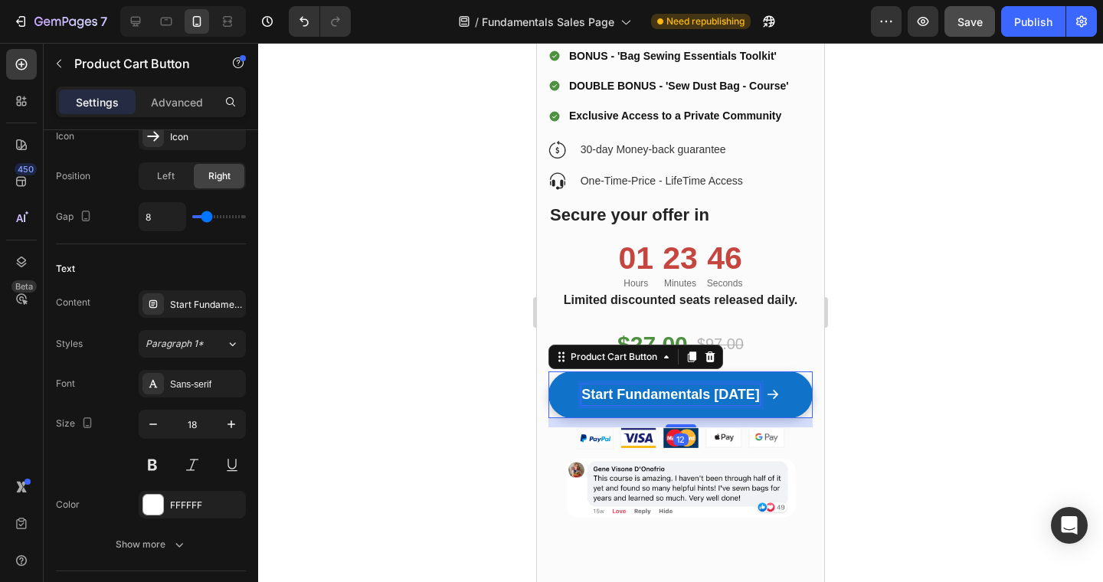
click at [676, 389] on div "Start Fundamentals [DATE]" at bounding box center [670, 395] width 178 height 21
click at [676, 389] on p "Start Fundamentals [DATE]" at bounding box center [670, 395] width 178 height 21
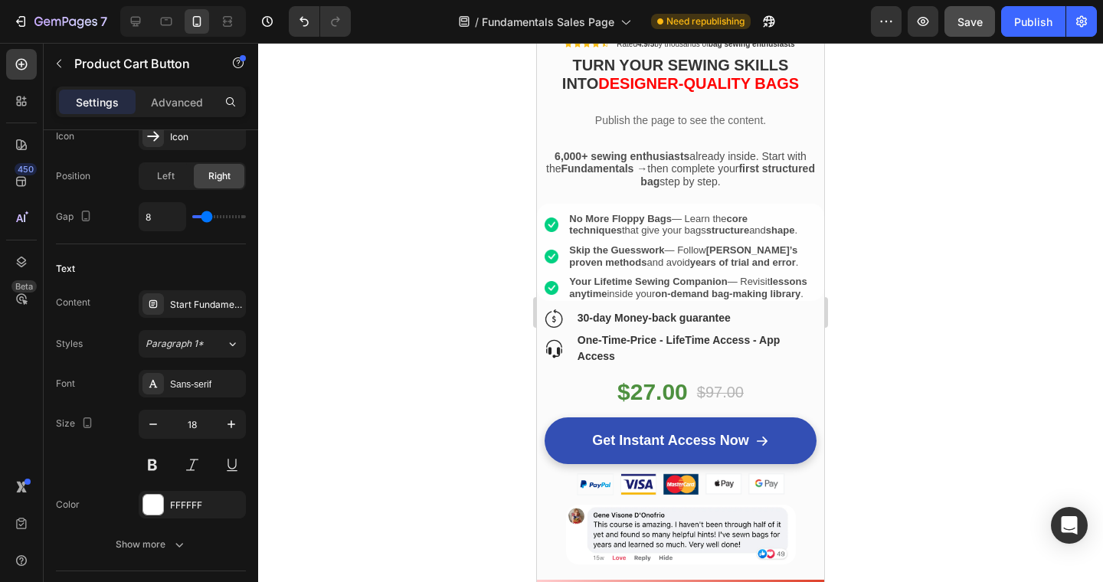
scroll to position [0, 0]
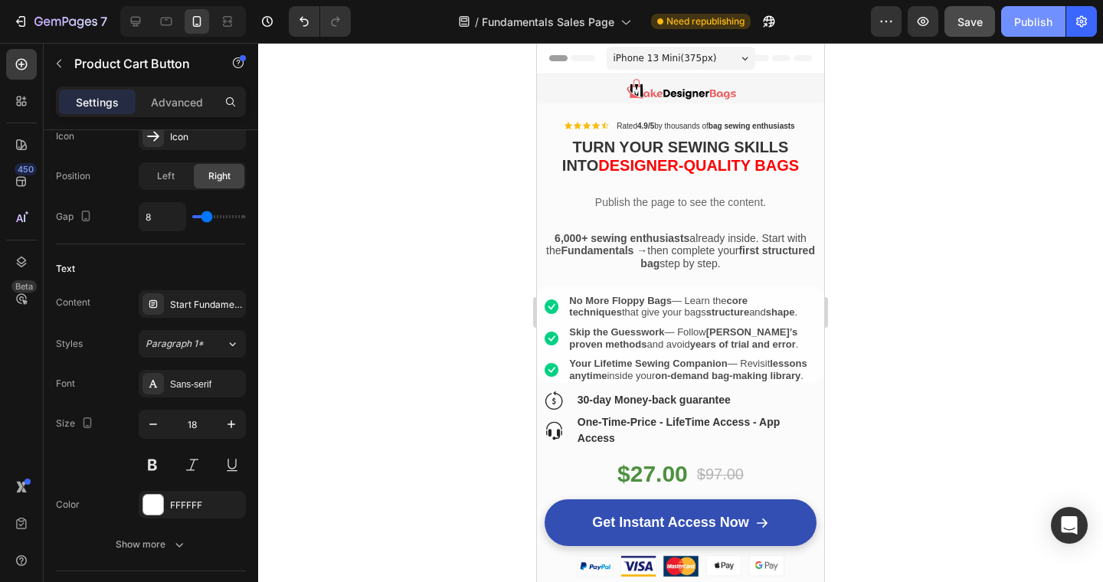
click at [1028, 18] on div "Publish" at bounding box center [1033, 22] width 38 height 16
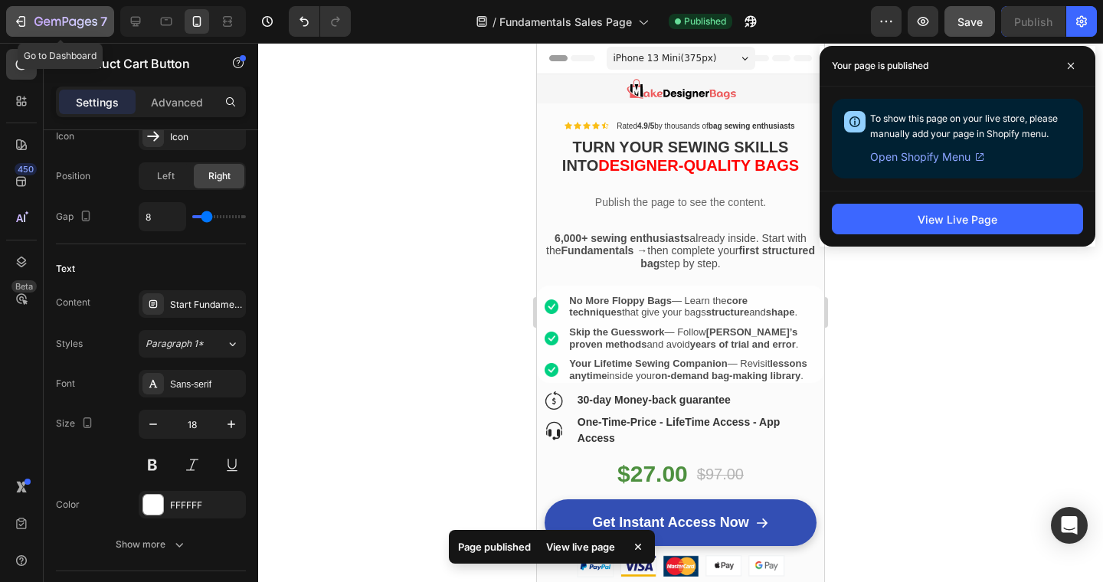
click at [49, 18] on icon "button" at bounding box center [65, 22] width 63 height 13
